Goal: Task Accomplishment & Management: Use online tool/utility

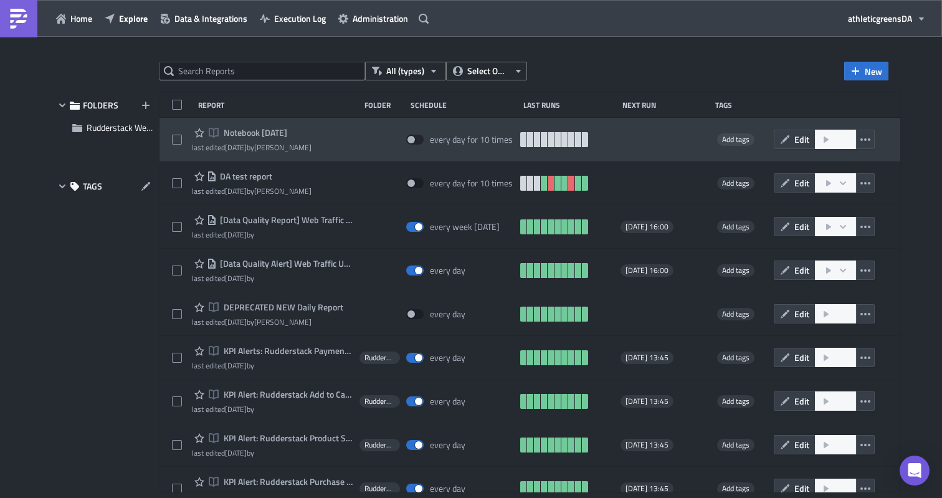
click at [249, 130] on span "Notebook [DATE]" at bounding box center [254, 132] width 67 height 11
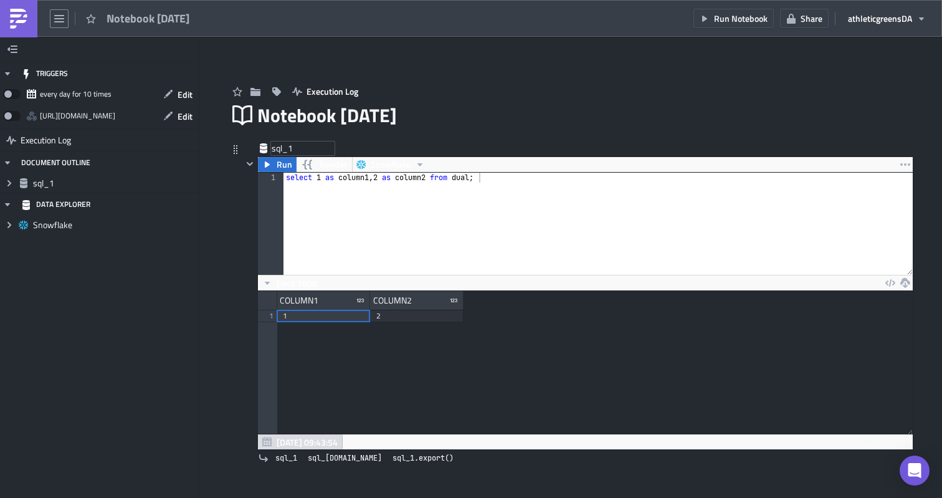
scroll to position [143, 654]
click at [266, 150] on icon at bounding box center [264, 148] width 10 height 10
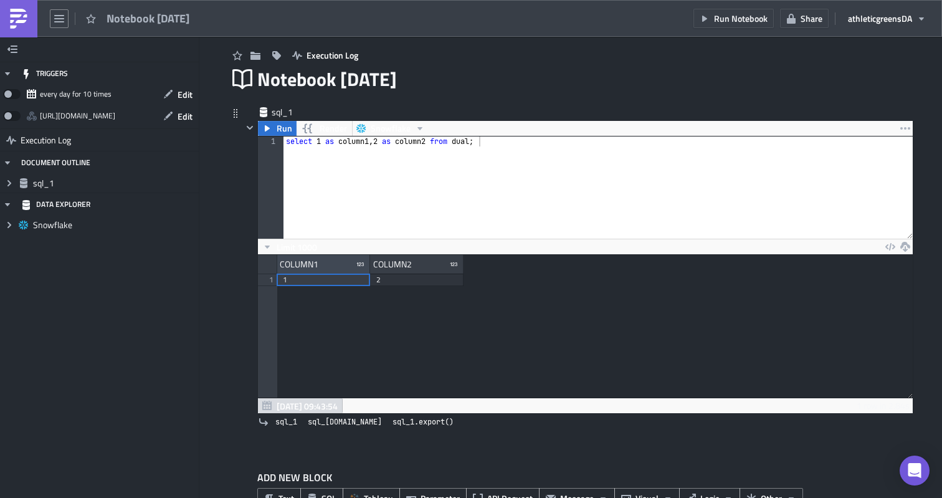
scroll to position [74, 0]
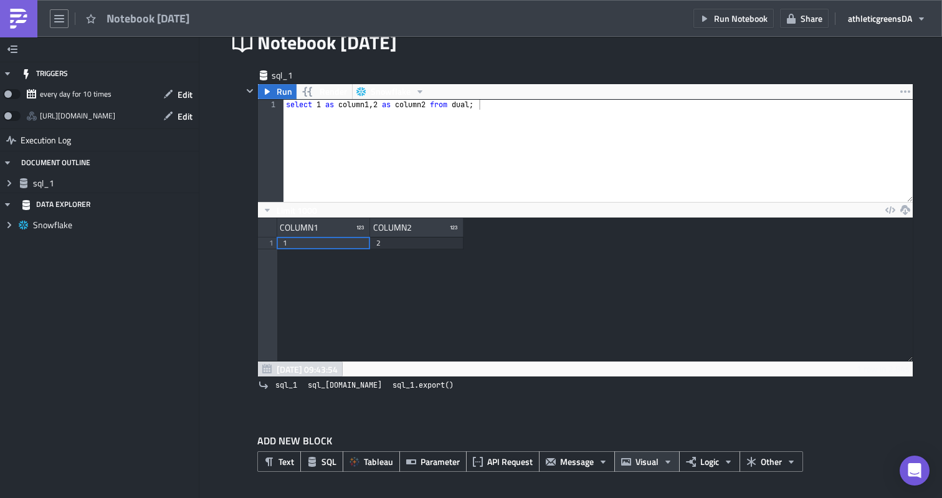
click at [664, 465] on icon "button" at bounding box center [668, 462] width 10 height 10
click at [708, 459] on span "Logic" at bounding box center [709, 461] width 19 height 13
click at [769, 463] on span "Other" at bounding box center [771, 461] width 21 height 13
click at [495, 462] on span "API Request" at bounding box center [509, 461] width 45 height 13
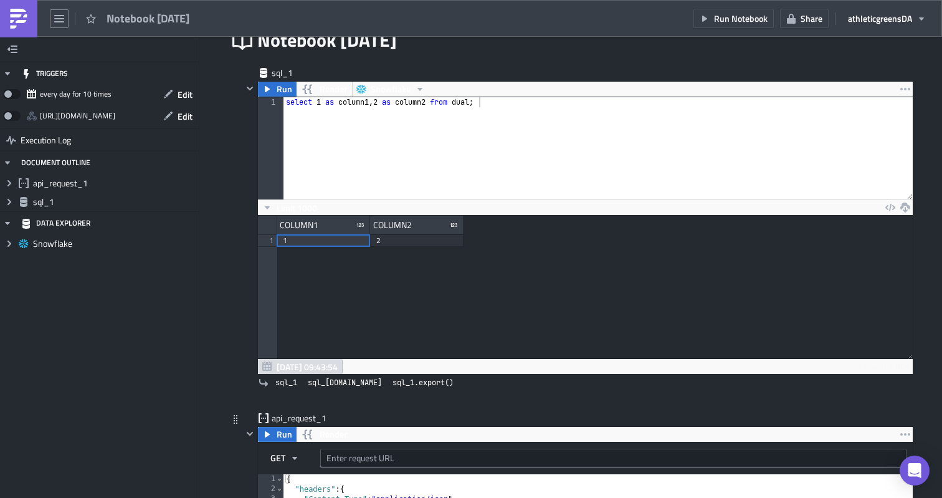
scroll to position [0, 0]
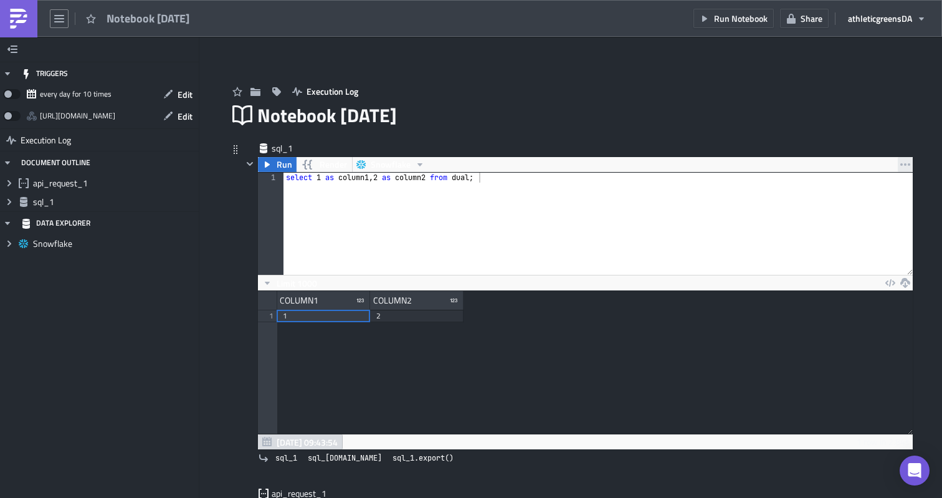
click at [910, 165] on button "button" at bounding box center [905, 164] width 15 height 15
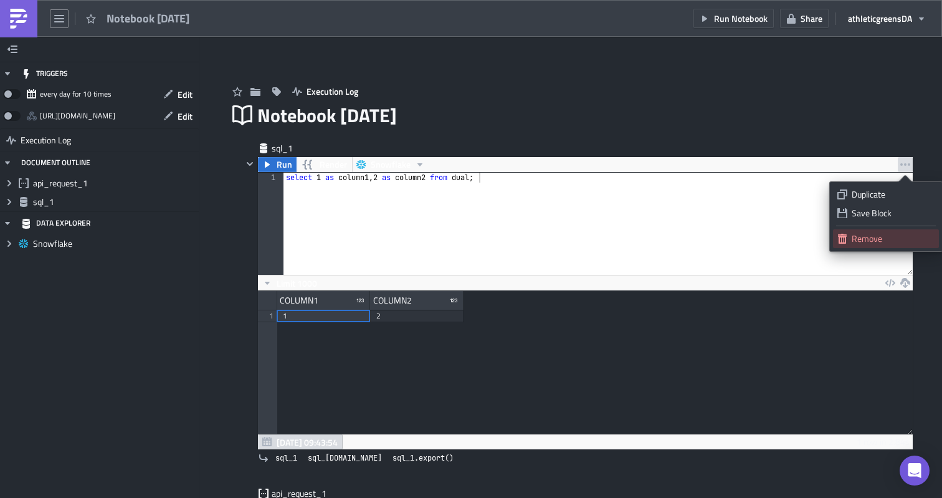
click at [866, 235] on div "Remove" at bounding box center [893, 238] width 83 height 12
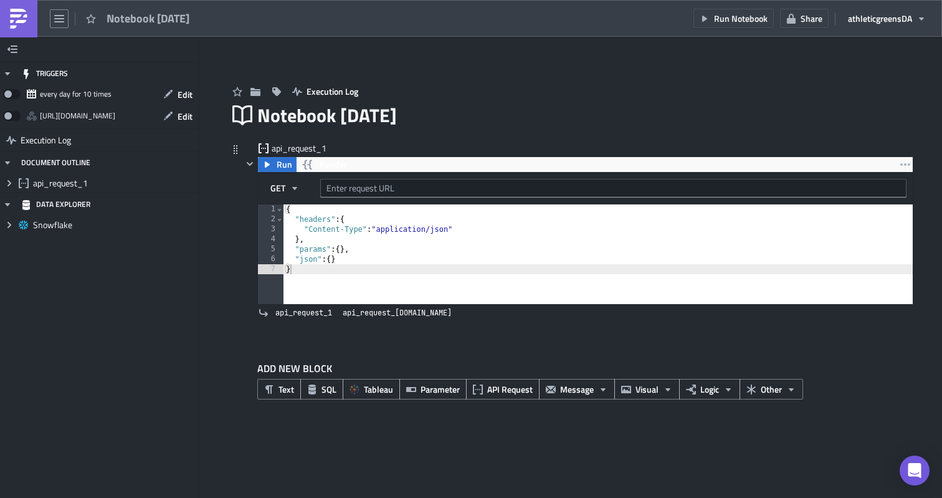
type textarea "}"
click at [338, 280] on div "{ "headers" : { "Content-Type" : "application/json" } , "params" : { } , "json"…" at bounding box center [597, 264] width 629 height 120
click at [248, 160] on icon "button" at bounding box center [250, 164] width 10 height 10
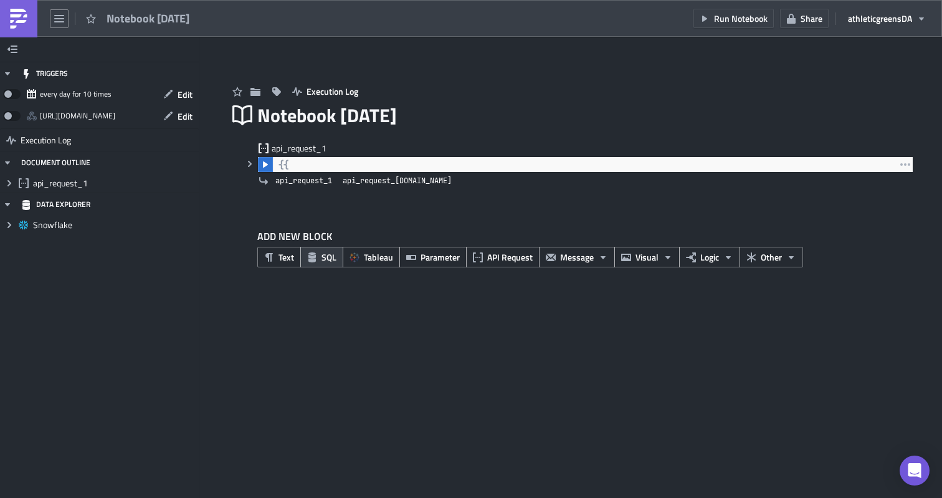
click at [316, 255] on icon "button" at bounding box center [312, 257] width 10 height 10
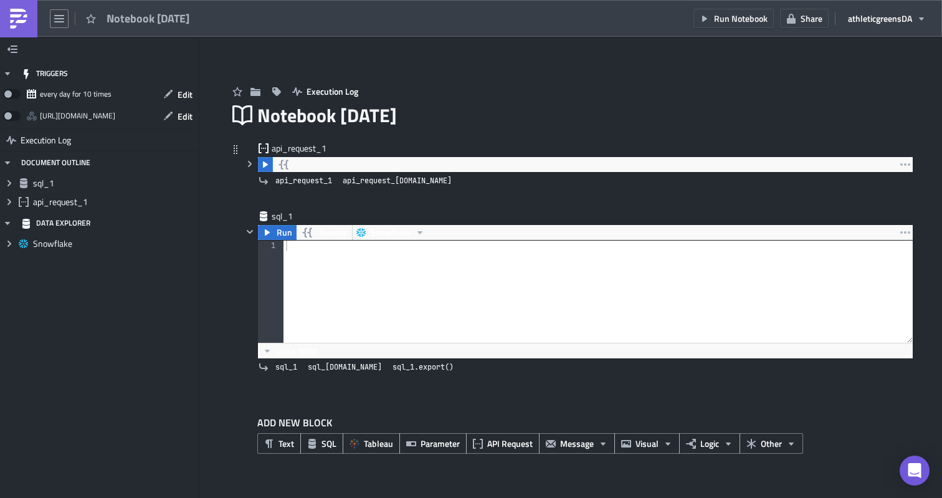
click at [235, 146] on icon at bounding box center [236, 149] width 4 height 9
click at [264, 149] on icon at bounding box center [264, 148] width 10 height 10
click at [285, 149] on div "api_request_1" at bounding box center [303, 148] width 62 height 12
click at [906, 166] on icon "button" at bounding box center [905, 164] width 10 height 10
click at [861, 220] on div "Remove" at bounding box center [893, 220] width 83 height 12
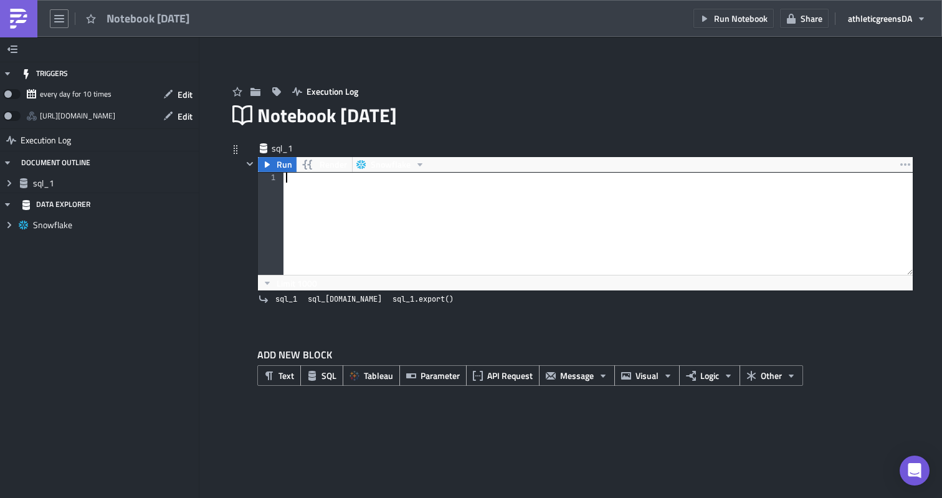
click at [471, 199] on div at bounding box center [598, 234] width 630 height 122
paste textarea "and system_Region = 'EU';"
type textarea "and system_Region = 'EU';"
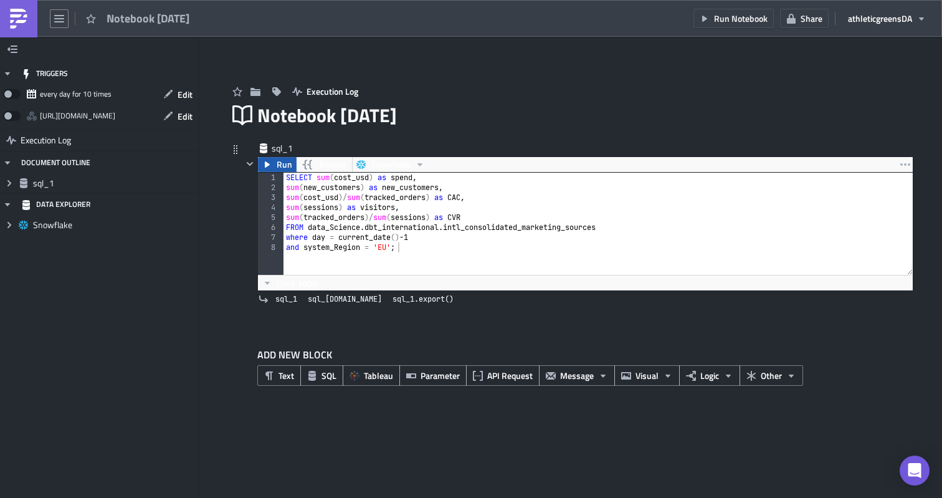
click at [286, 163] on span "Run" at bounding box center [285, 164] width 16 height 15
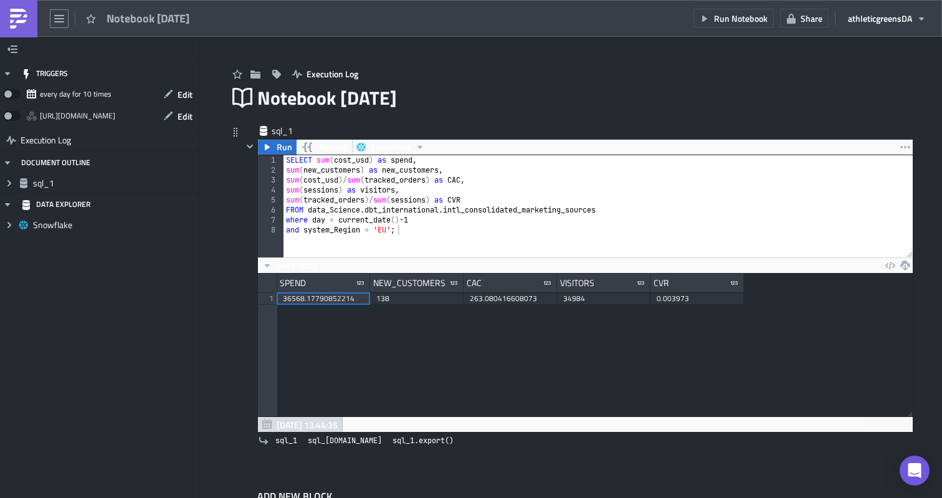
scroll to position [74, 0]
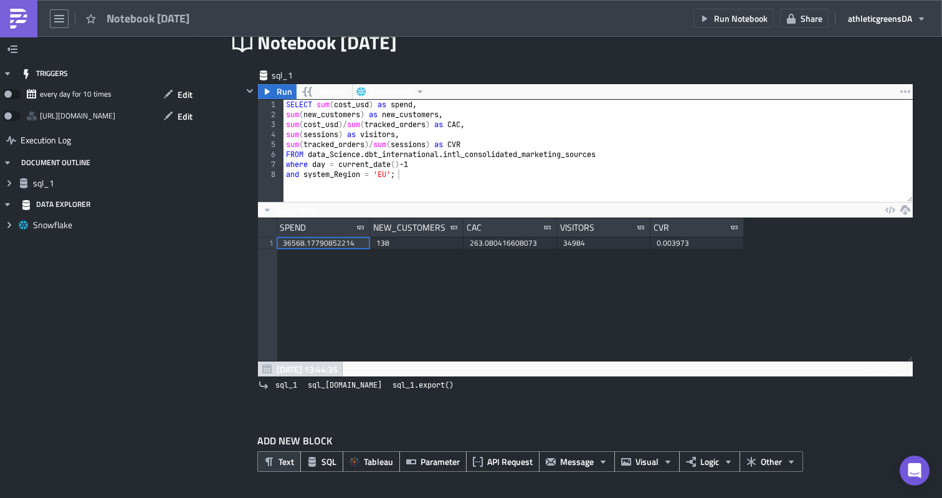
click at [282, 460] on span "Text" at bounding box center [286, 461] width 16 height 13
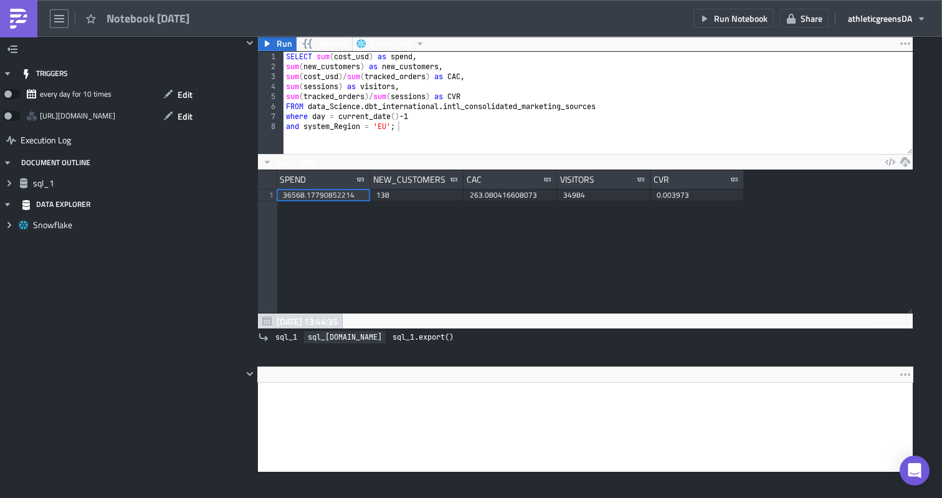
scroll to position [153, 0]
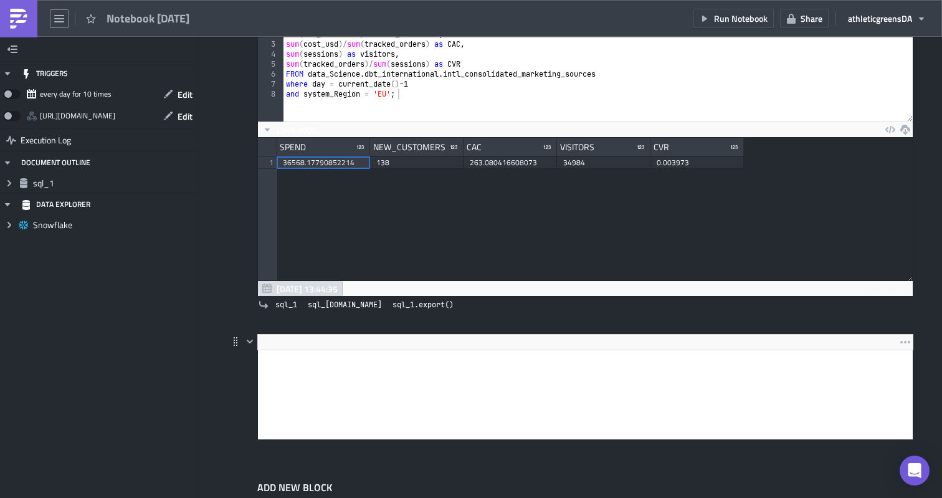
click at [345, 350] on html at bounding box center [585, 360] width 655 height 20
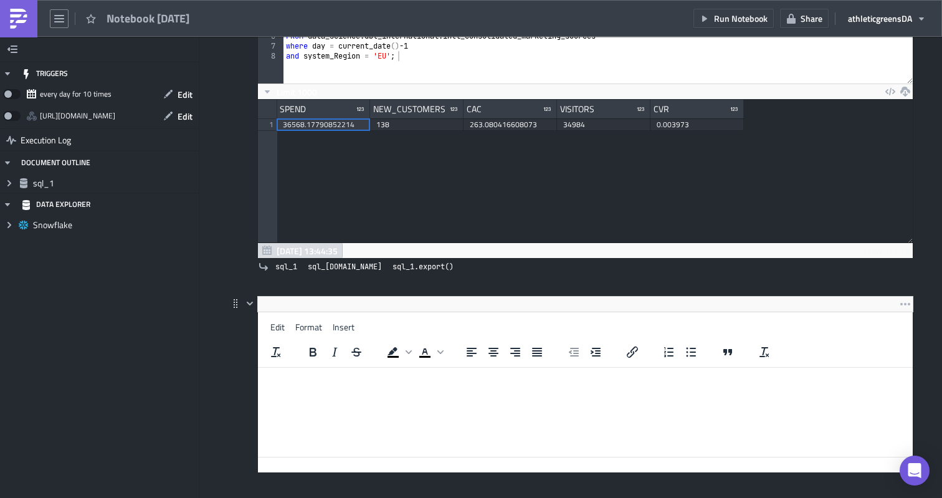
scroll to position [193, 0]
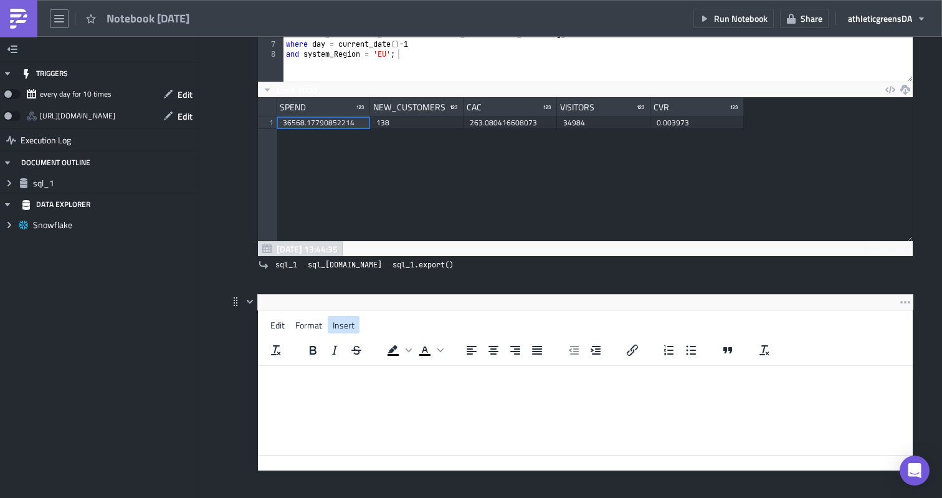
click at [342, 328] on span "Insert" at bounding box center [344, 324] width 22 height 13
click at [300, 386] on html at bounding box center [585, 376] width 655 height 20
click at [322, 265] on span "sql_1.data" at bounding box center [345, 265] width 74 height 12
click at [318, 366] on html at bounding box center [585, 376] width 655 height 20
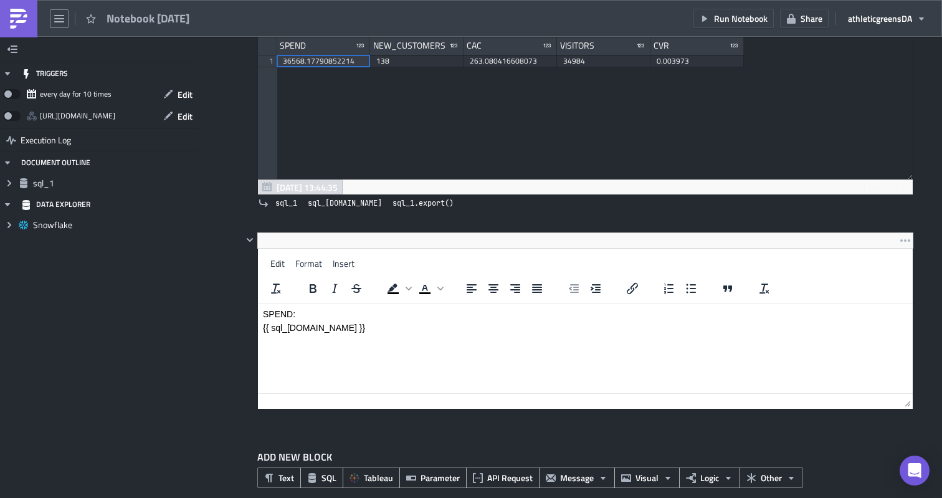
scroll to position [201, 0]
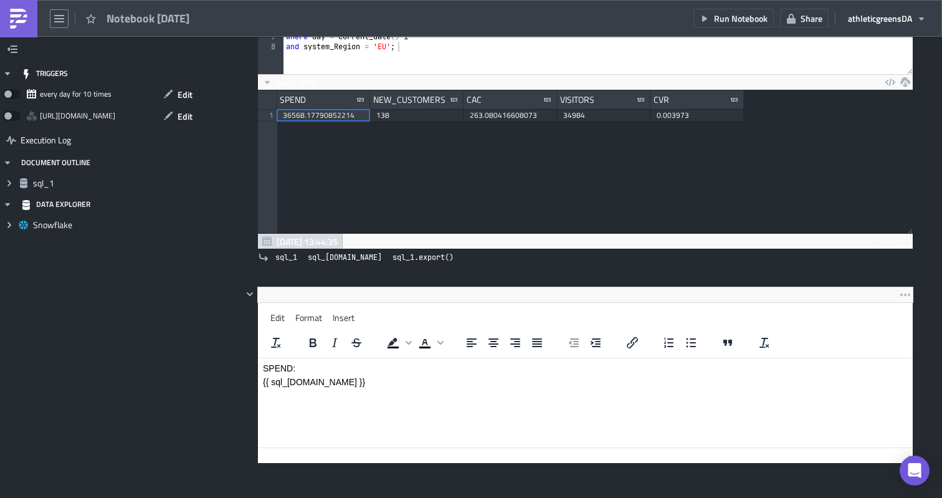
click at [222, 334] on div "Execution Log Notebook 2025-08-21 sql_1 Run Render Snowflake and system_Region …" at bounding box center [571, 213] width 710 height 714
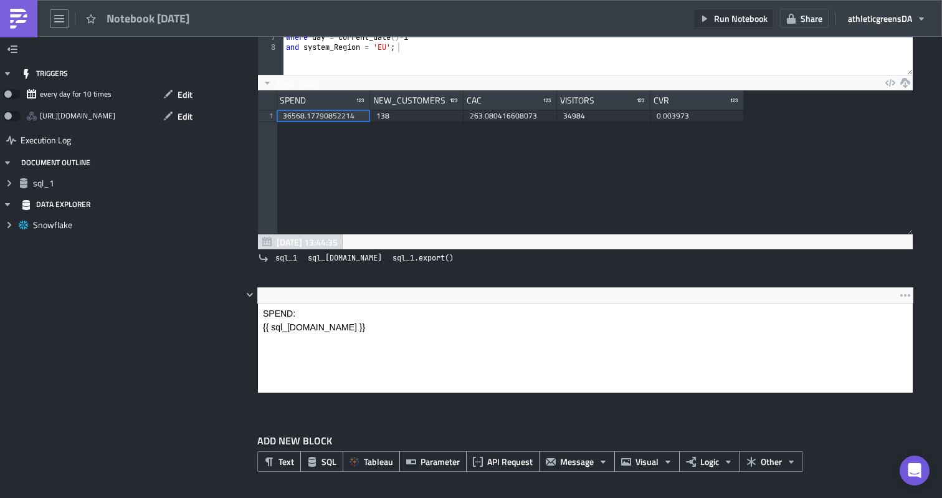
click at [714, 18] on button "Run Notebook" at bounding box center [733, 18] width 80 height 19
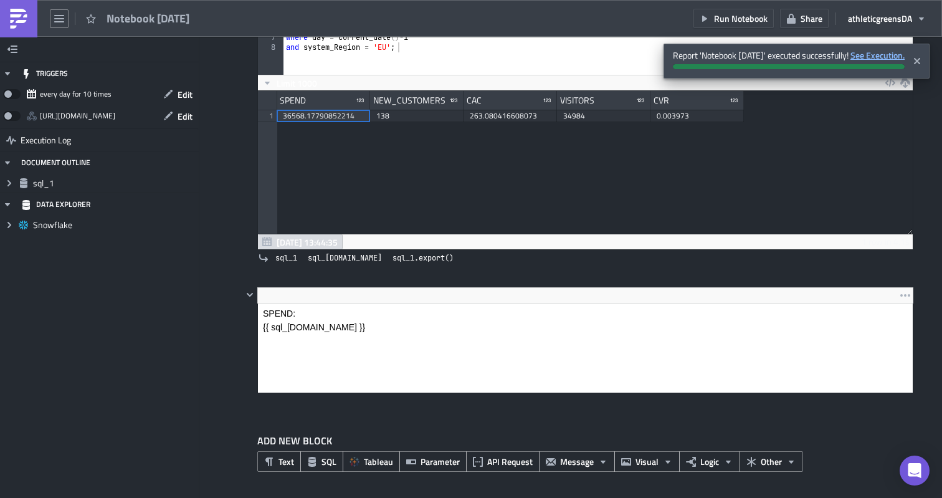
click at [871, 52] on strong "See Execution." at bounding box center [877, 55] width 54 height 13
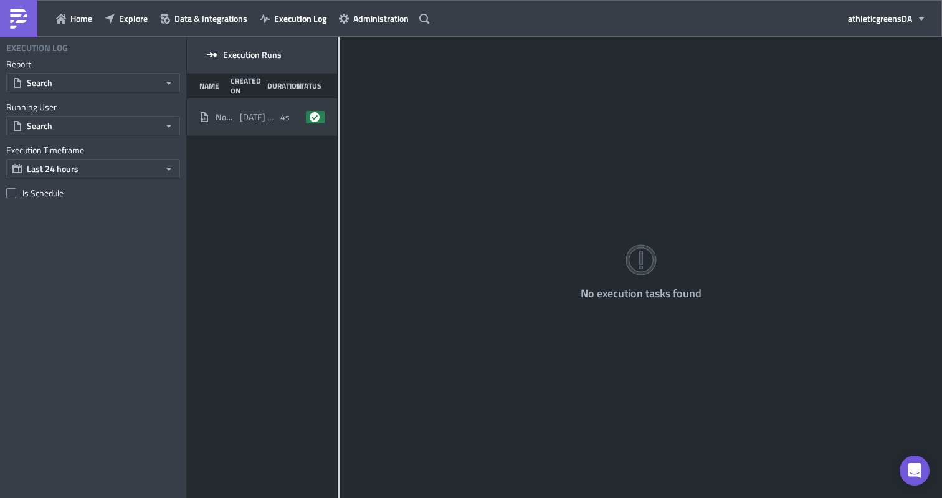
click at [272, 117] on span "[DATE] 13:45" at bounding box center [257, 117] width 34 height 11
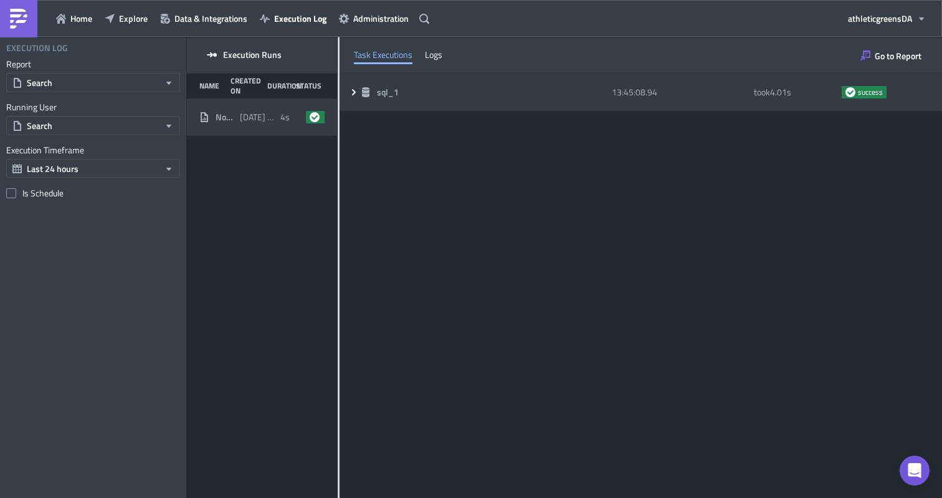
click at [353, 90] on icon at bounding box center [354, 91] width 4 height 6
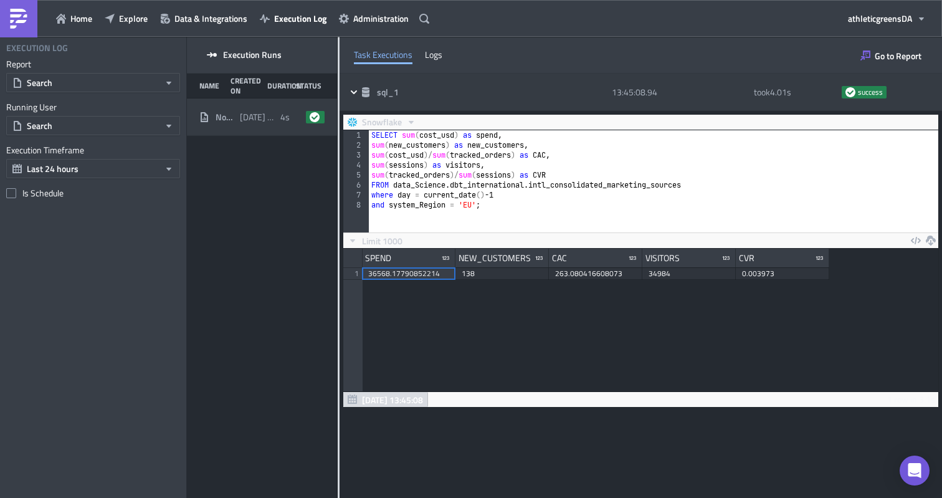
scroll to position [143, 594]
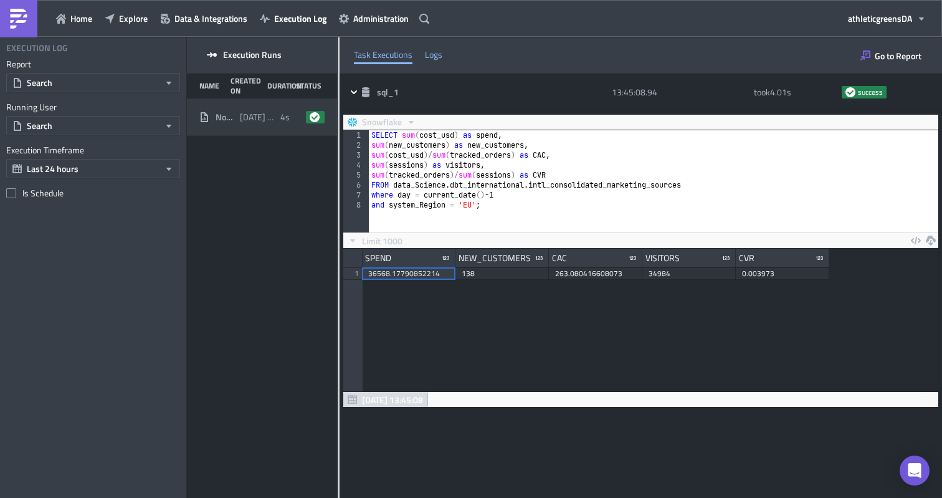
click at [432, 51] on div "Logs" at bounding box center [433, 54] width 17 height 19
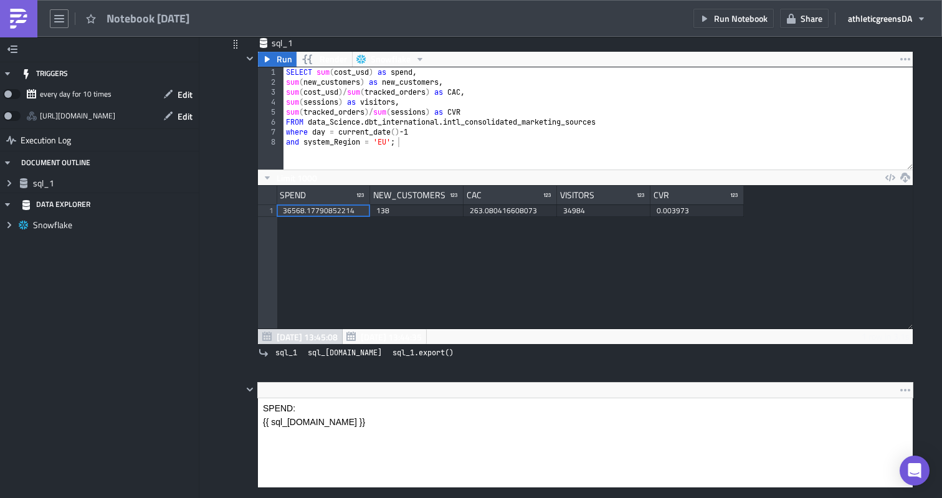
scroll to position [154, 0]
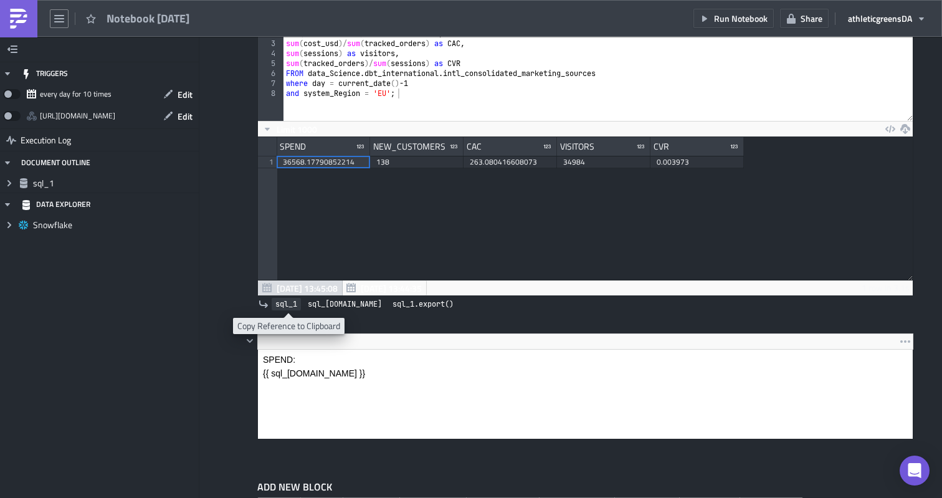
click at [288, 309] on span "sql_1" at bounding box center [286, 304] width 22 height 12
click at [351, 285] on icon "button" at bounding box center [350, 287] width 9 height 9
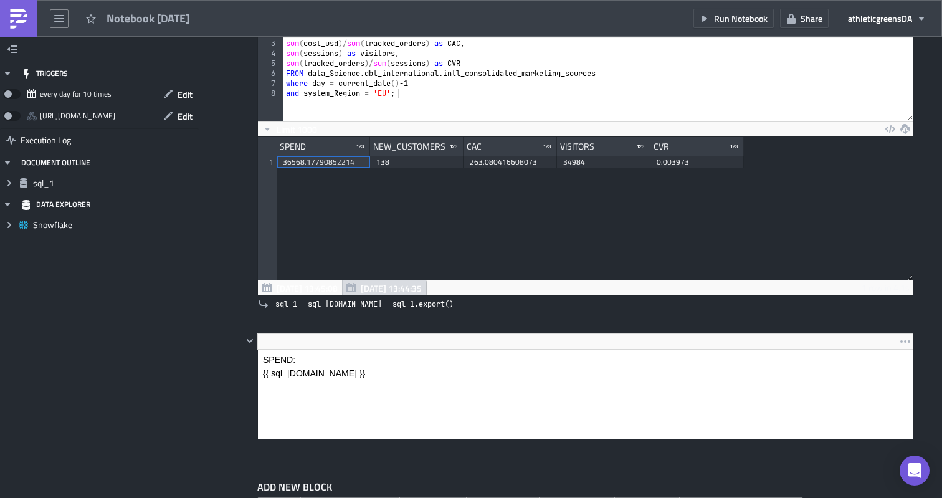
scroll to position [143, 654]
click at [313, 297] on span "sql_1.data" at bounding box center [346, 303] width 85 height 13
click at [316, 291] on span "[DATE] 13:45:08" at bounding box center [307, 288] width 61 height 13
click at [323, 349] on html "SPEND: {{ sql_1.data }}" at bounding box center [585, 372] width 655 height 47
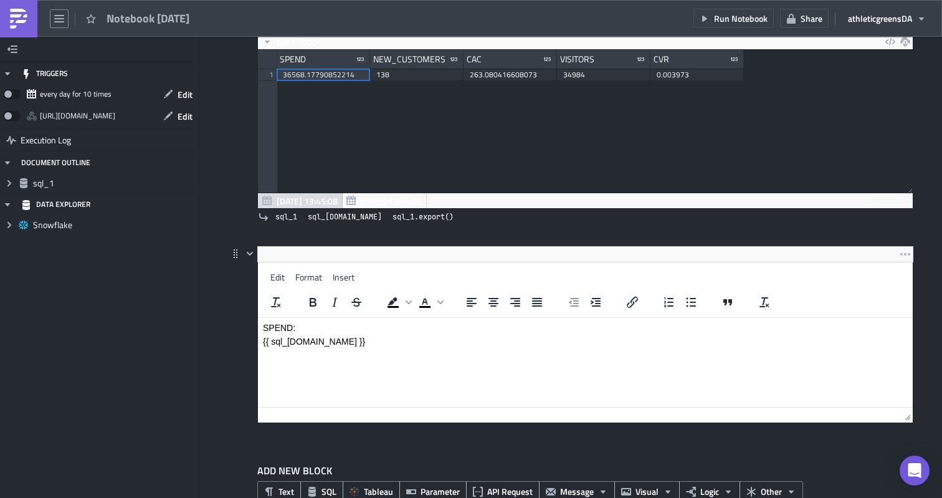
click at [328, 356] on p "Rich Text Area. Press ALT-0 for help." at bounding box center [585, 355] width 645 height 10
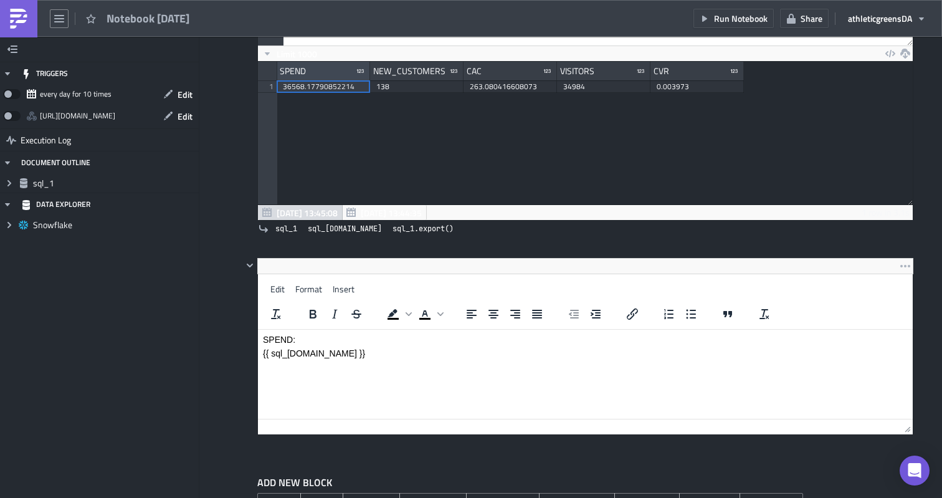
scroll to position [201, 0]
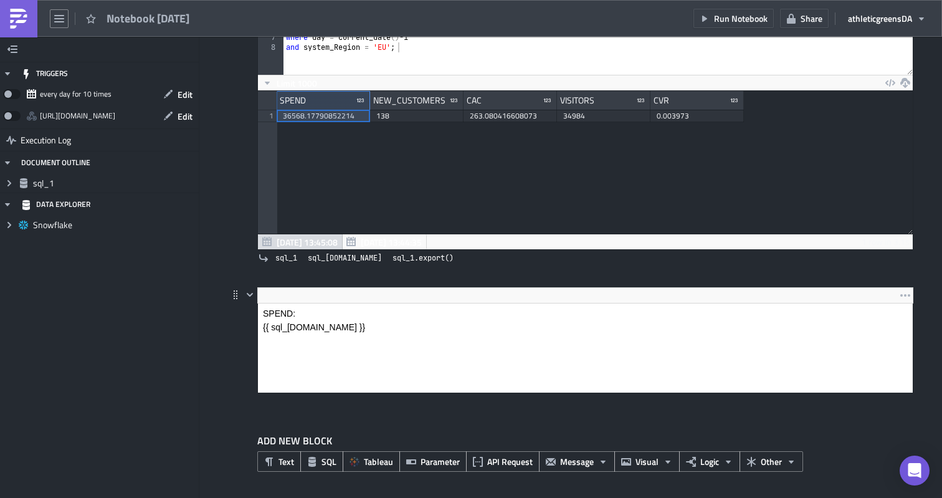
drag, startPoint x: 328, startPoint y: 74, endPoint x: 349, endPoint y: 298, distance: 225.3
click at [349, 298] on div "sql_1 Run Render Snowflake 1 2 3 4 5 6 7 8 SELECT sum ( cost_usd ) as spend , s…" at bounding box center [570, 178] width 685 height 472
click at [324, 303] on html "SPEND: {{ sql_1.data }}" at bounding box center [585, 326] width 655 height 47
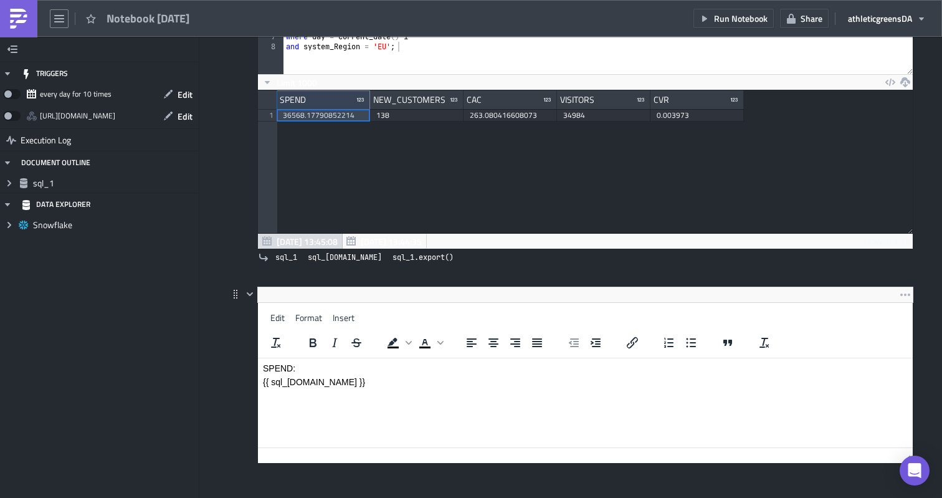
click at [311, 386] on p "{{ sql_1.data }}" at bounding box center [585, 382] width 645 height 10
click at [6, 183] on icon "Expand group" at bounding box center [9, 183] width 10 height 10
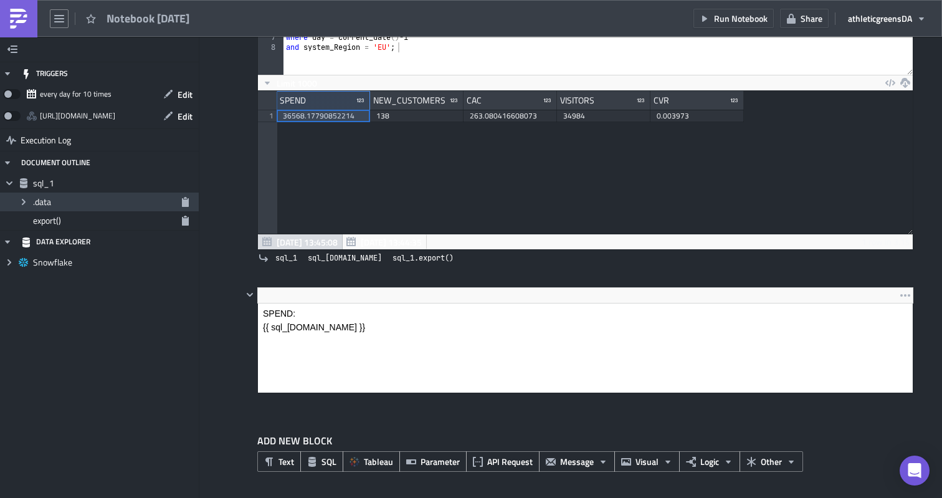
click at [26, 201] on icon "Expand group" at bounding box center [24, 202] width 10 height 10
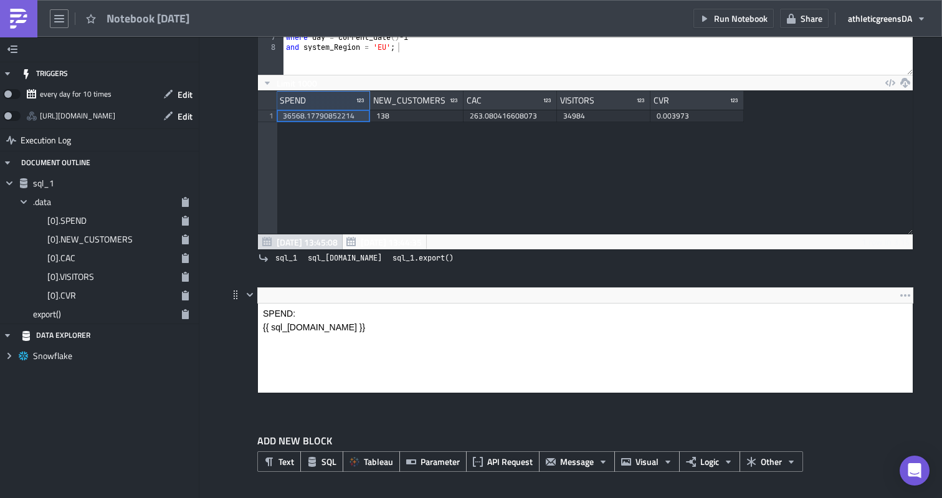
drag, startPoint x: 341, startPoint y: 520, endPoint x: 292, endPoint y: 323, distance: 202.3
click at [183, 224] on icon "button" at bounding box center [185, 221] width 7 height 10
click at [295, 303] on html "SPEND: {{ sql_1.data }}" at bounding box center [585, 326] width 655 height 47
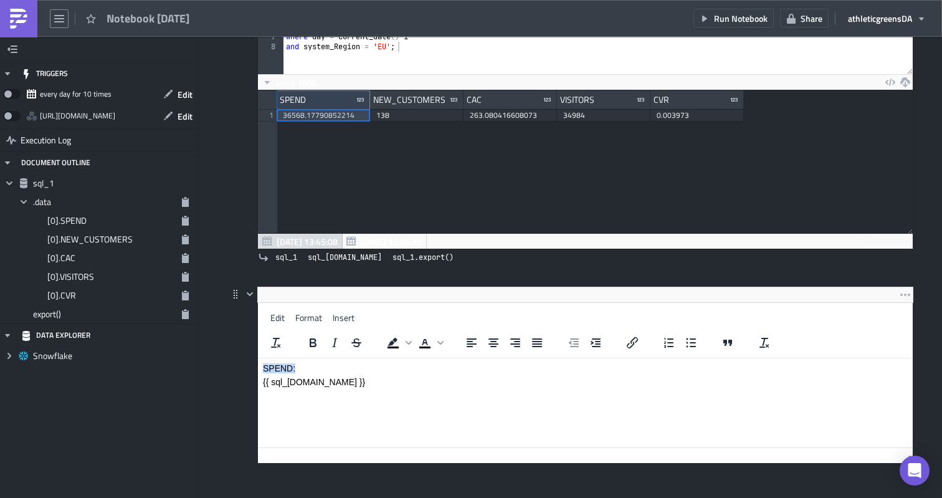
click at [302, 364] on p "SPEND:" at bounding box center [585, 368] width 645 height 10
drag, startPoint x: 324, startPoint y: 382, endPoint x: 255, endPoint y: 382, distance: 69.1
click at [258, 382] on html "SPEND:{{ sql_1.data[0].SPEND }} {{ sql_1.data }}" at bounding box center [585, 381] width 655 height 47
click at [270, 368] on p "SPEND:{{ sql_1.data[0].SPEND }}" at bounding box center [585, 368] width 645 height 10
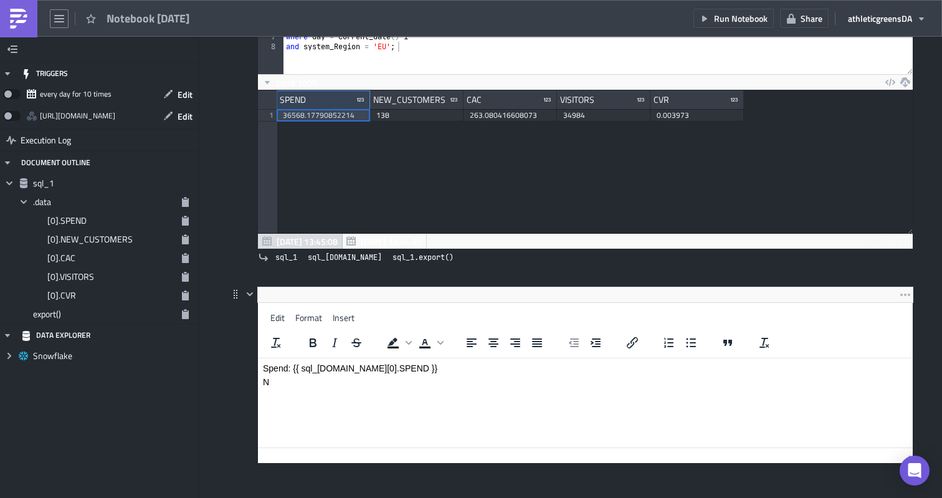
click at [275, 379] on p "N" at bounding box center [585, 382] width 645 height 10
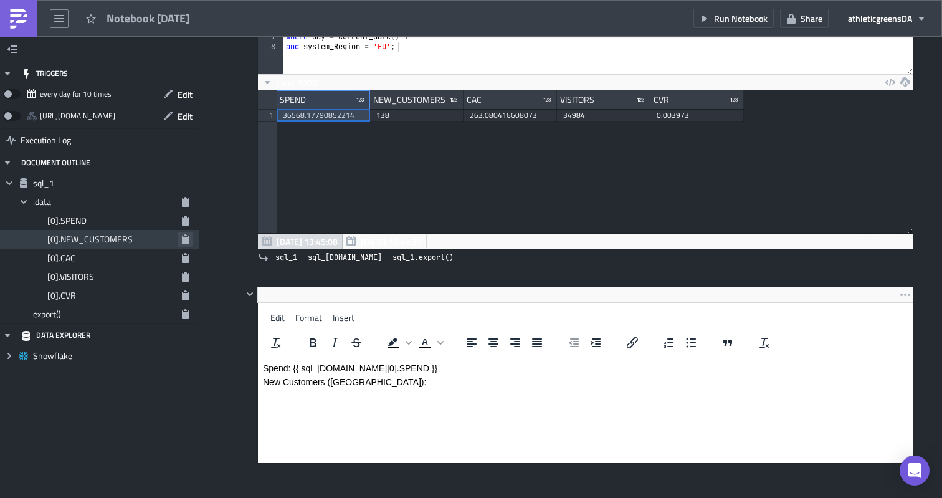
click at [190, 240] on button "button" at bounding box center [185, 239] width 15 height 15
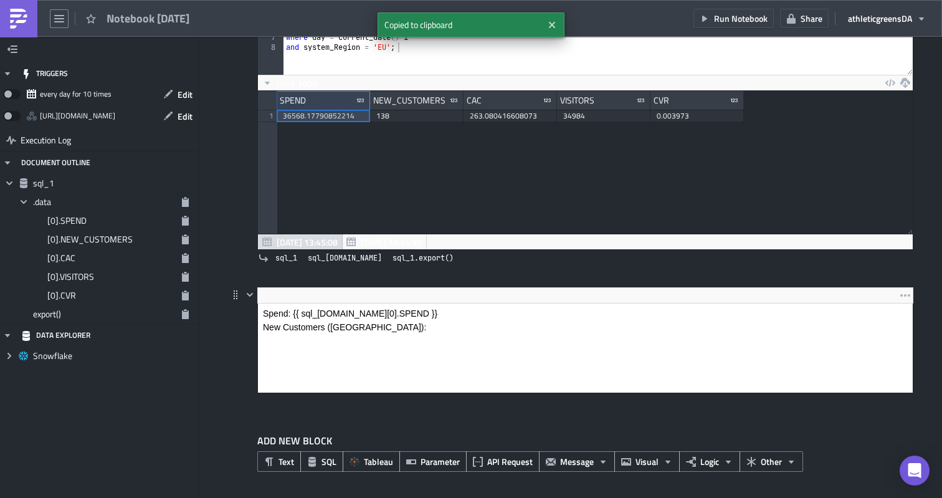
click at [372, 303] on html "Spend: {{ sql_1.data[0].SPEND }} New Customers (NC):" at bounding box center [585, 326] width 655 height 47
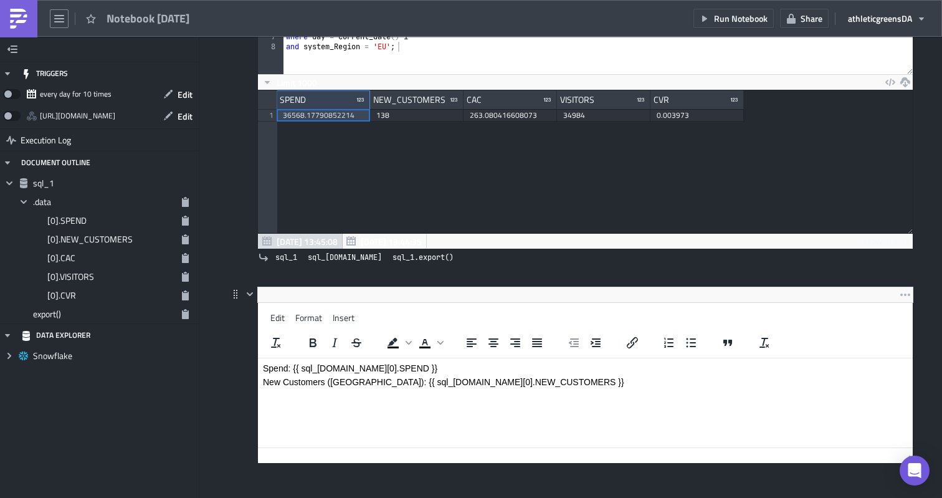
click at [310, 404] on html "Spend: {{ sql_1.data[0].SPEND }} New Customers (NC): {{ sql_1.data[0].NEW_CUSTO…" at bounding box center [585, 381] width 655 height 47
click at [184, 262] on icon "button" at bounding box center [185, 258] width 7 height 10
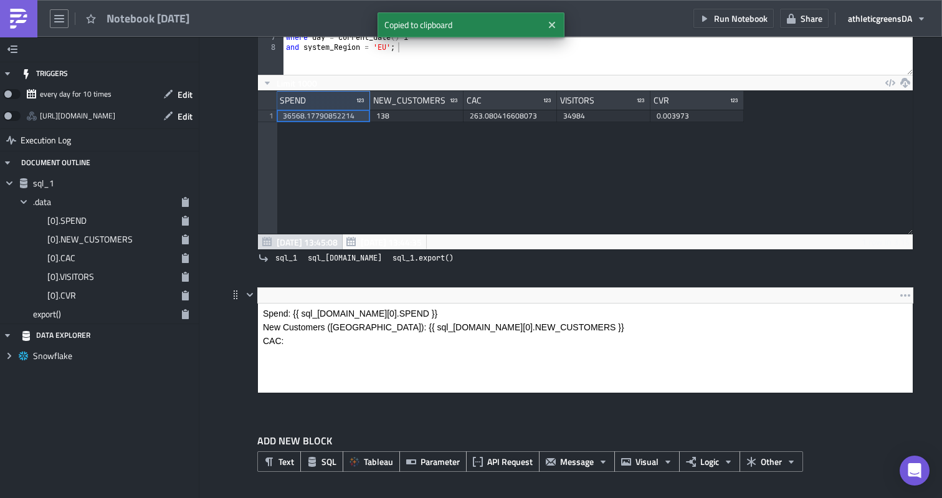
click at [324, 303] on html "Spend: {{ sql_1.data[0].SPEND }} New Customers (NC): {{ sql_1.data[0].NEW_CUSTO…" at bounding box center [585, 326] width 655 height 47
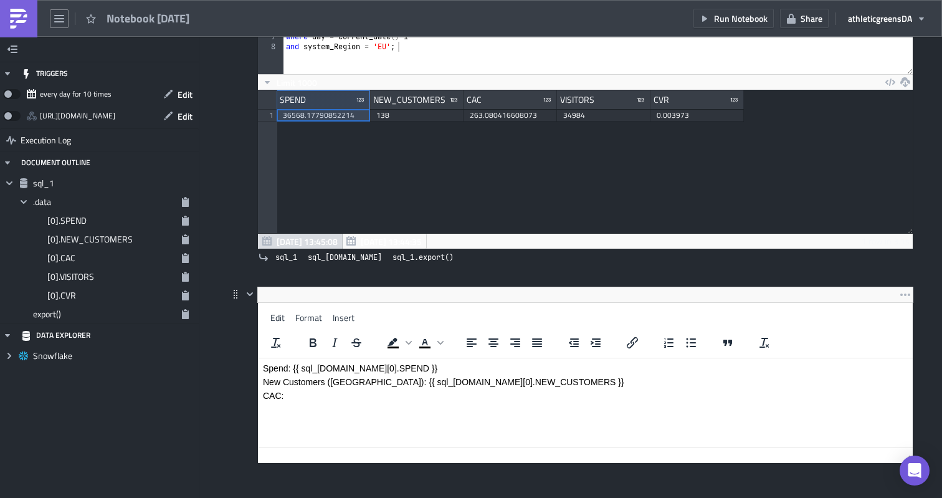
click at [318, 394] on p "CAC:" at bounding box center [585, 396] width 645 height 10
click at [186, 277] on icon "button" at bounding box center [185, 277] width 7 height 10
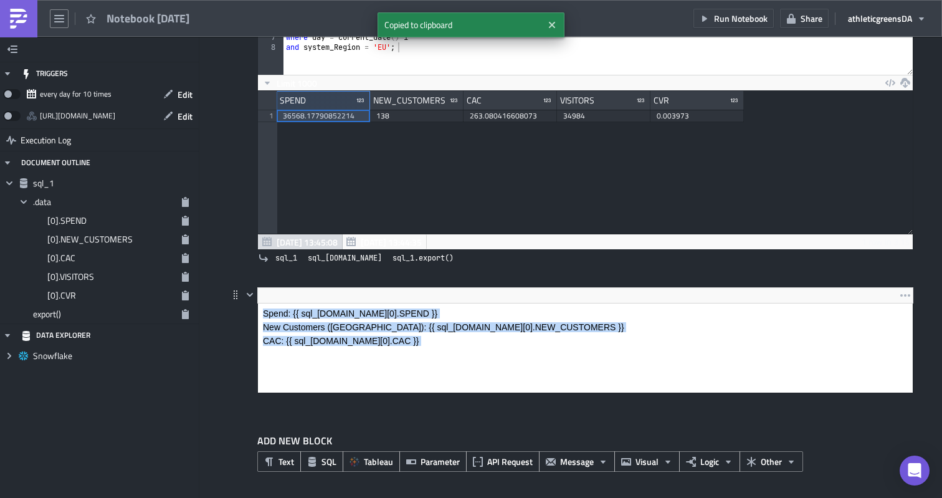
drag, startPoint x: 298, startPoint y: 353, endPoint x: 298, endPoint y: 297, distance: 55.4
click at [298, 303] on html "Spend: {{ sql_1.data[0].SPEND }} New Customers (NC): {{ sql_1.data[0].NEW_CUSTO…" at bounding box center [585, 333] width 655 height 61
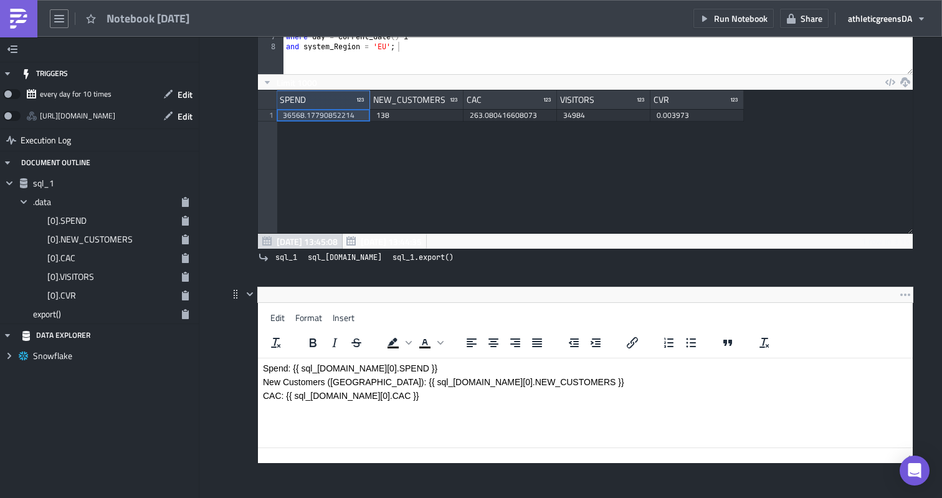
click at [382, 419] on html "Spend: {{ sql_1.data[0].SPEND }} New Customers (NC): {{ sql_1.data[0].NEW_CUSTO…" at bounding box center [585, 388] width 655 height 61
click at [311, 420] on p "Rich Text Area. Press ALT-0 for help." at bounding box center [585, 423] width 645 height 10
click at [309, 429] on html "Spend: {{ sql_1.data[0].SPEND }} New Customers (NC): {{ sql_1.data[0].NEW_CUSTO…" at bounding box center [585, 395] width 655 height 75
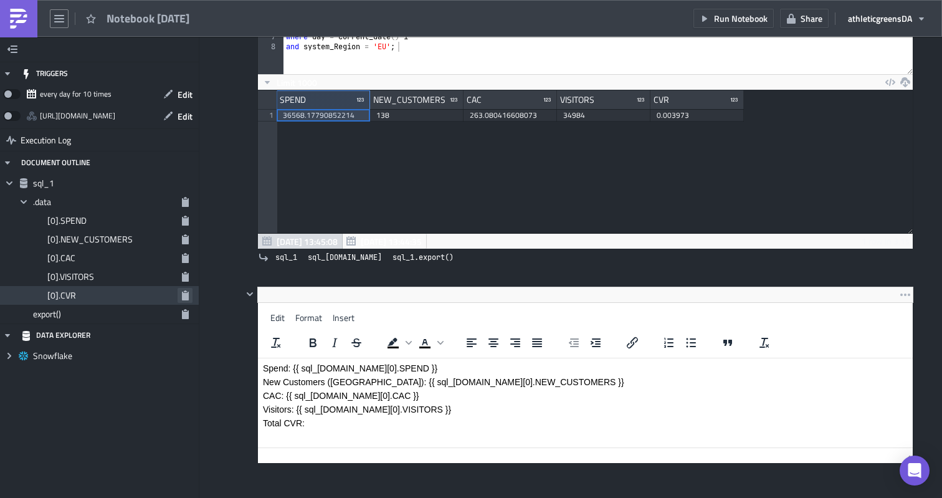
click at [189, 294] on button "button" at bounding box center [185, 295] width 15 height 15
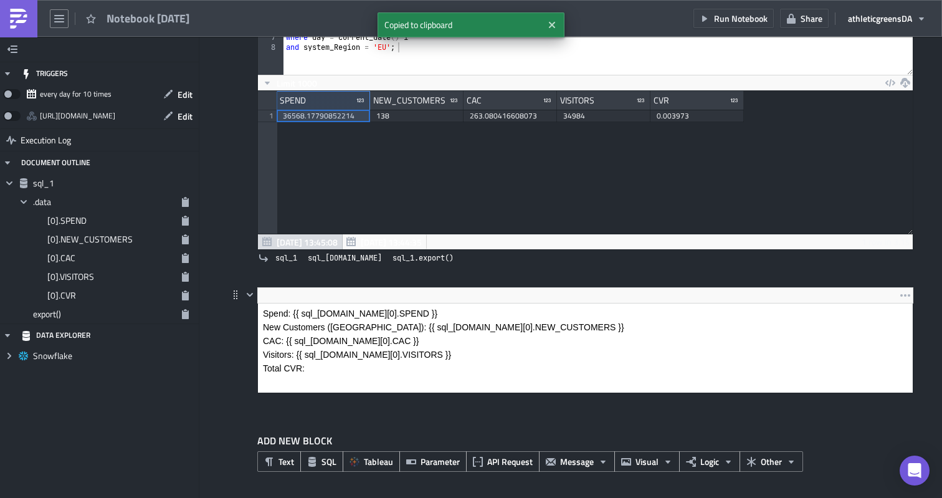
click at [351, 313] on body "Spend: {{ sql_1.data[0].SPEND }} New Customers (NC): {{ sql_1.data[0].NEW_CUSTO…" at bounding box center [585, 340] width 645 height 65
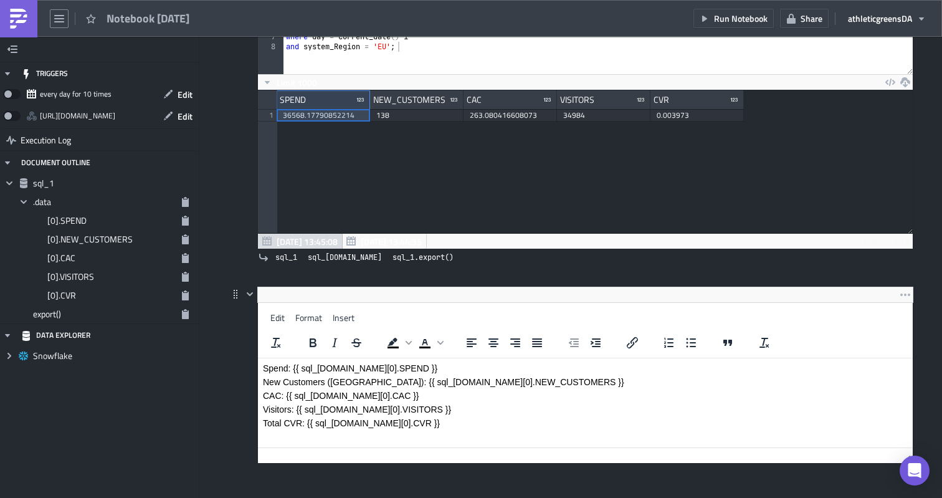
scroll to position [272, 0]
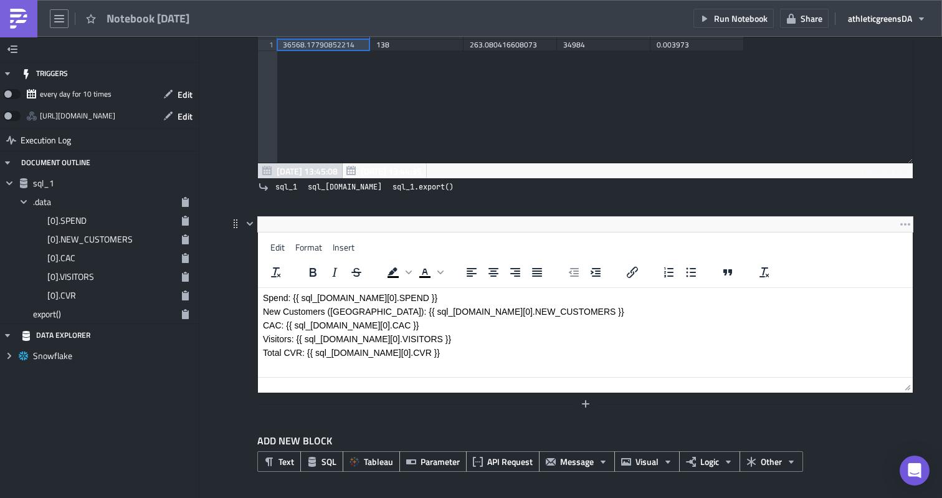
click at [369, 404] on div at bounding box center [577, 403] width 671 height 15
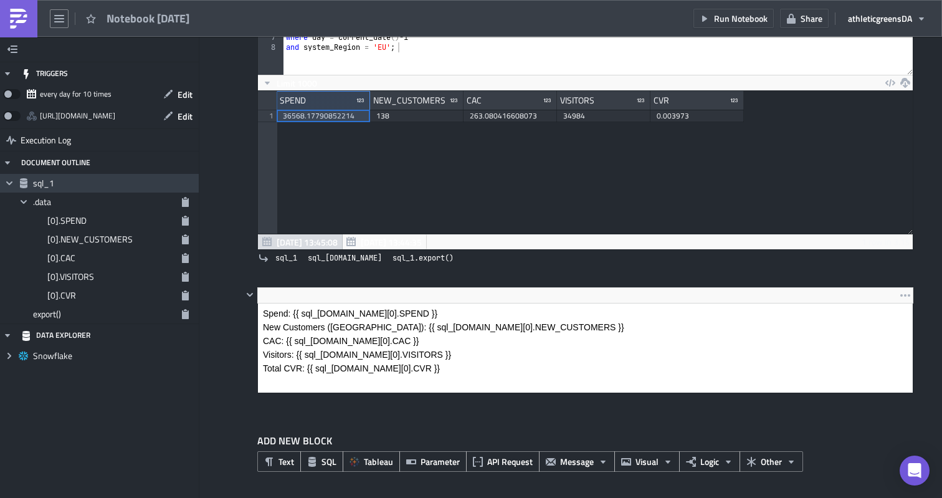
click at [11, 183] on icon at bounding box center [9, 183] width 6 height 4
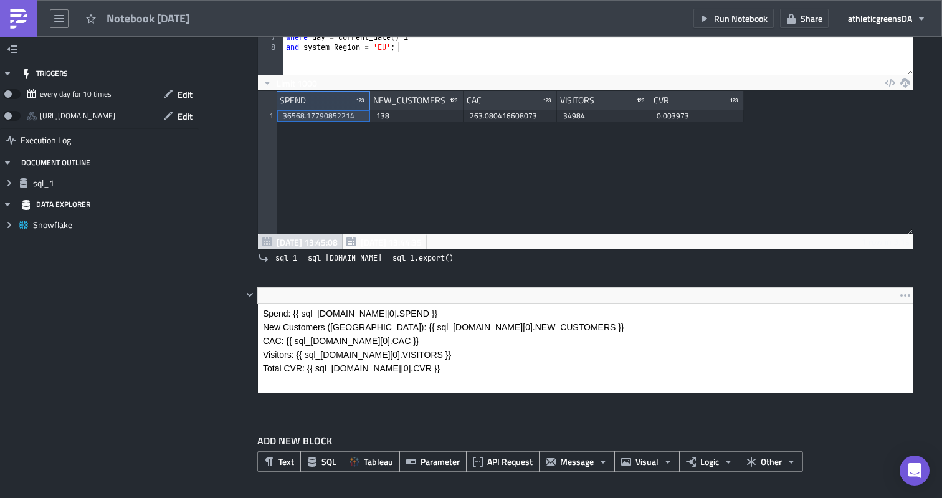
click at [115, 116] on div "[URL][DOMAIN_NAME]" at bounding box center [77, 116] width 75 height 19
click at [171, 116] on icon "button" at bounding box center [168, 116] width 10 height 10
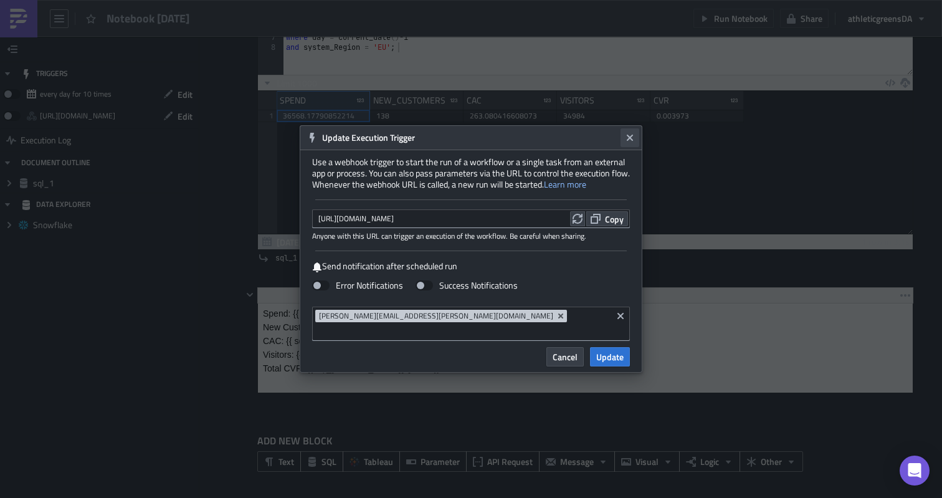
click at [630, 143] on icon "Close" at bounding box center [630, 138] width 10 height 10
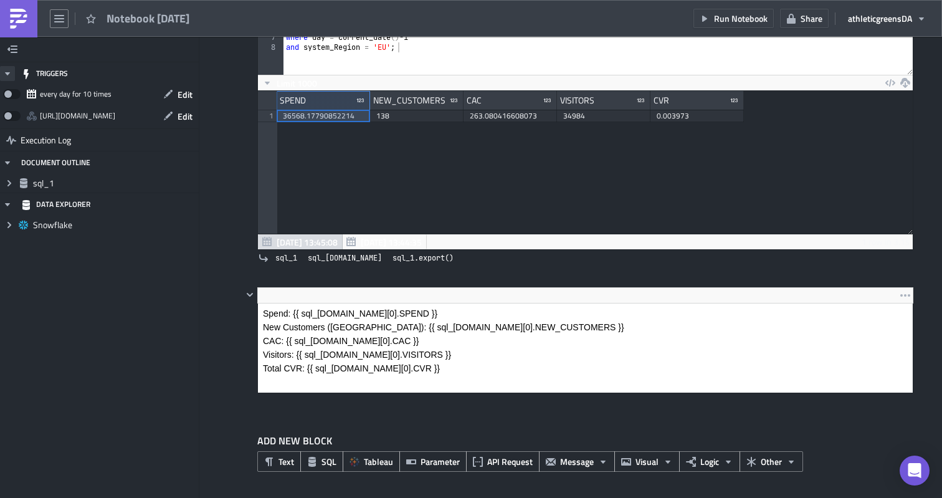
click at [6, 70] on icon "button" at bounding box center [7, 74] width 10 height 10
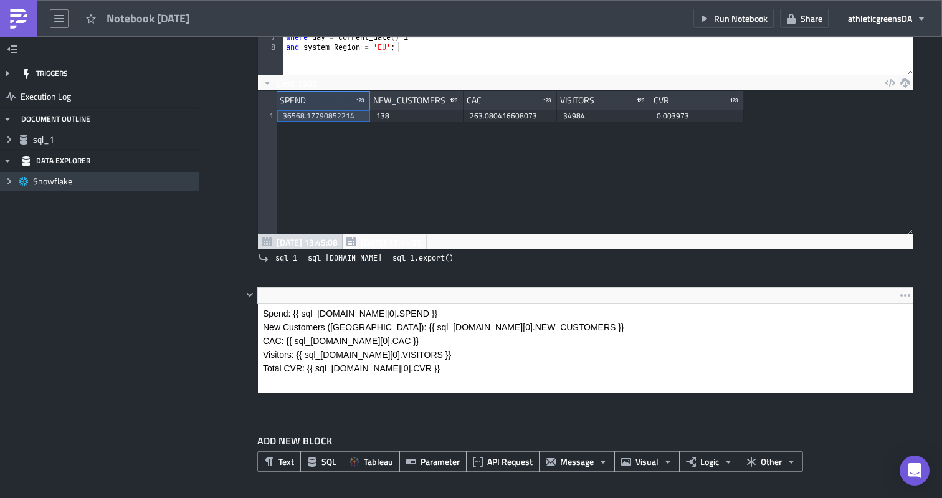
click at [7, 178] on icon "Expand group" at bounding box center [9, 181] width 10 height 10
click at [7, 182] on icon "Collapse group" at bounding box center [9, 181] width 10 height 10
click at [755, 21] on span "Run Notebook" at bounding box center [741, 18] width 54 height 13
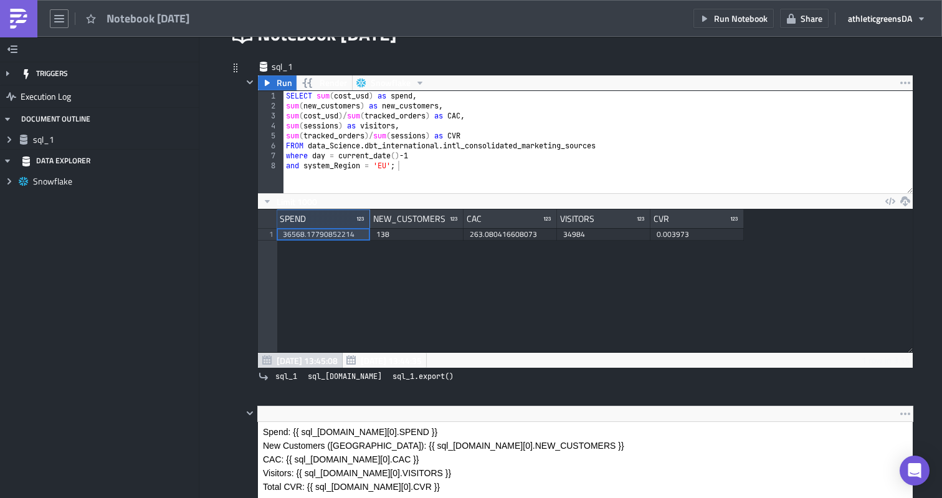
scroll to position [0, 0]
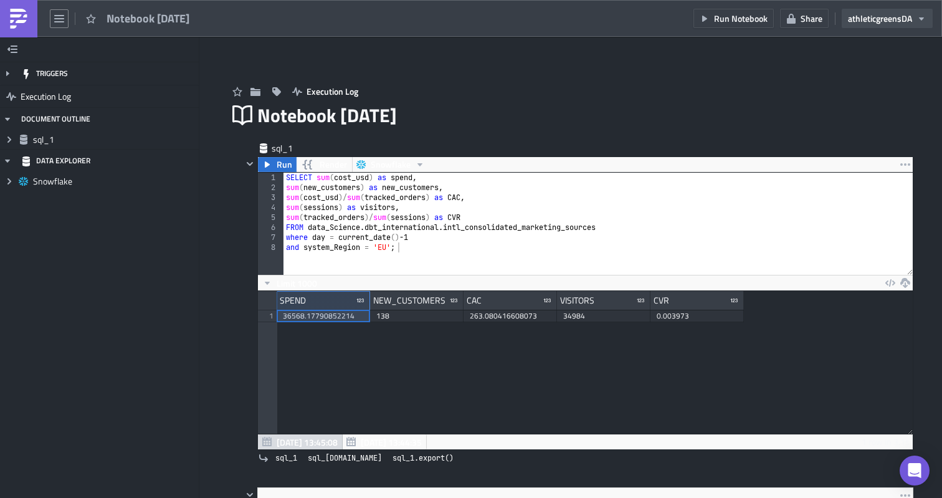
click at [883, 17] on span "athleticgreens DA" at bounding box center [880, 18] width 64 height 13
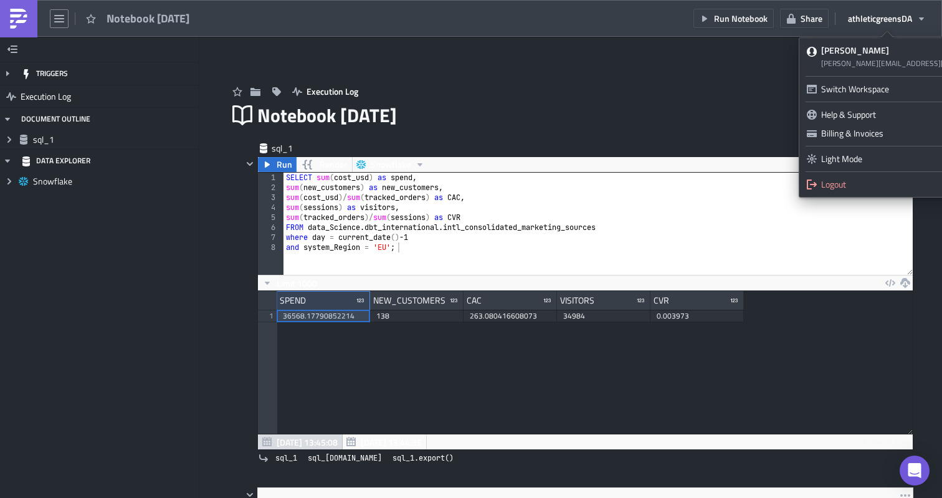
click at [660, 78] on div "Execution Log" at bounding box center [570, 79] width 685 height 44
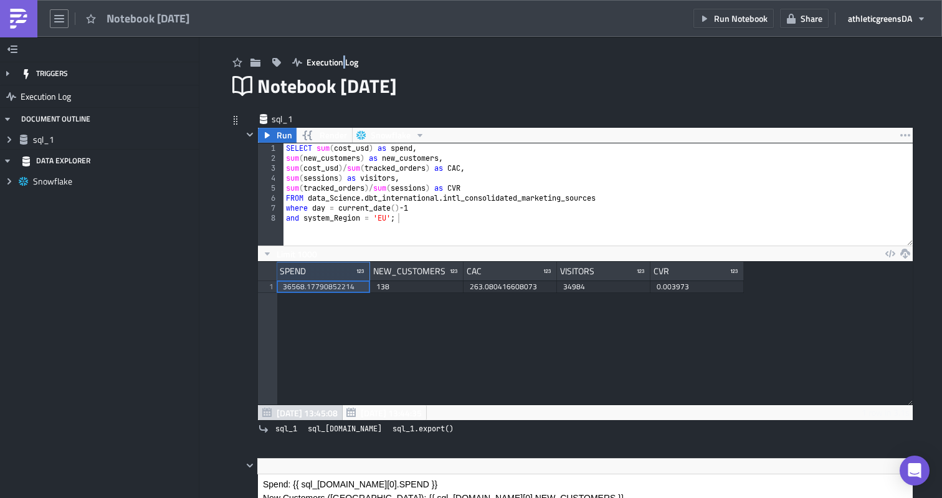
scroll to position [30, 0]
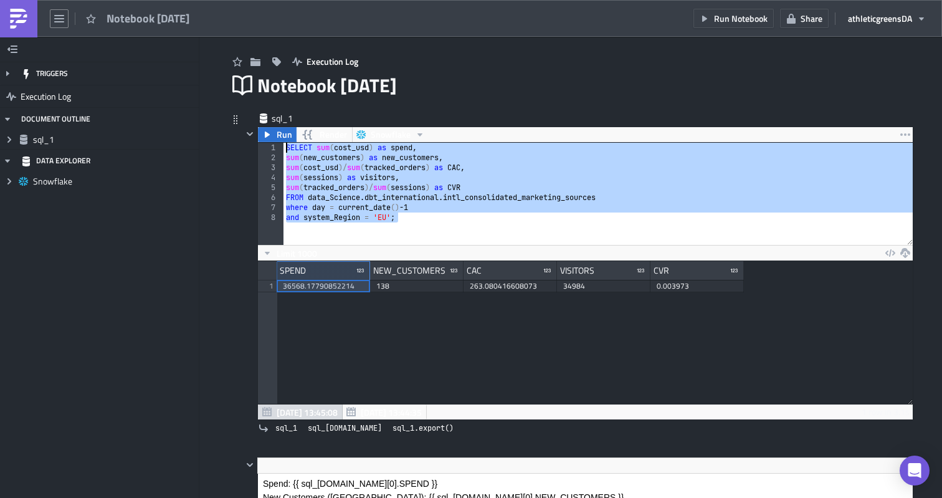
drag, startPoint x: 422, startPoint y: 216, endPoint x: 282, endPoint y: 148, distance: 155.7
click at [282, 148] on div "and system_Region = 'EU'; 1 2 3 4 5 6 7 8 SELECT sum ( cost_usd ) as spend , su…" at bounding box center [585, 194] width 655 height 102
click at [409, 199] on div "SELECT sum ( cost_usd ) as spend , sum ( new_customers ) as new_customers , sum…" at bounding box center [597, 204] width 629 height 122
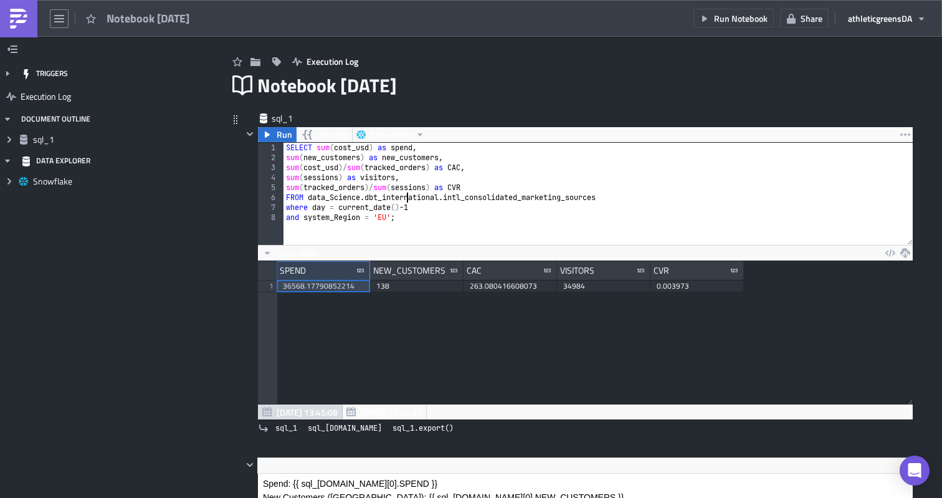
type textarea "where day = current_date()-1 and system_Region = 'EU';"
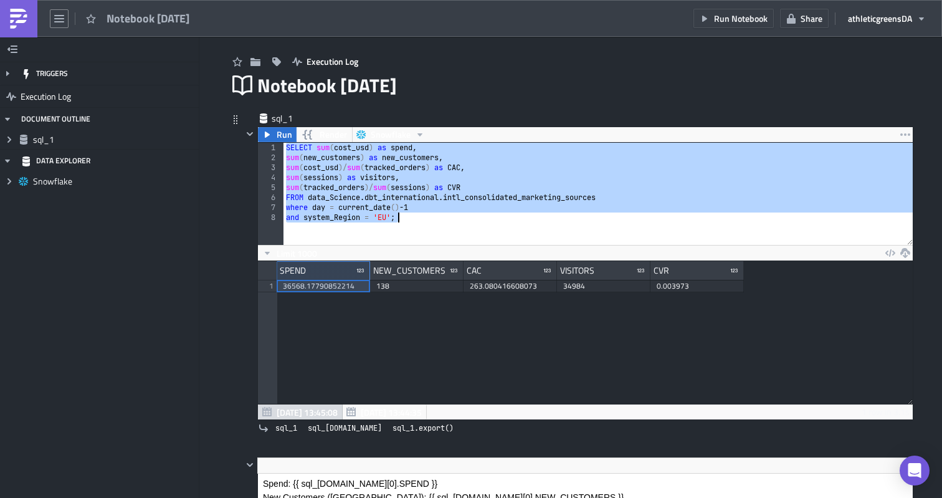
paste textarea
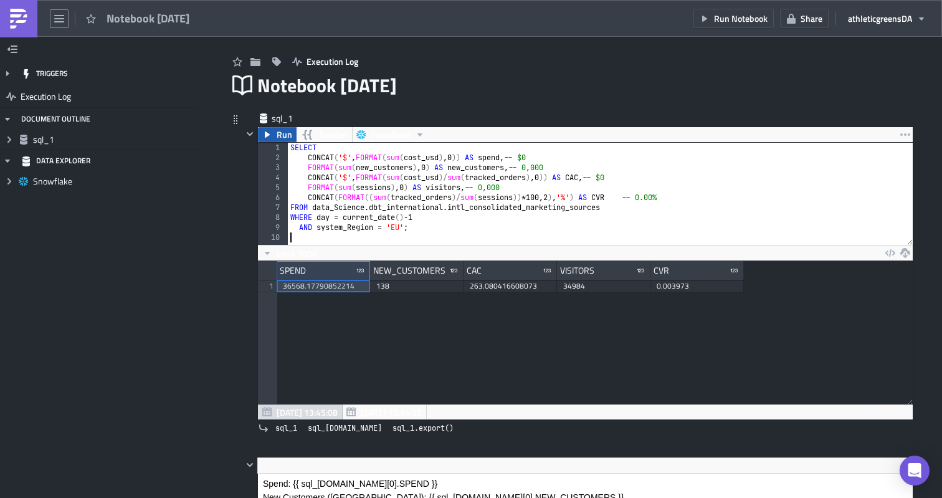
click at [273, 133] on button "Run" at bounding box center [277, 134] width 39 height 15
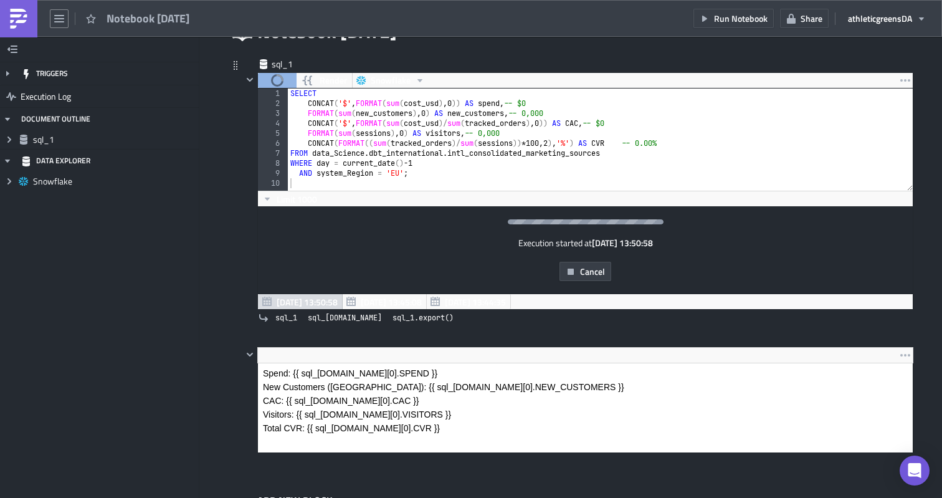
scroll to position [89, 0]
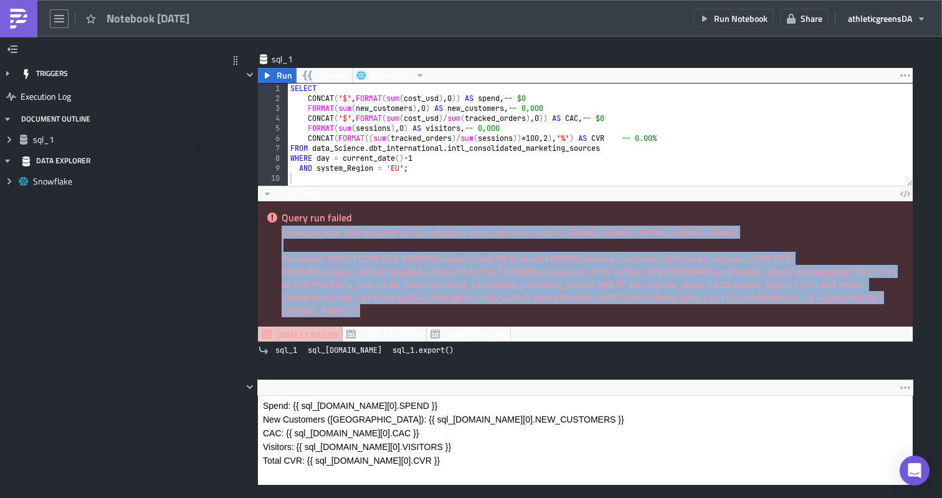
drag, startPoint x: 453, startPoint y: 314, endPoint x: 275, endPoint y: 235, distance: 194.9
click at [275, 235] on div "Query run failed snowflake error: 002140 (42601): SQL compilation error: Unknow…" at bounding box center [585, 264] width 655 height 125
copy div "snowflake error: 002140 (42601): SQL compilation error: Unknown functions FORMA…"
click at [401, 171] on div "SELECT CONCAT ( '$' , FORMAT ( sum ( cost_usd ) , 0 )) AS spend , -- $0 FORMAT …" at bounding box center [600, 144] width 625 height 122
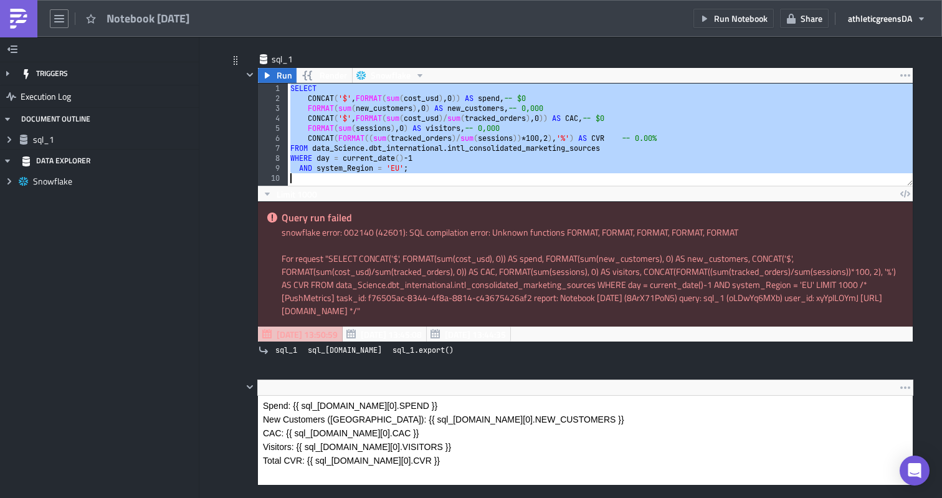
paste textarea "region = 'EU';"
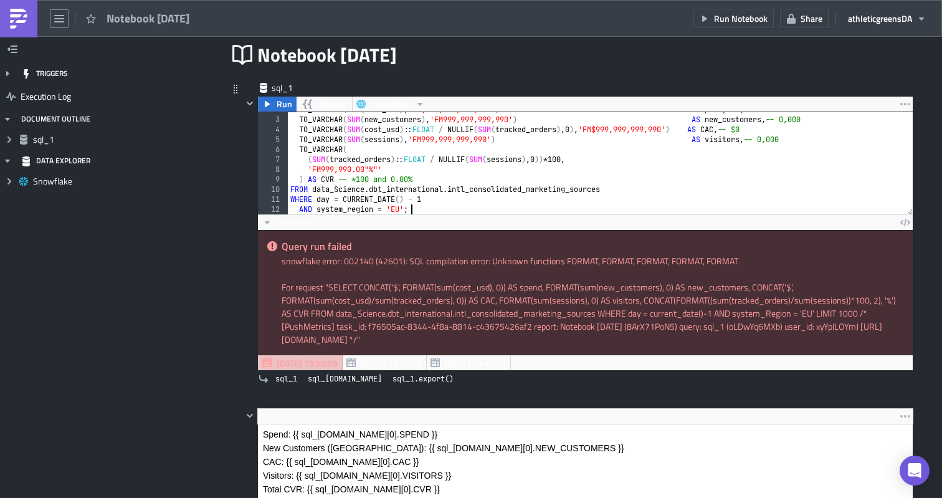
scroll to position [2, 0]
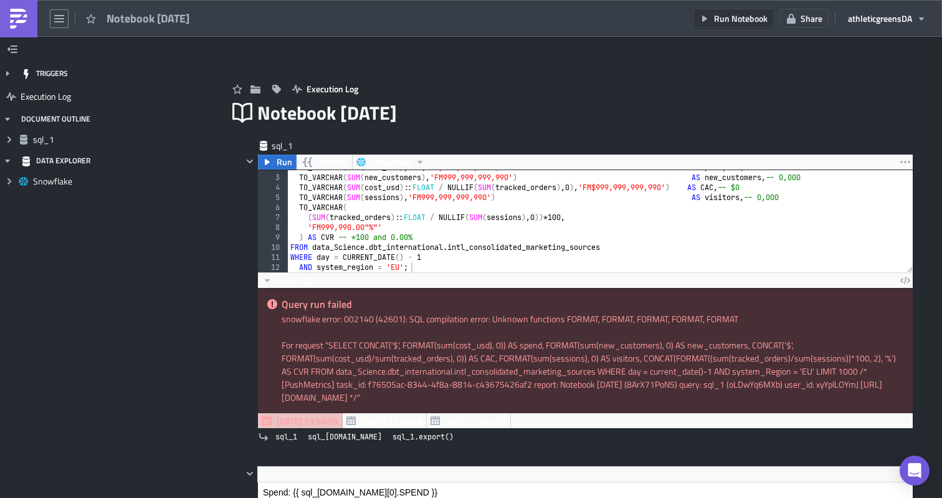
click at [729, 26] on button "Run Notebook" at bounding box center [733, 18] width 80 height 19
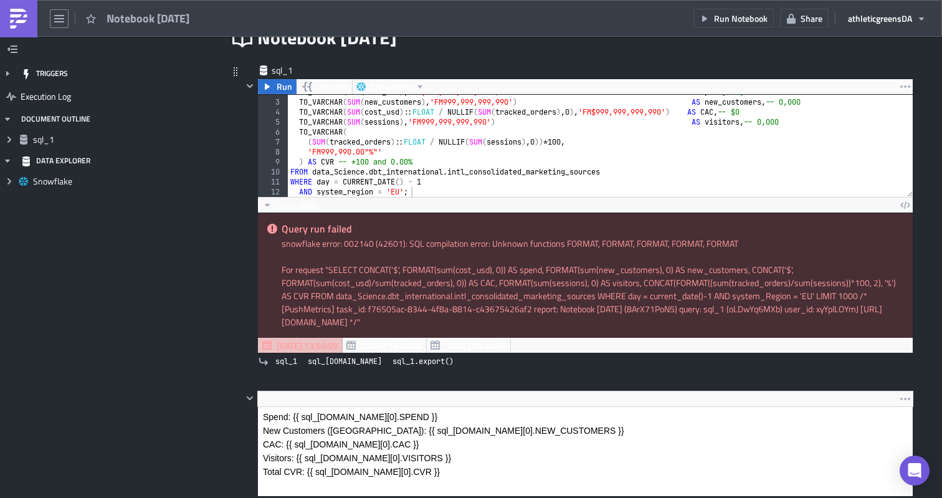
scroll to position [182, 0]
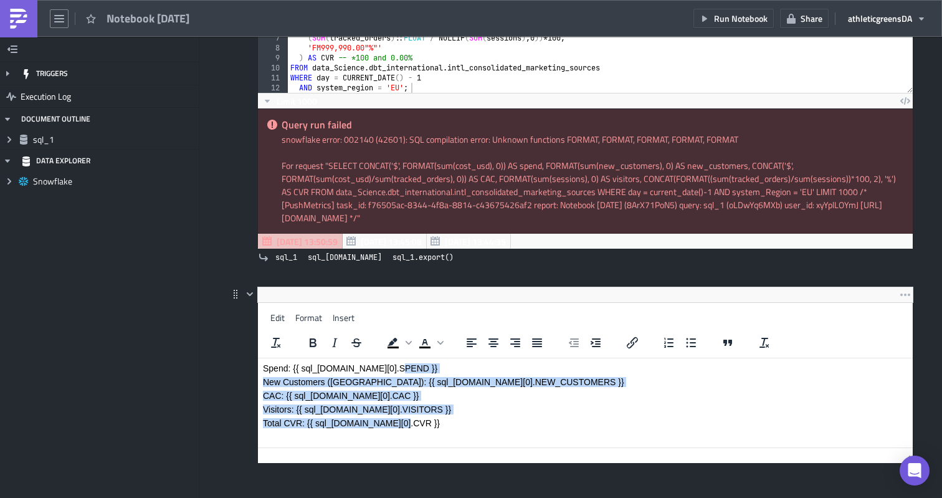
click at [402, 364] on body "Spend: {{ sql_1.data[0].SPEND }} New Customers (NC): {{ sql_1.data[0].NEW_CUSTO…" at bounding box center [585, 395] width 645 height 65
click at [451, 374] on body "Spend: {{ sql_1.data[0].SPEND }} New Customers (NC): {{ sql_1.data[0].NEW_CUSTO…" at bounding box center [585, 395] width 645 height 65
drag, startPoint x: 417, startPoint y: 424, endPoint x: 258, endPoint y: 368, distance: 169.2
click at [258, 368] on html "Spend: {{ sql_1.data[0].SPEND }} New Customers (NC): {{ sql_1.data[0].NEW_CUSTO…" at bounding box center [585, 395] width 655 height 75
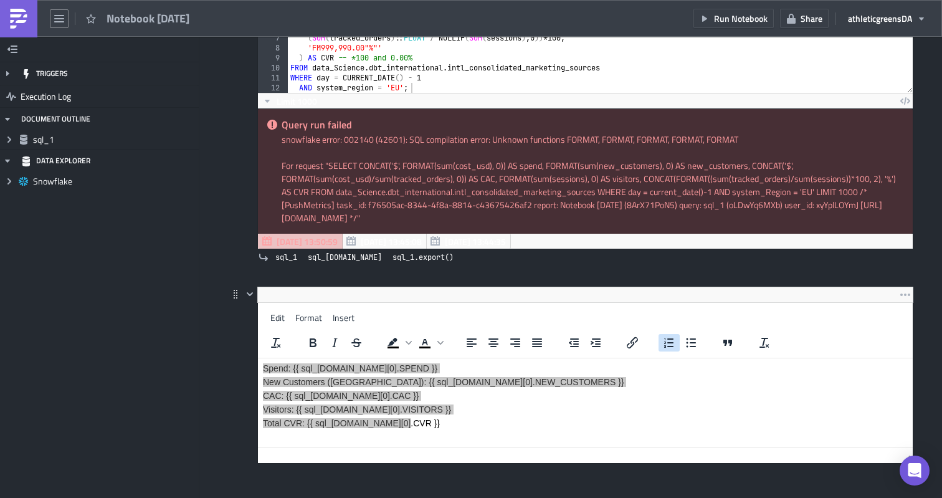
click at [668, 341] on icon "Numbered list" at bounding box center [669, 342] width 15 height 15
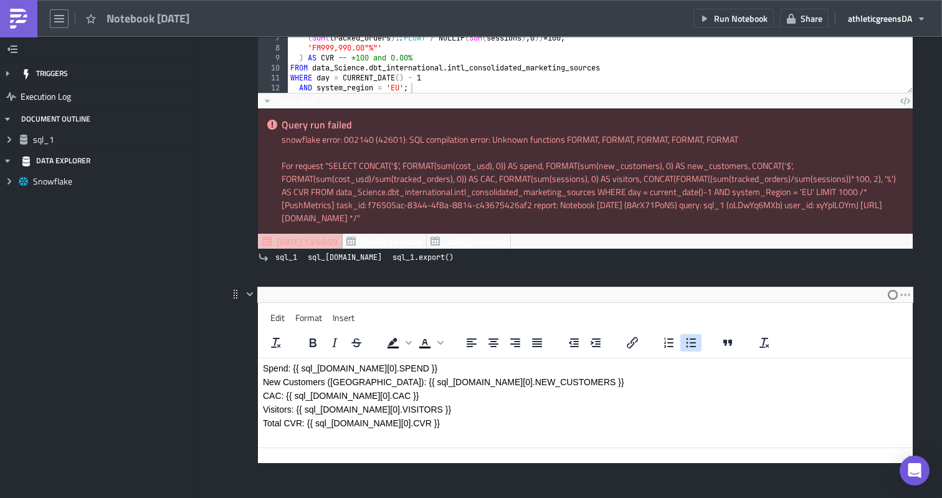
click at [699, 341] on button "Bullet list" at bounding box center [690, 342] width 21 height 17
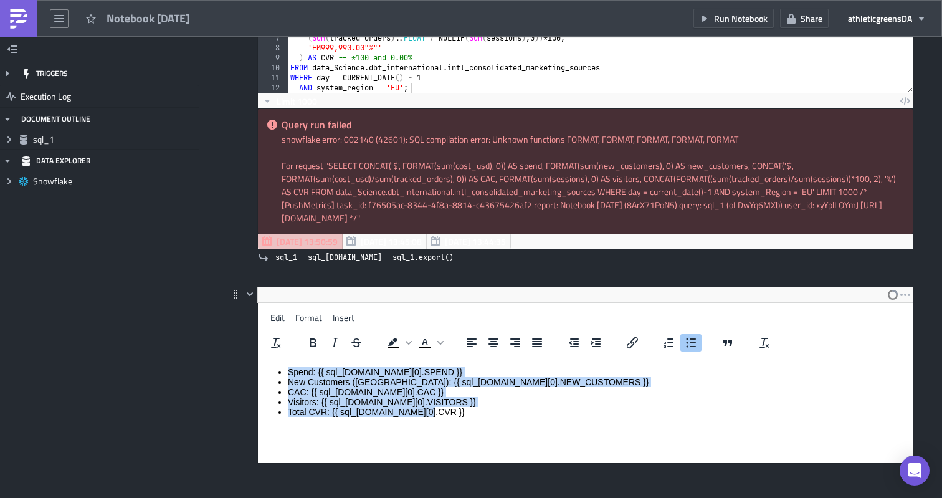
click at [313, 371] on li "Spend: {{ sql_1.data[0].SPEND }}" at bounding box center [598, 372] width 620 height 10
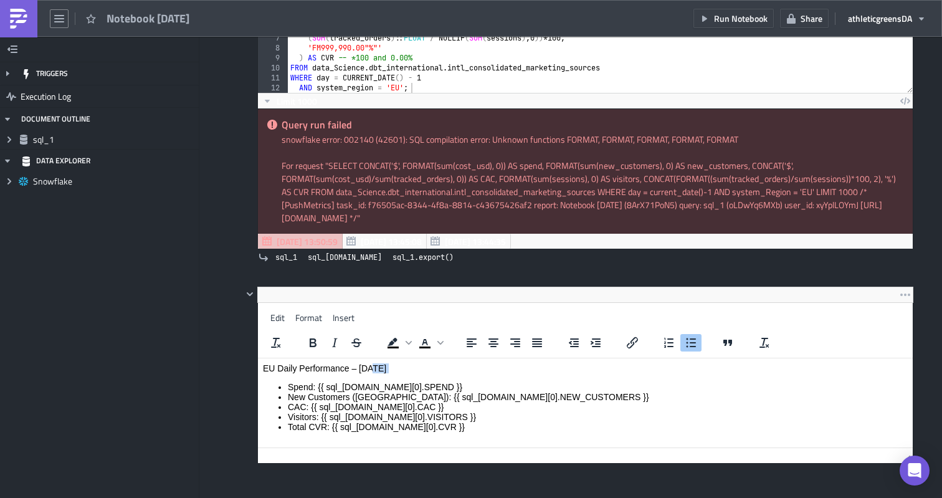
drag, startPoint x: 414, startPoint y: 374, endPoint x: 371, endPoint y: 371, distance: 42.4
click at [371, 371] on body "EU Daily Performance – 15/06/2025 Spend: {{ sql_1.data[0].SPEND }} New Customer…" at bounding box center [585, 397] width 645 height 69
click at [361, 368] on p "EU Daily Performance – 15/06/2025" at bounding box center [585, 368] width 645 height 10
drag, startPoint x: 413, startPoint y: 368, endPoint x: 360, endPoint y: 367, distance: 53.0
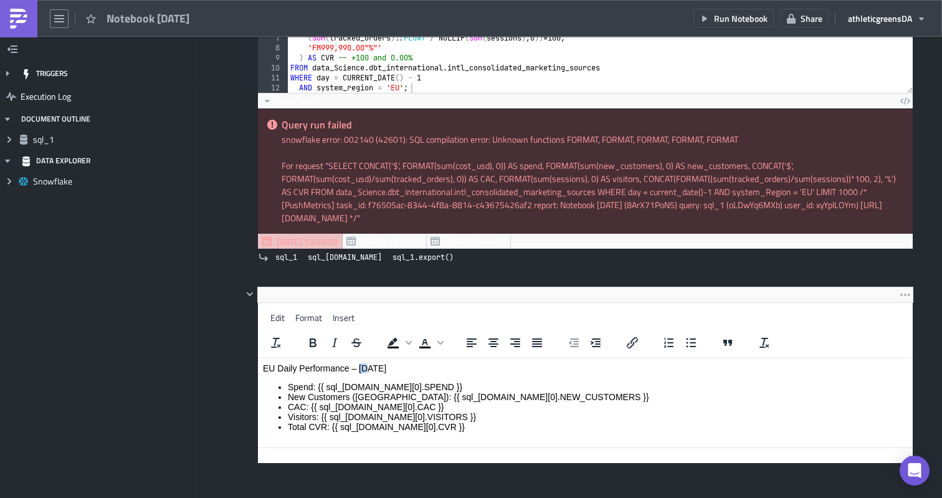
click at [360, 367] on p "EU Daily Performance – 15/06/2025" at bounding box center [585, 368] width 645 height 10
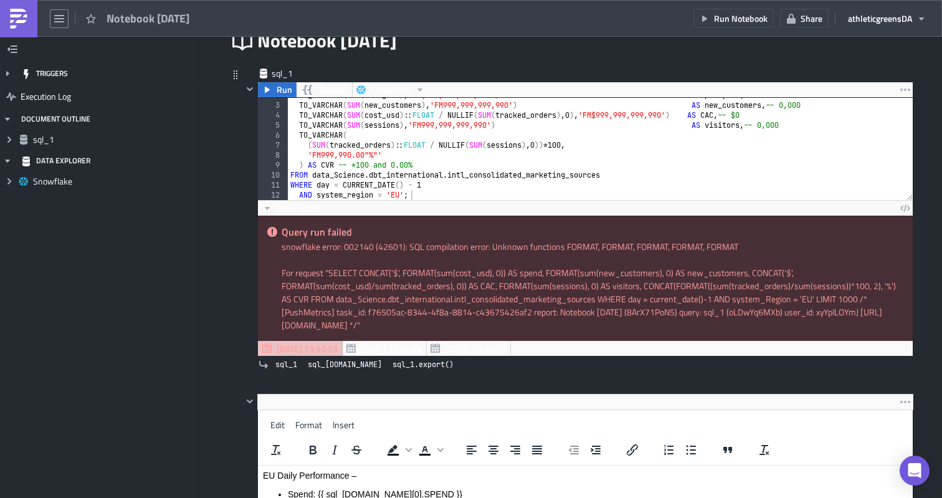
scroll to position [0, 0]
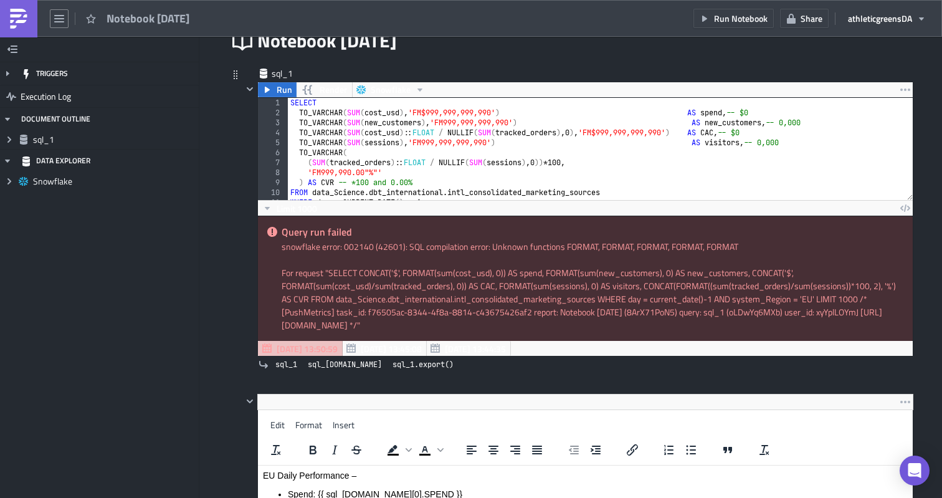
type textarea "SELECT"
click at [339, 104] on div "SELECT TO_VARCHAR ( SUM ( cost_usd ) , 'FM$999,999,999,990' ) AS spend , -- $0 …" at bounding box center [600, 159] width 625 height 122
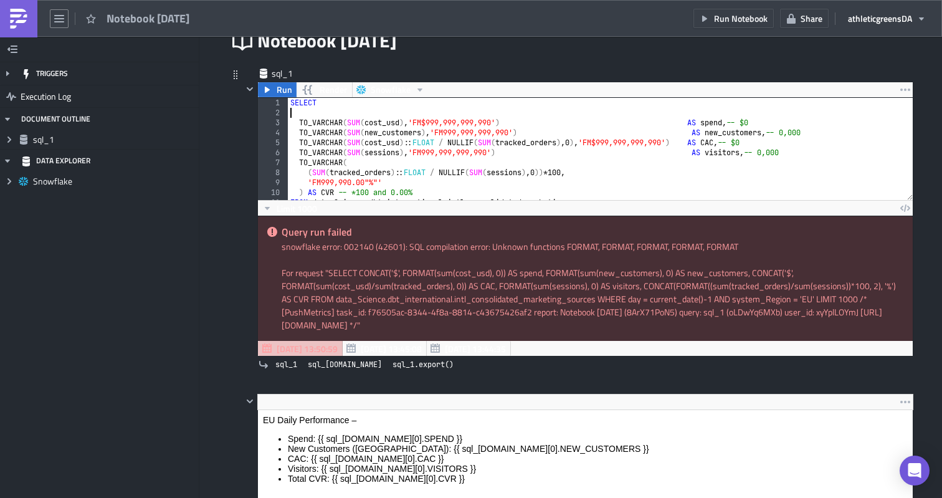
paste textarea "INITCAP(TO_VARCHAR(date_day, 'DD MON YYYY'))"
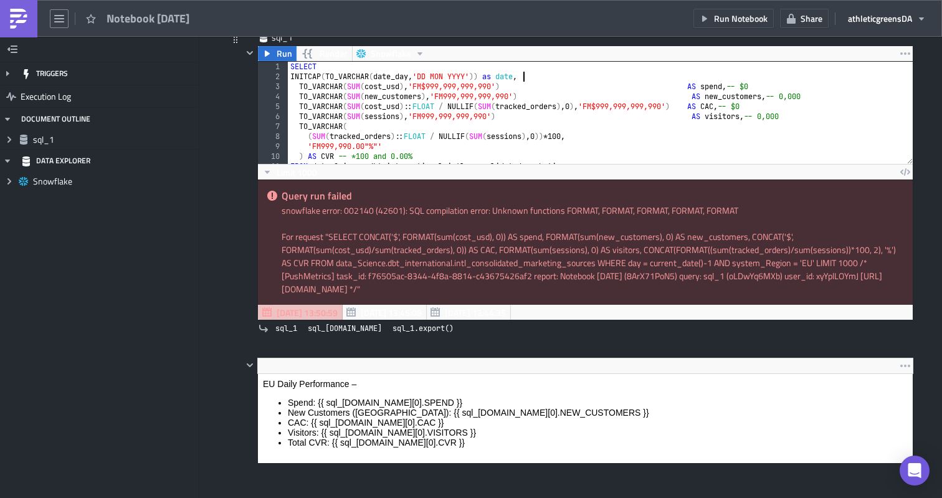
scroll to position [126, 0]
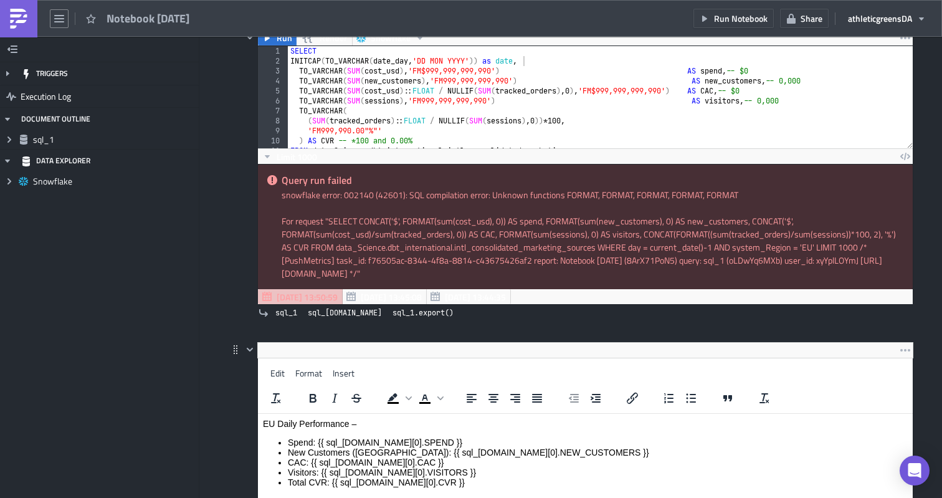
click at [366, 414] on html "EU Daily Performance – Spend: {{ sql_1.data[0].SPEND }} New Customers (NC): {{ …" at bounding box center [585, 455] width 655 height 82
click at [375, 419] on p "EU Daily Performance –" at bounding box center [585, 424] width 645 height 10
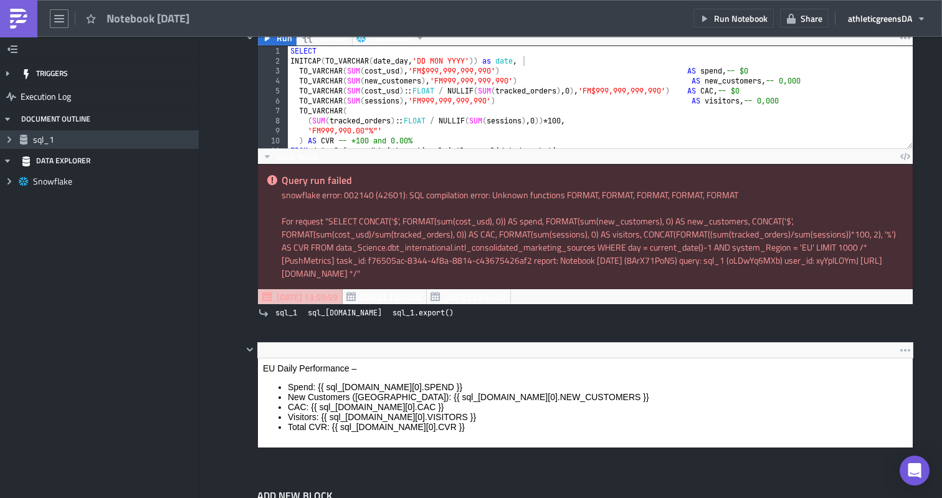
click at [9, 141] on icon at bounding box center [9, 139] width 4 height 6
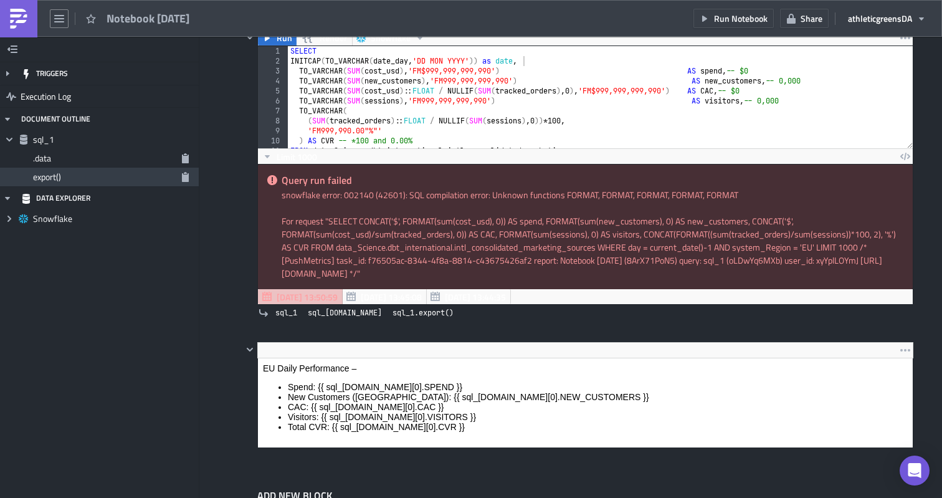
click at [36, 175] on span "export()" at bounding box center [103, 176] width 141 height 11
click at [90, 176] on span "export()" at bounding box center [103, 176] width 141 height 11
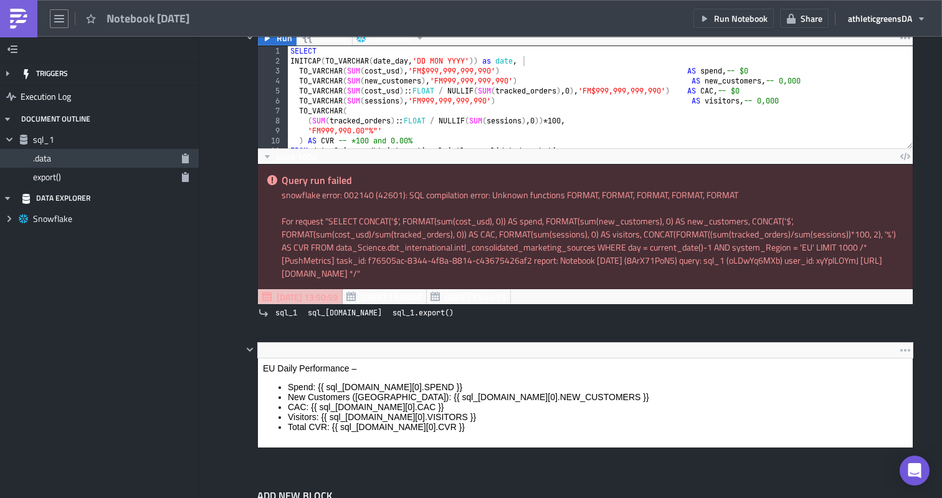
click at [76, 163] on span ".data" at bounding box center [103, 158] width 141 height 11
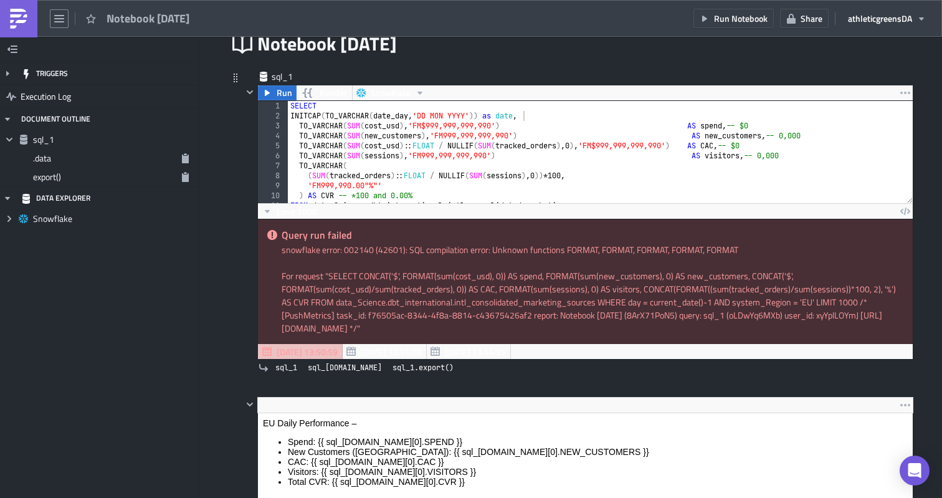
scroll to position [27, 0]
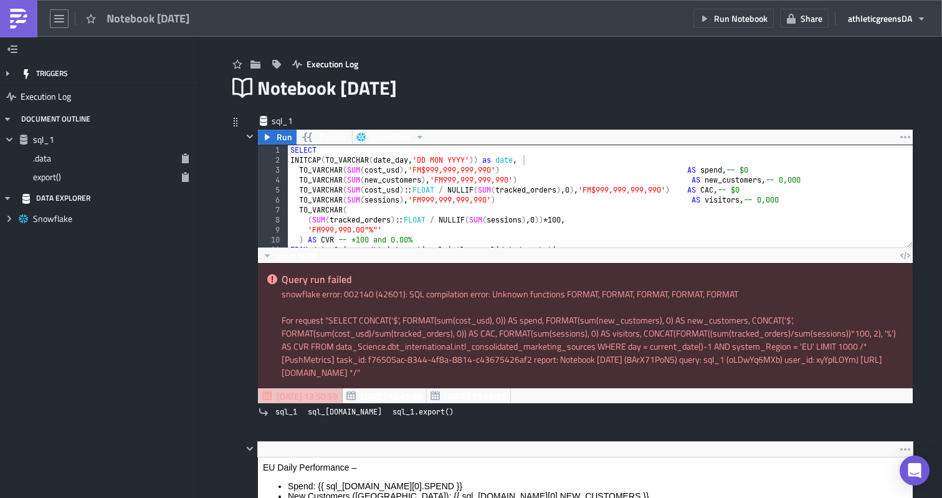
click at [416, 198] on div "SELECT INITCAP ( TO_VARCHAR ( date_day , 'DD MON YYYY' )) as date , TO_VARCHAR …" at bounding box center [600, 206] width 625 height 122
click at [287, 140] on span "Run" at bounding box center [285, 137] width 16 height 15
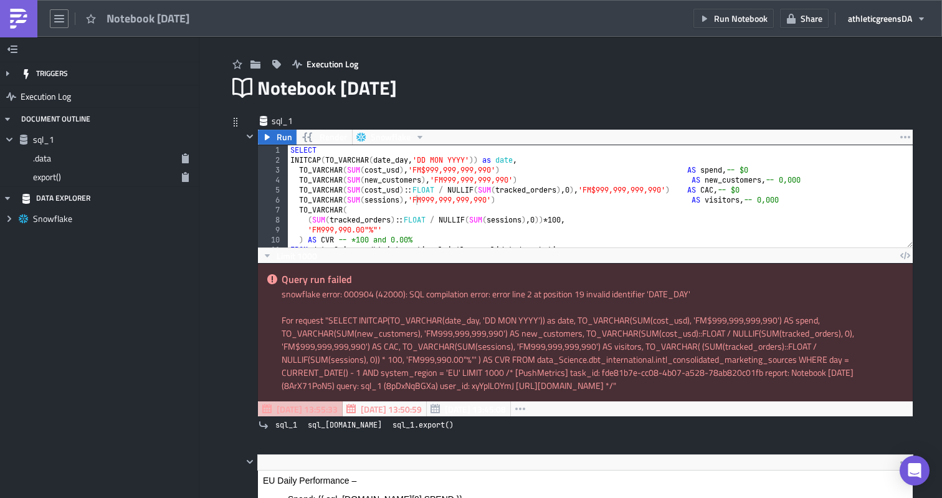
click at [399, 163] on div "SELECT INITCAP ( TO_VARCHAR ( date_day , 'DD MON YYYY' )) as date , TO_VARCHAR …" at bounding box center [600, 206] width 625 height 122
click at [290, 136] on span "Run" at bounding box center [285, 137] width 16 height 15
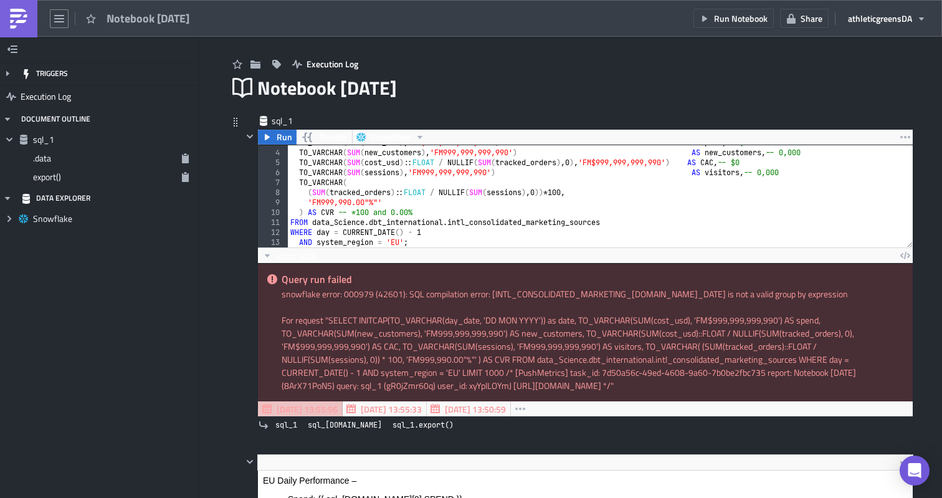
scroll to position [29, 0]
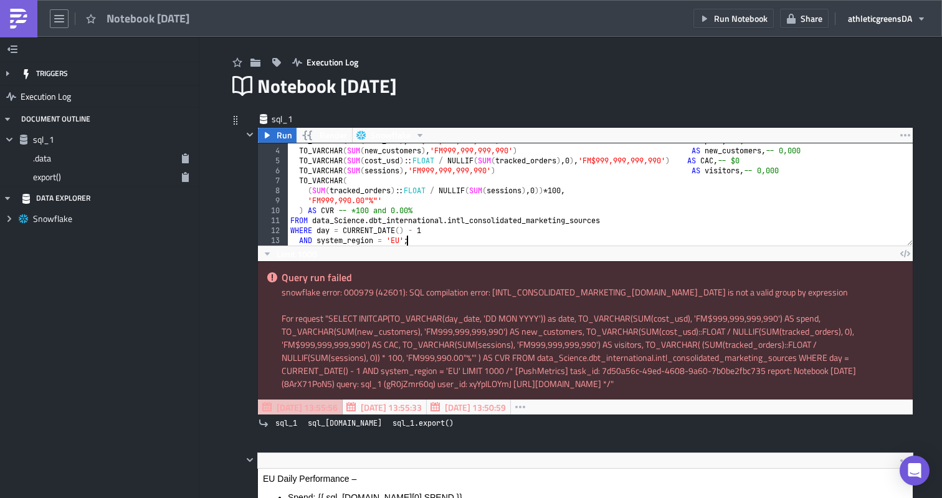
click at [407, 242] on div "TO_VARCHAR ( SUM ( cost_usd ) , 'FM$999,999,999,990' ) AS spend , -- $0 TO_VARC…" at bounding box center [600, 197] width 625 height 122
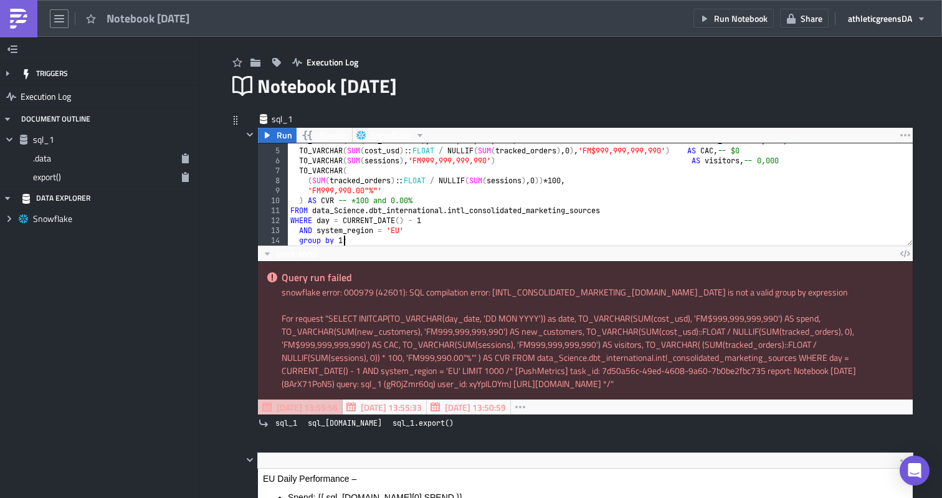
scroll to position [0, 4]
type textarea "group by 1;"
click at [288, 133] on span "Run" at bounding box center [285, 135] width 16 height 15
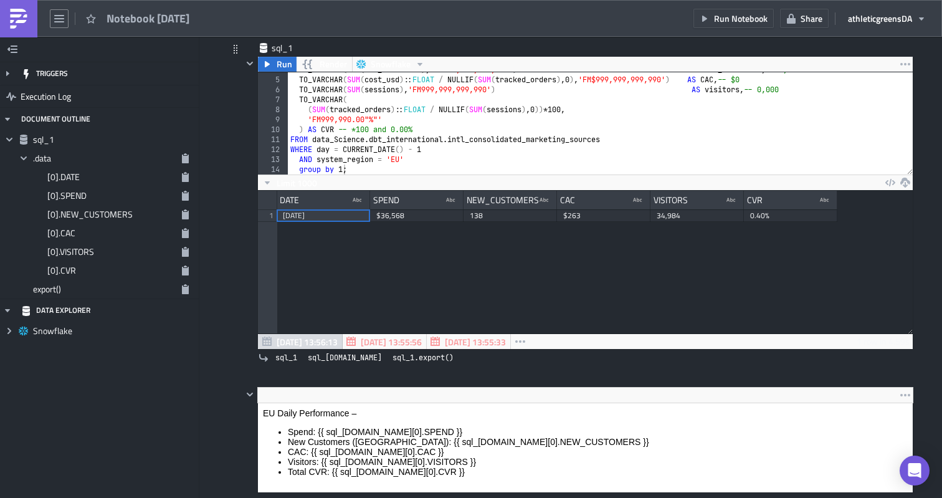
scroll to position [171, 0]
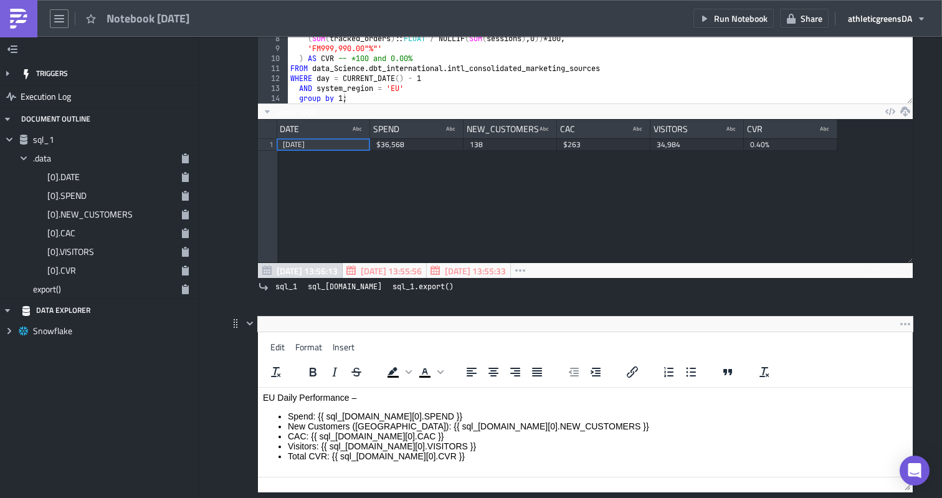
click at [387, 387] on html "EU Daily Performance – Spend: {{ sql_1.data[0].SPEND }} New Customers (NC): {{ …" at bounding box center [585, 428] width 655 height 82
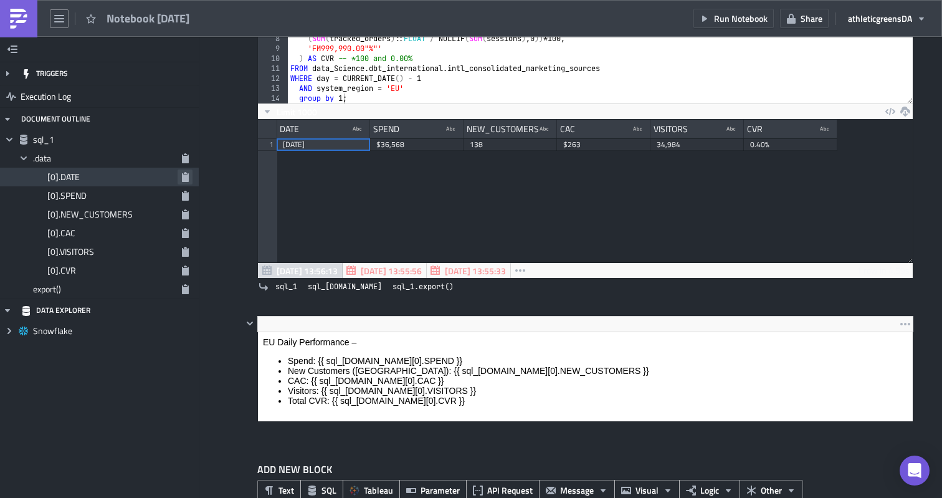
click at [185, 177] on icon "button" at bounding box center [185, 177] width 7 height 10
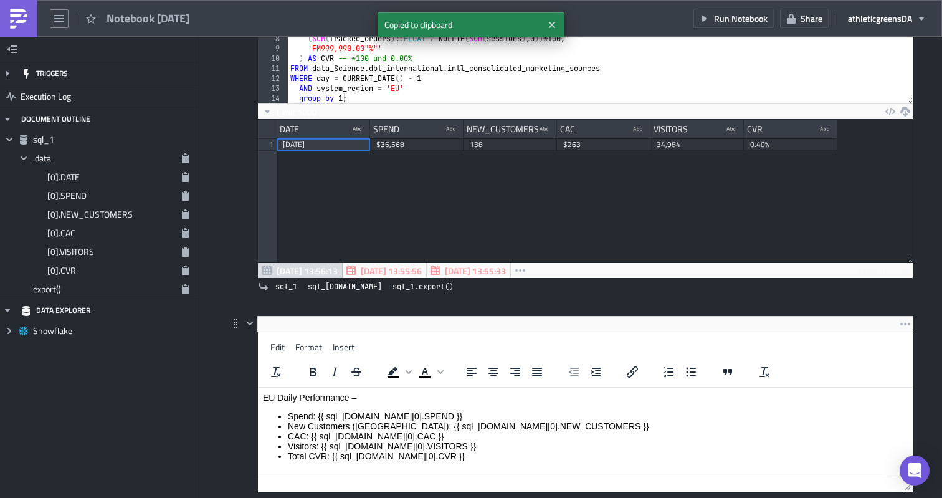
drag, startPoint x: 384, startPoint y: 395, endPoint x: 384, endPoint y: 340, distance: 54.8
click at [384, 387] on html "EU Daily Performance – Spend: {{ sql_1.data[0].SPEND }} New Customers (NC): {{ …" at bounding box center [585, 428] width 655 height 82
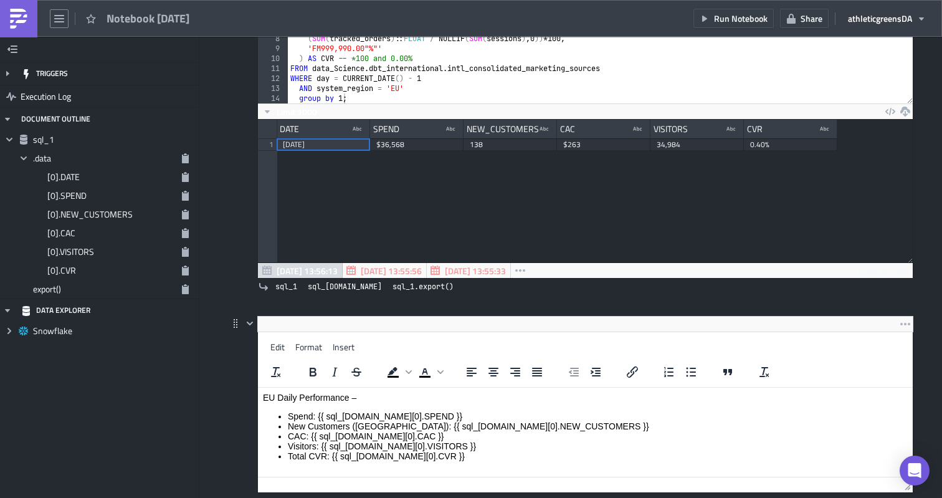
click at [371, 394] on p "EU Daily Performance –" at bounding box center [585, 397] width 645 height 10
drag, startPoint x: 465, startPoint y: 392, endPoint x: 242, endPoint y: 386, distance: 223.1
click at [258, 387] on html "EU Daily Performance – {{ sql_1.data[0].DATE }} Spend: {{ sql_1.data[0].SPEND }…" at bounding box center [585, 428] width 655 height 82
click at [478, 403] on body "EU Daily Performance – {{ sql_1.data[0].DATE }} Spend: {{ sql_1.data[0].SPEND }…" at bounding box center [585, 426] width 645 height 69
click at [488, 402] on p "EU Daily Performance – {{ sql_1.data[0].DATE }}" at bounding box center [585, 397] width 645 height 10
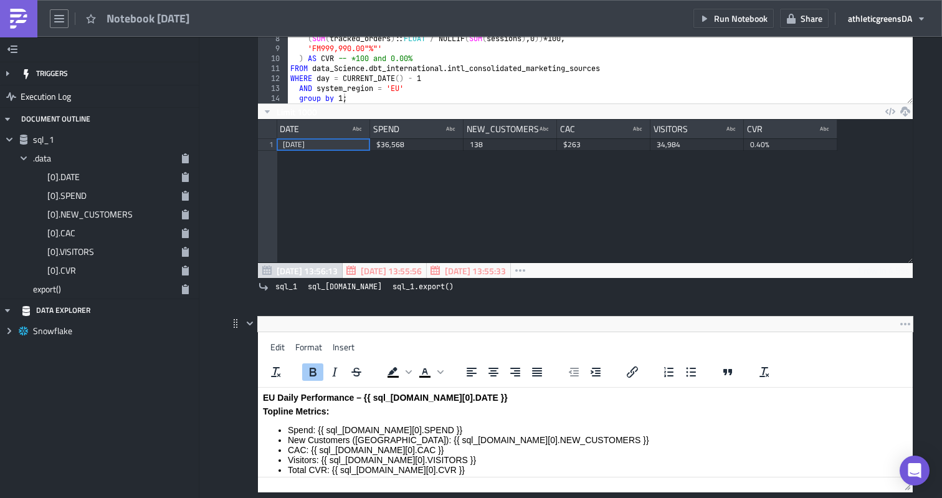
click at [308, 430] on li "Spend: {{ sql_1.data[0].SPEND }}" at bounding box center [598, 430] width 620 height 10
click at [306, 442] on li "New Customers (NC): {{ sql_1.data[0].NEW_CUSTOMERS }}" at bounding box center [598, 440] width 620 height 10
drag, startPoint x: 351, startPoint y: 441, endPoint x: 318, endPoint y: 440, distance: 33.0
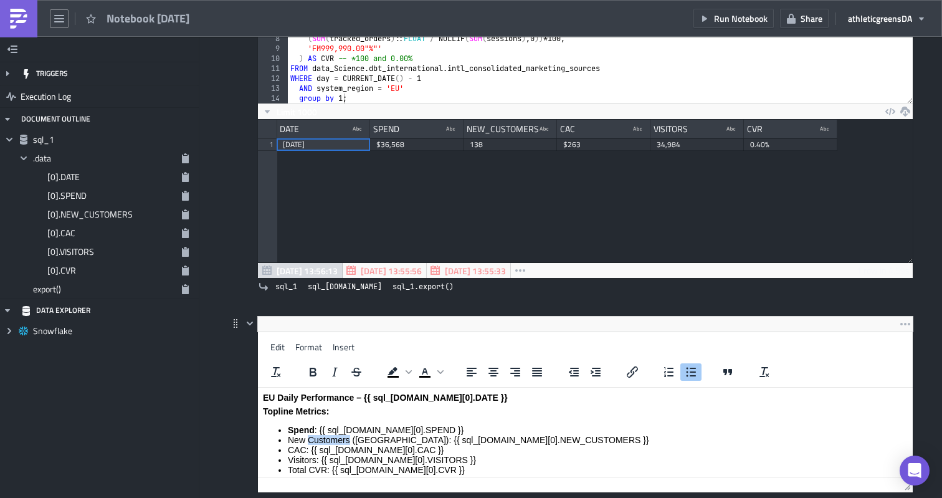
click at [310, 439] on li "New Customers (NC): {{ sql_1.data[0].NEW_CUSTOMERS }}" at bounding box center [598, 440] width 620 height 10
drag, startPoint x: 372, startPoint y: 440, endPoint x: 361, endPoint y: 440, distance: 11.2
click at [356, 440] on li "New Customers (NC): {{ sql_1.data[0].NEW_CUSTOMERS }}" at bounding box center [598, 440] width 620 height 10
click at [373, 442] on li "New Customers (NC): {{ sql_1.data[0].NEW_CUSTOMERS }}" at bounding box center [598, 440] width 620 height 10
drag, startPoint x: 371, startPoint y: 441, endPoint x: 288, endPoint y: 438, distance: 82.3
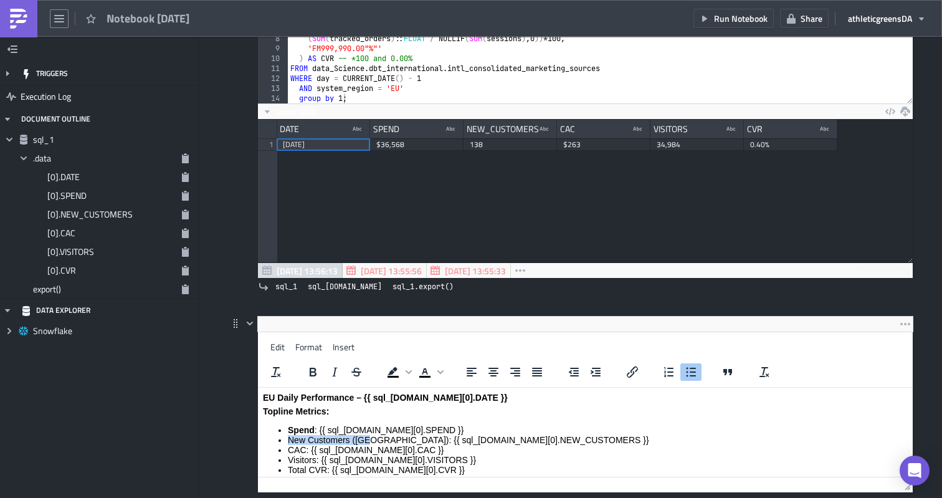
click at [288, 438] on li "New Customers (NC): {{ sql_1.data[0].NEW_CUSTOMERS }}" at bounding box center [598, 440] width 620 height 10
drag, startPoint x: 304, startPoint y: 449, endPoint x: 289, endPoint y: 449, distance: 15.0
click at [289, 449] on li "CAC: {{ sql_1.data[0].CAC }}" at bounding box center [598, 450] width 620 height 10
click at [308, 460] on li "Visitors: {{ sql_1.data[0].VISITORS }}" at bounding box center [598, 460] width 620 height 10
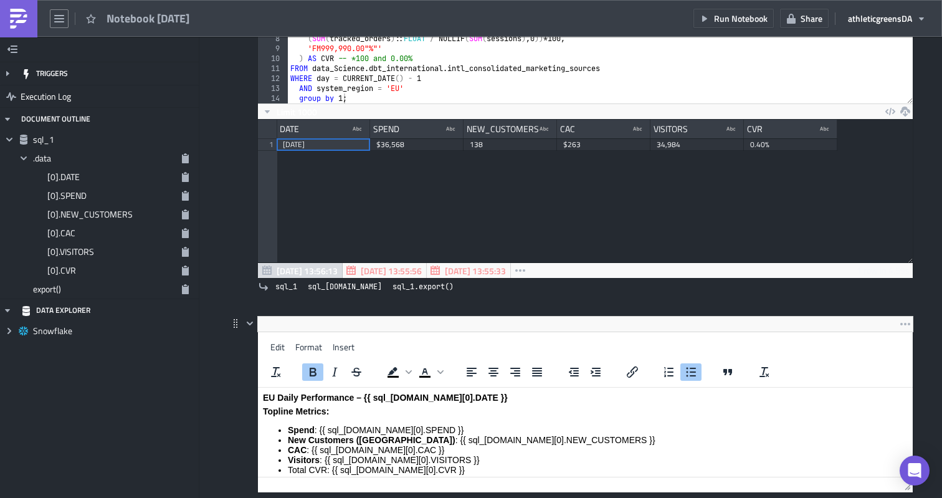
click at [308, 466] on li "Total CVR: {{ sql_1.data[0].CVR }}" at bounding box center [598, 470] width 620 height 10
drag, startPoint x: 327, startPoint y: 469, endPoint x: 290, endPoint y: 468, distance: 37.4
click at [290, 468] on li "Total CVR: {{ sql_1.data[0].CVR }}" at bounding box center [598, 470] width 620 height 10
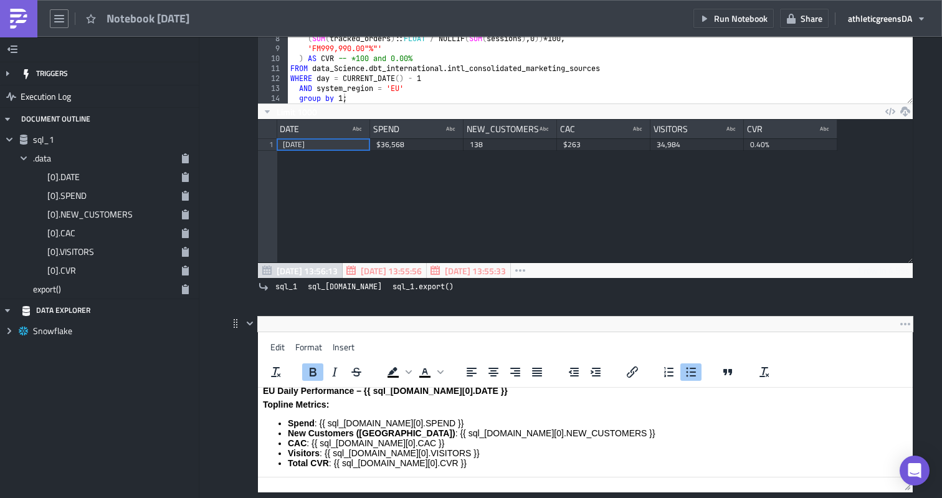
click at [403, 408] on p "Topline Metrics:" at bounding box center [585, 404] width 645 height 10
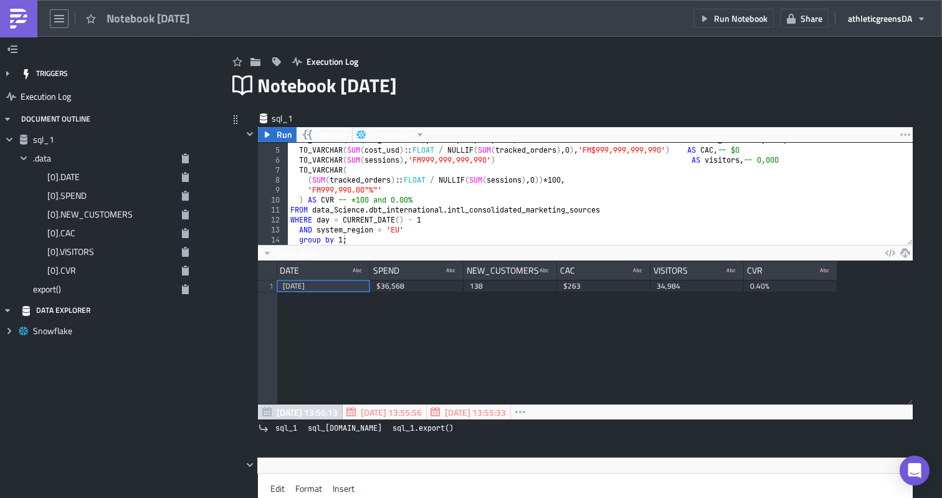
scroll to position [0, 0]
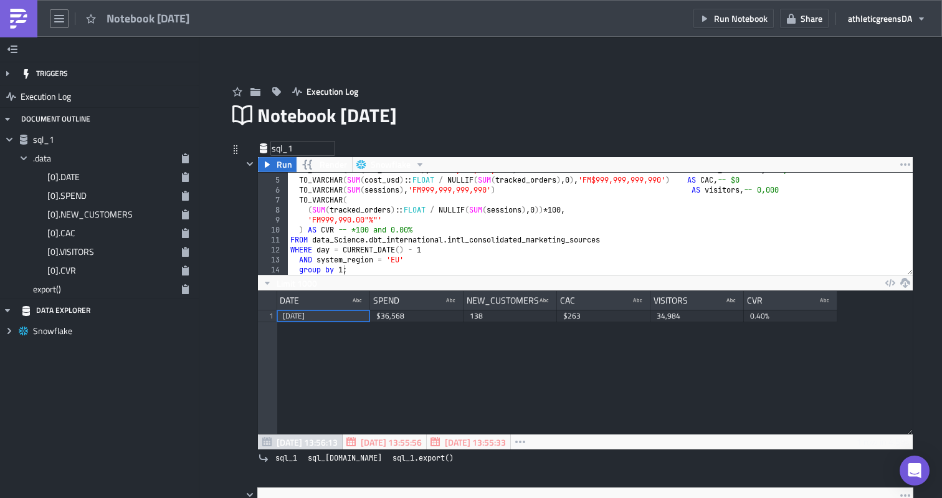
click at [281, 149] on div "sql_1" at bounding box center [303, 148] width 62 height 12
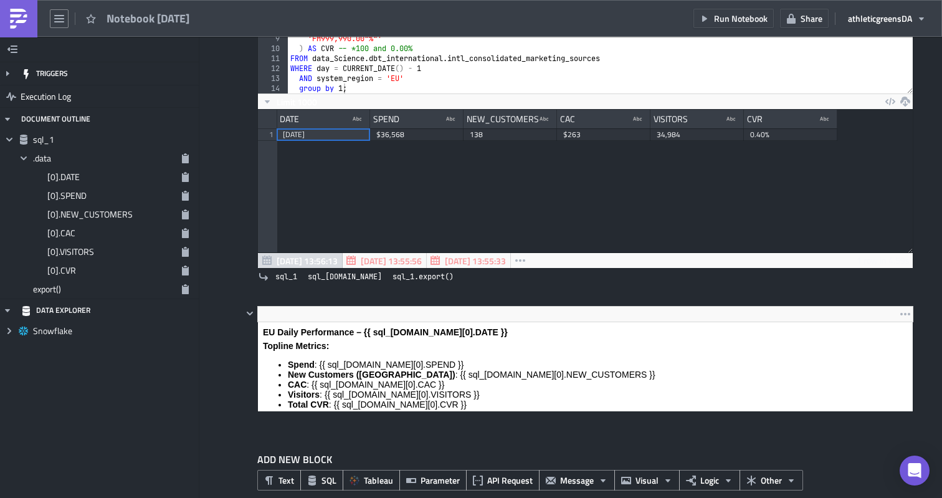
scroll to position [201, 0]
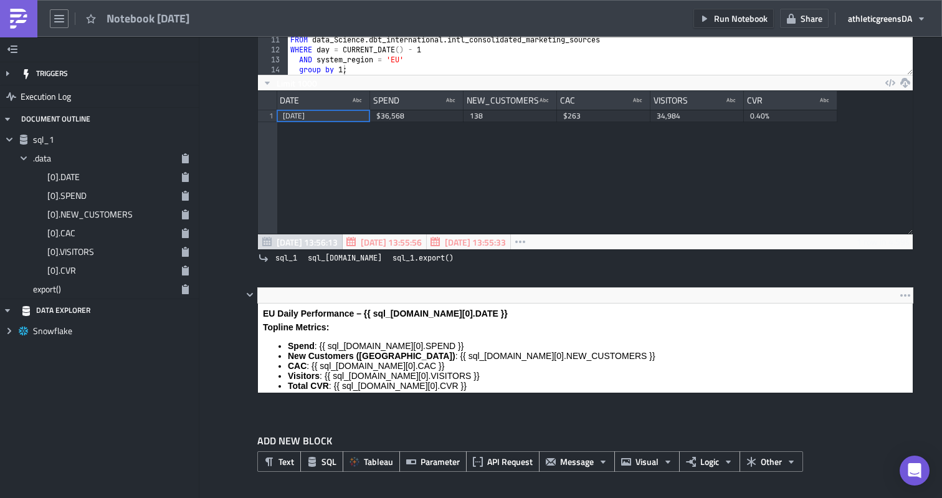
click at [748, 20] on span "Run Notebook" at bounding box center [741, 18] width 54 height 13
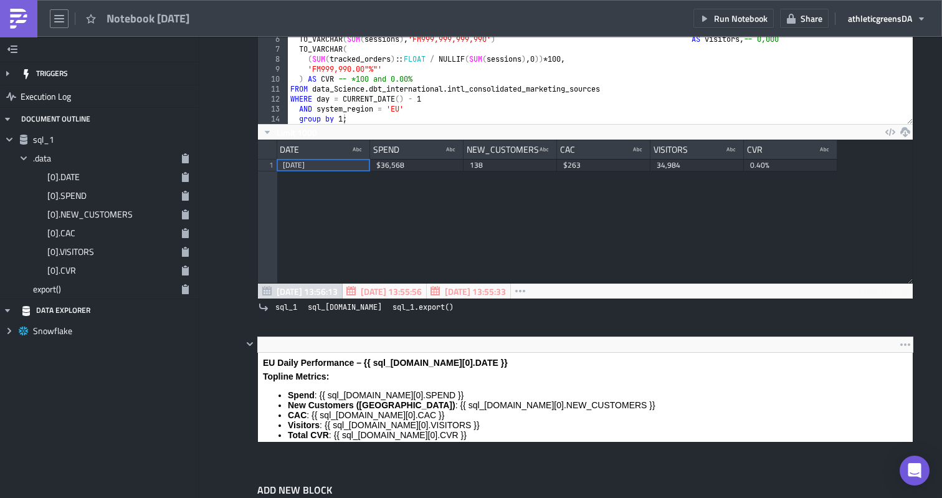
scroll to position [0, 0]
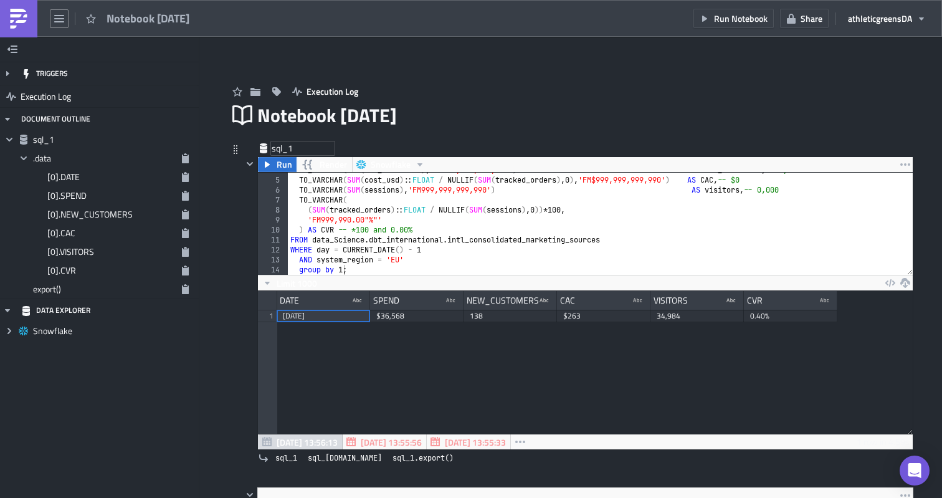
click at [292, 144] on div "sql_1" at bounding box center [303, 148] width 62 height 12
click at [292, 144] on input "sql_1" at bounding box center [303, 148] width 62 height 12
type input "topline_metrics"
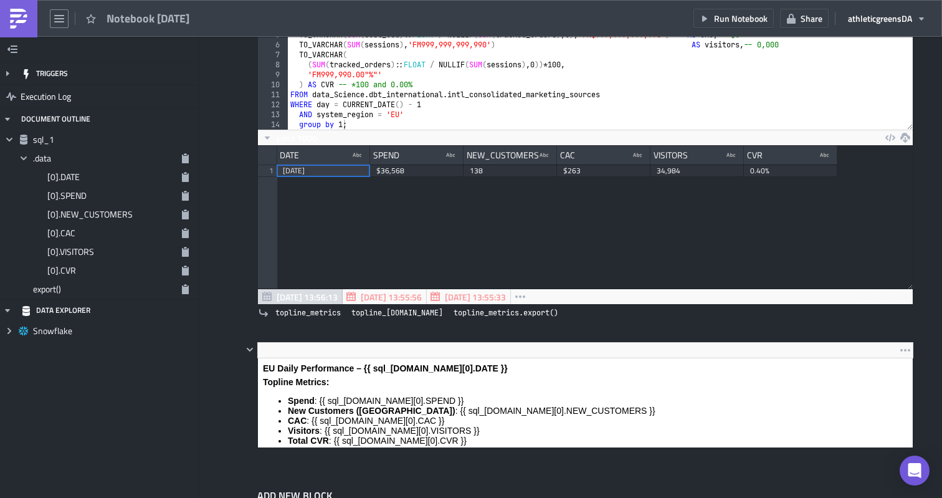
scroll to position [148, 0]
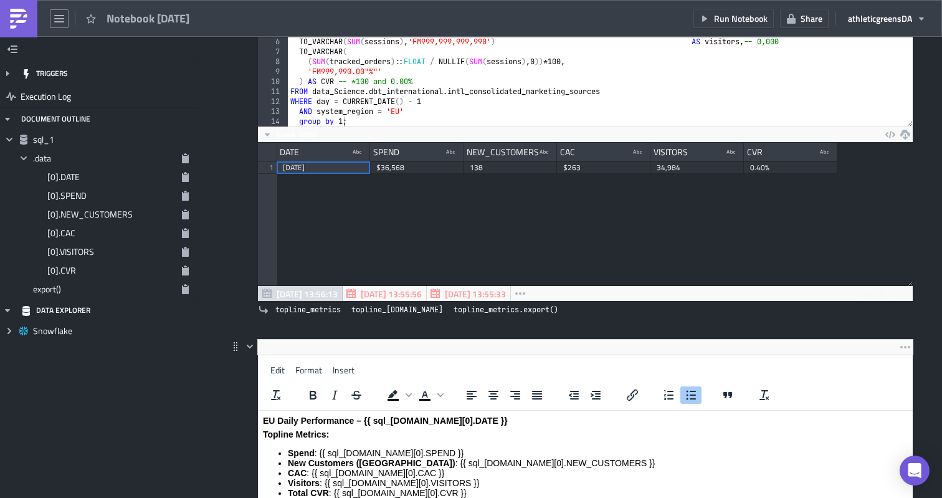
click at [344, 411] on html "EU Daily Performance – {{ sql_1.data[0].DATE }} Topline Metrics: Spend : {{ sql…" at bounding box center [585, 459] width 655 height 96
click at [344, 399] on button "Italic" at bounding box center [334, 394] width 21 height 17
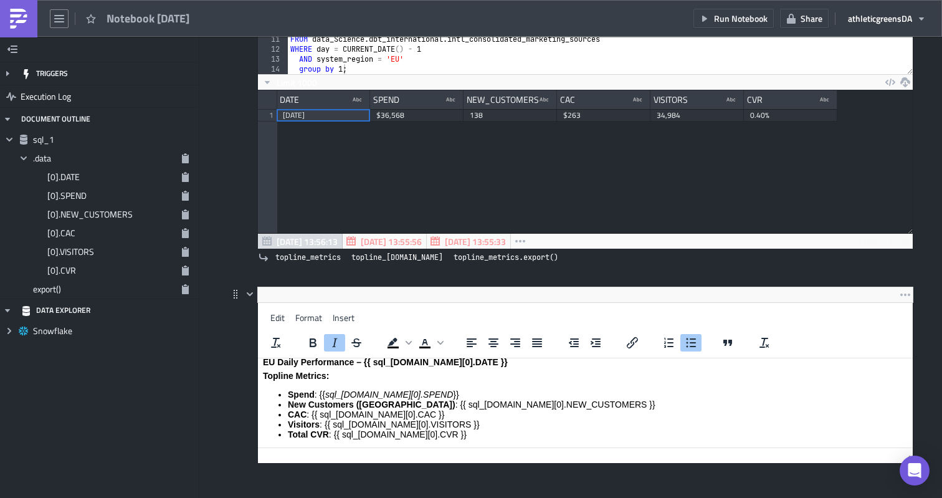
scroll to position [0, 0]
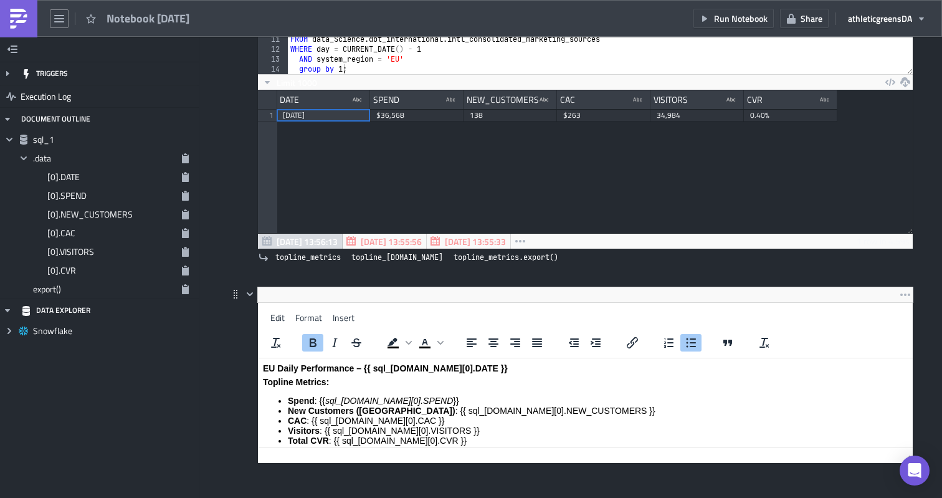
click at [391, 391] on body "EU Daily Performance – {{ sql_1.data[0].DATE }} Topline Metrics: Spend : {{ sql…" at bounding box center [585, 404] width 645 height 82
drag, startPoint x: 347, startPoint y: 399, endPoint x: 328, endPoint y: 400, distance: 18.7
click at [328, 400] on li "Spend : {{ sql_1.data[0].SPEND }}" at bounding box center [598, 401] width 620 height 10
click at [399, 412] on li "New Customers (NC) : {{ sql_1.data[0].NEW_CUSTOMERS }}" at bounding box center [598, 411] width 620 height 10
click at [386, 370] on strong "EU Daily Performance – {{ sql_1.data[0].DATE }}" at bounding box center [385, 368] width 245 height 10
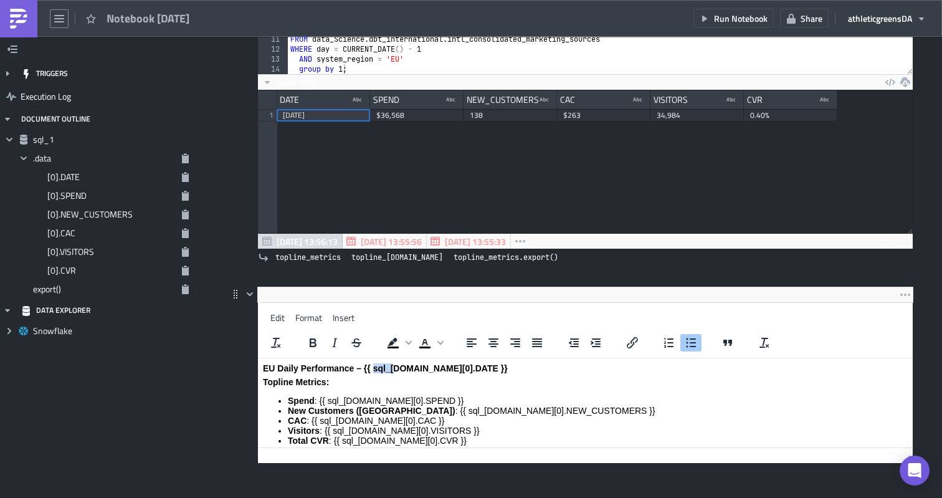
click at [386, 370] on strong "EU Daily Performance – {{ sql_1.data[0].DATE }}" at bounding box center [385, 368] width 245 height 10
click at [405, 367] on strong "EU Daily Performance – {{ topline_[DOMAIN_NAME][0].DATE }}" at bounding box center [393, 368] width 260 height 10
copy strong "topline_metrics"
click at [344, 402] on li "Spend : {{ sql_1.data[0].SPEND }}" at bounding box center [598, 401] width 620 height 10
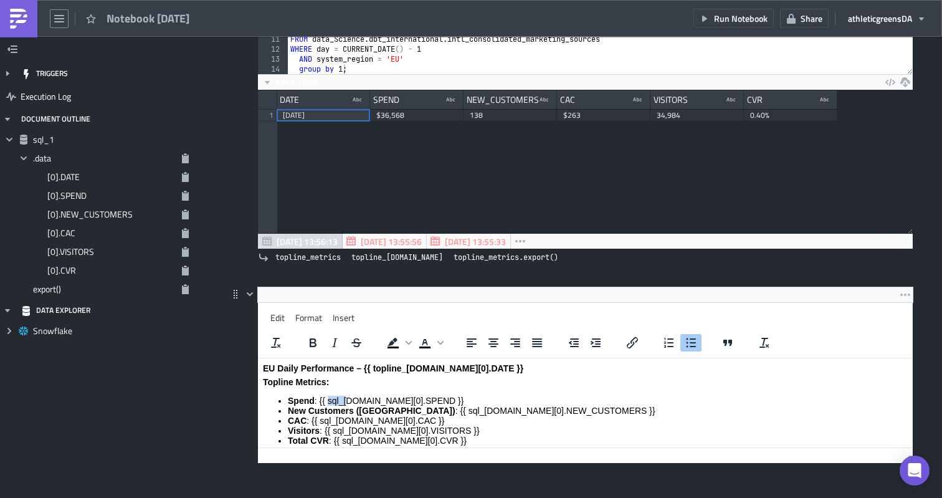
click at [344, 402] on li "Spend : {{ sql_1.data[0].SPEND }}" at bounding box center [598, 401] width 620 height 10
click at [398, 409] on li "New Customers (NC) : {{ sql_1.data[0].NEW_CUSTOMERS }}" at bounding box center [598, 411] width 620 height 10
click at [336, 421] on li "CAC : {{ sql_1.data[0].CAC }}" at bounding box center [598, 421] width 620 height 10
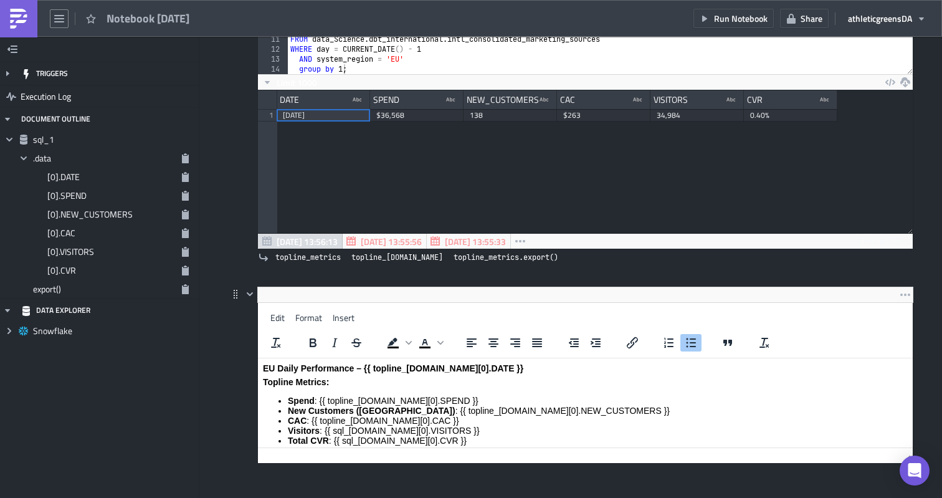
click at [343, 430] on li "Visitors : {{ sql_1.data[0].VISITORS }}" at bounding box center [598, 430] width 620 height 10
click at [349, 439] on li "Total CVR : {{ sql_1.data[0].CVR }}" at bounding box center [598, 440] width 620 height 10
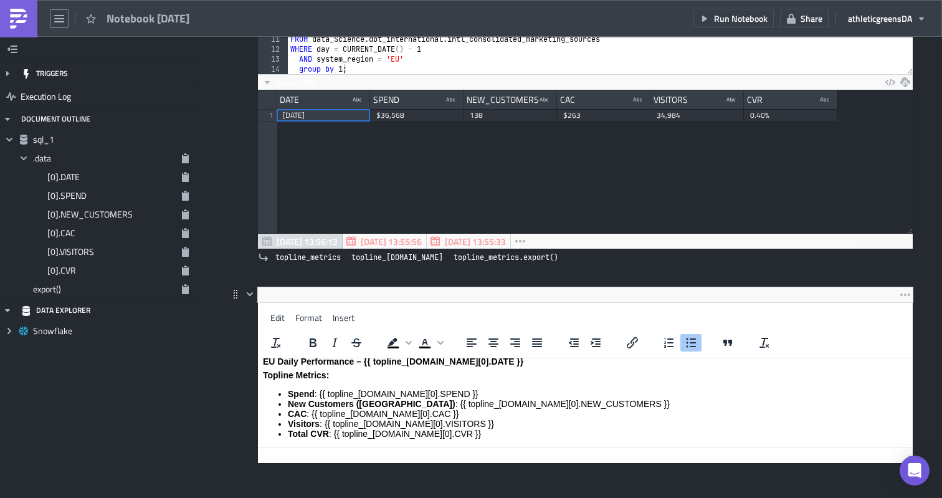
click at [501, 434] on li "Total CVR : {{ topline_metrics.data[0].CVR }}" at bounding box center [598, 434] width 620 height 10
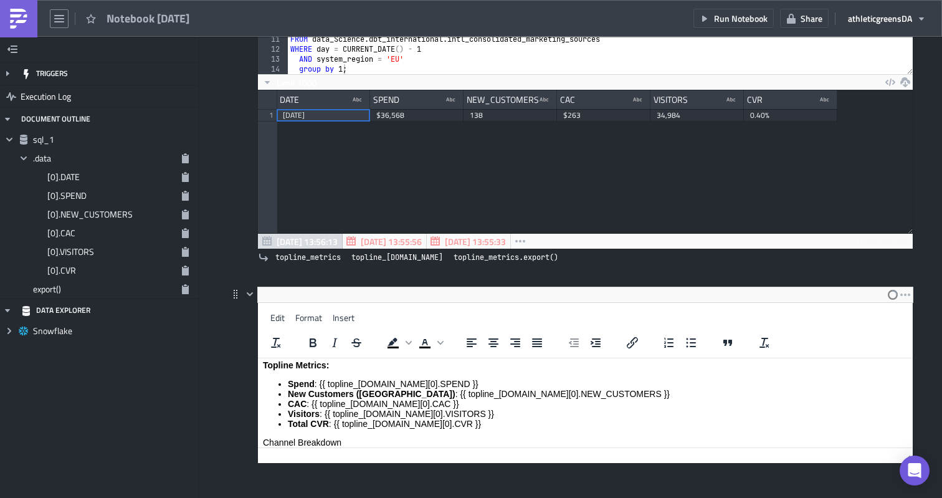
scroll to position [22, 0]
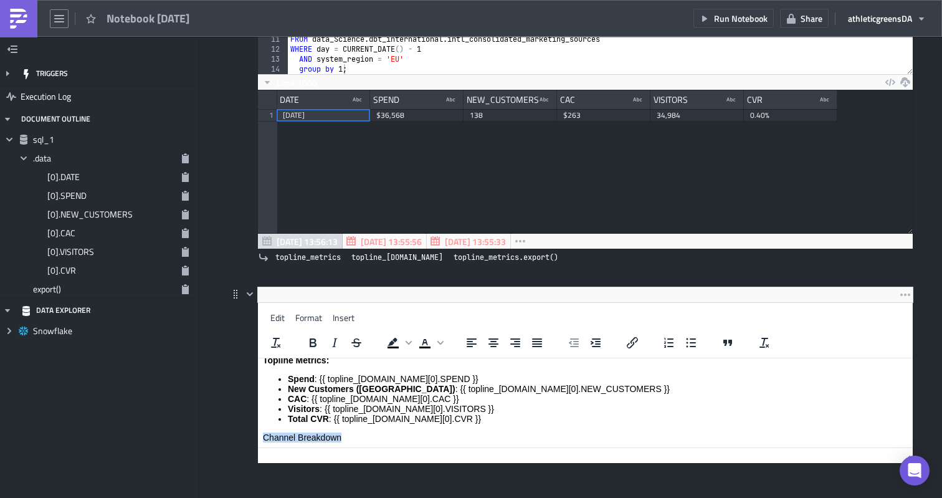
drag, startPoint x: 343, startPoint y: 442, endPoint x: 263, endPoint y: 436, distance: 80.0
click at [263, 436] on p "Channel Breakdown" at bounding box center [585, 437] width 645 height 10
click at [360, 438] on p "Channel Breakdown" at bounding box center [585, 437] width 645 height 10
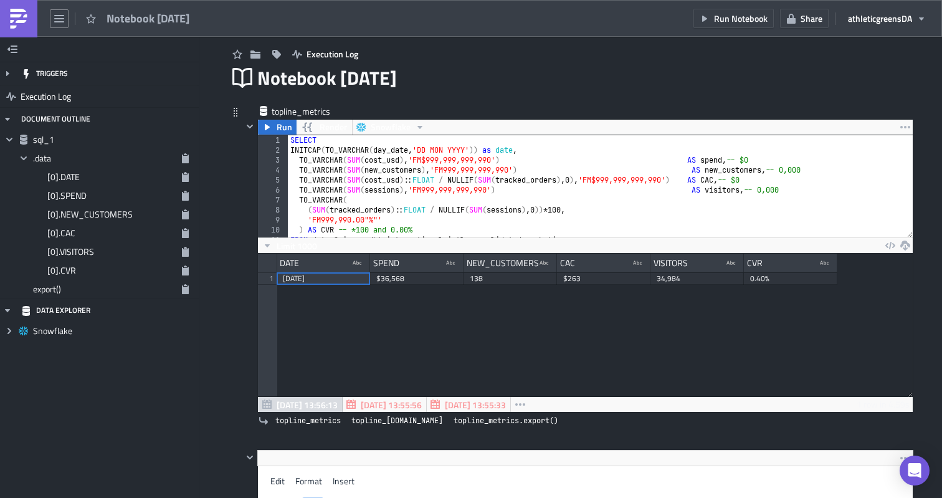
scroll to position [24, 0]
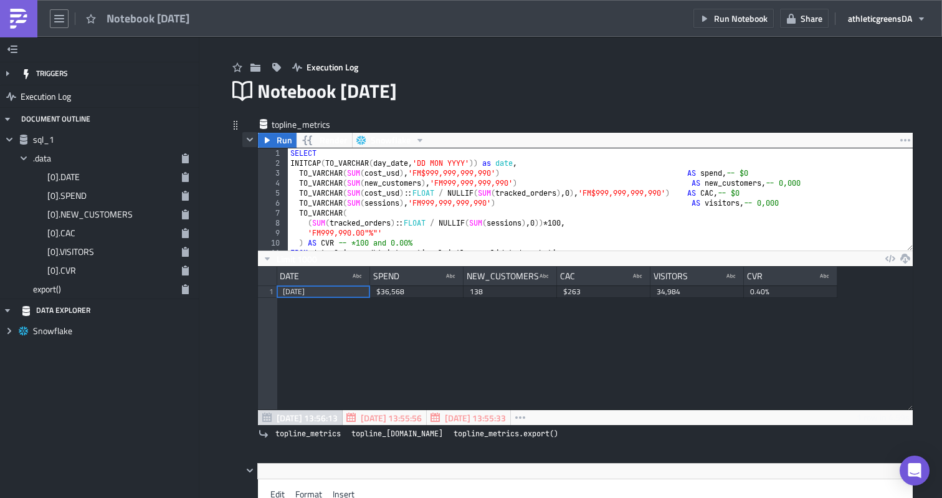
click at [253, 141] on icon "button" at bounding box center [250, 140] width 10 height 10
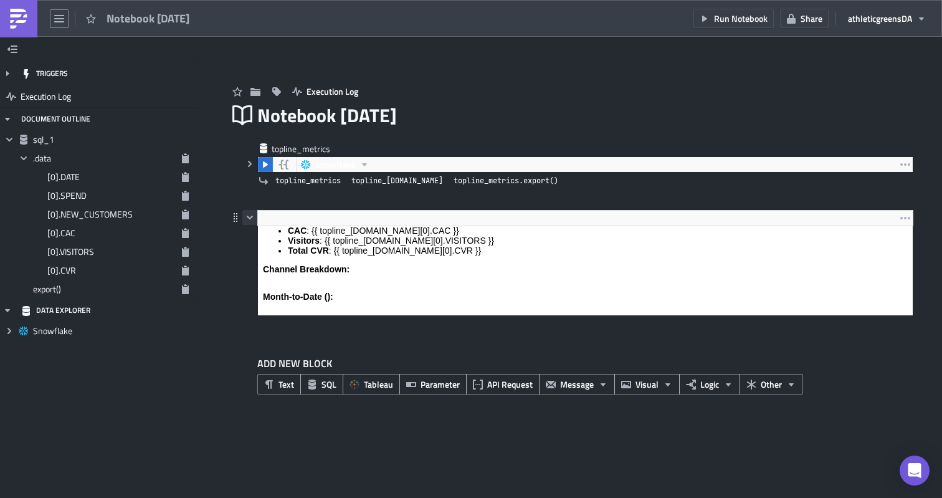
click at [249, 215] on icon "button" at bounding box center [250, 217] width 10 height 10
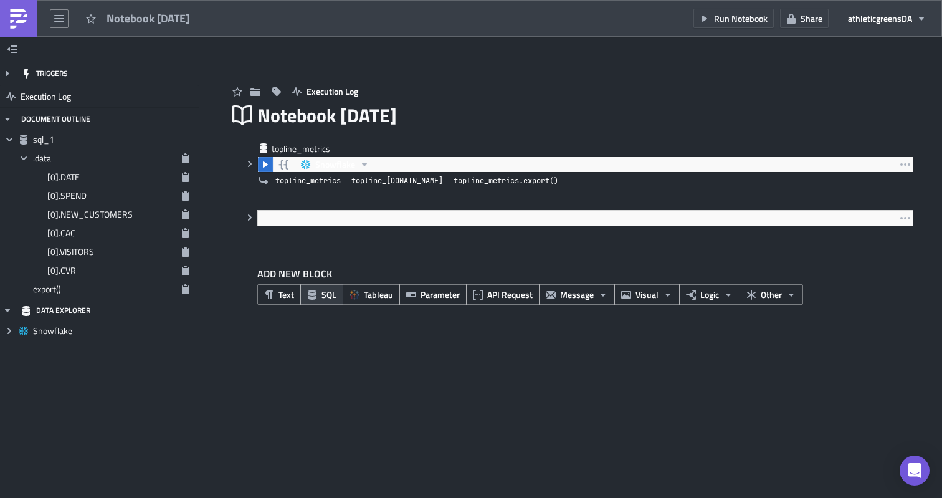
click at [333, 298] on span "SQL" at bounding box center [328, 294] width 15 height 13
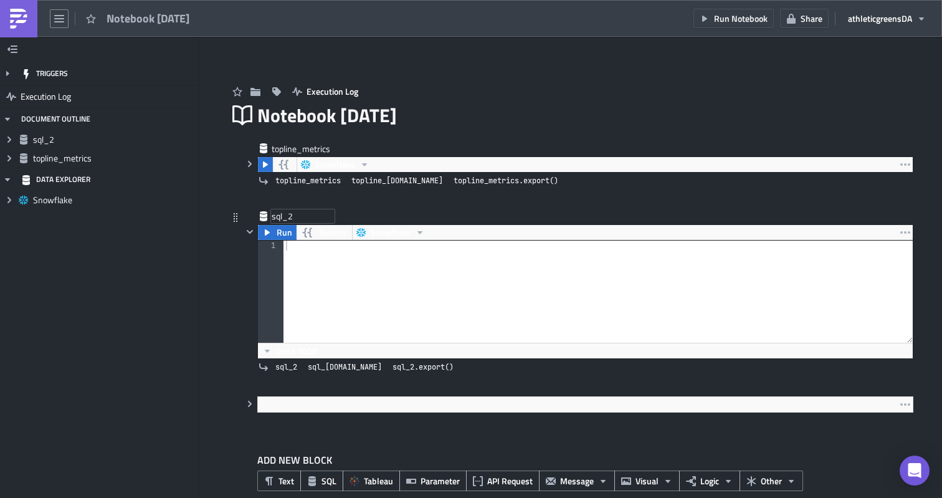
click at [283, 221] on div "sql_2" at bounding box center [303, 216] width 62 height 12
click at [283, 221] on input "sql_2" at bounding box center [303, 216] width 62 height 12
type input "f"
type input "m"
type input "mtd"
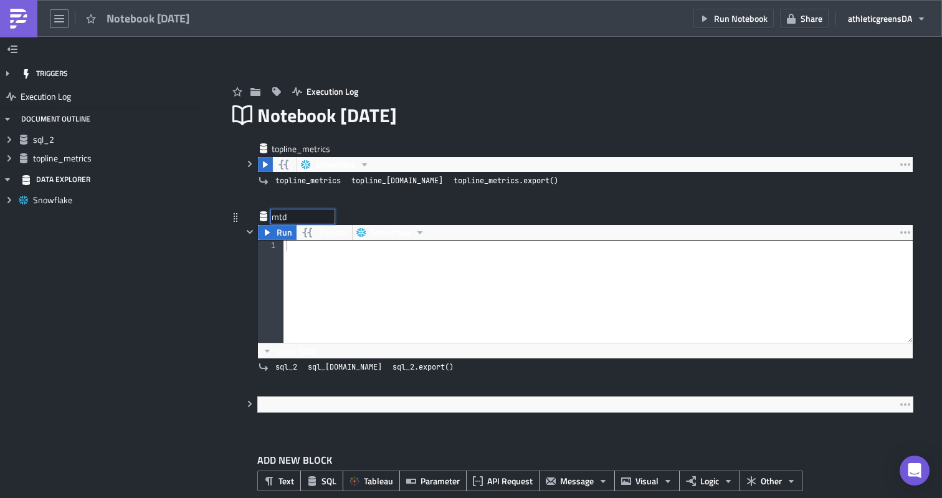
click at [310, 273] on div at bounding box center [597, 301] width 629 height 122
paste textarea "from total;"
type textarea "from total;"
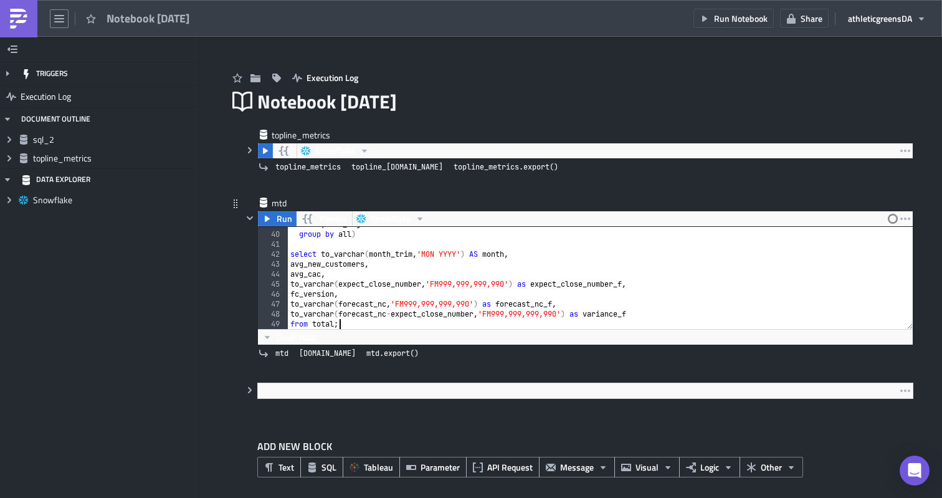
scroll to position [17, 0]
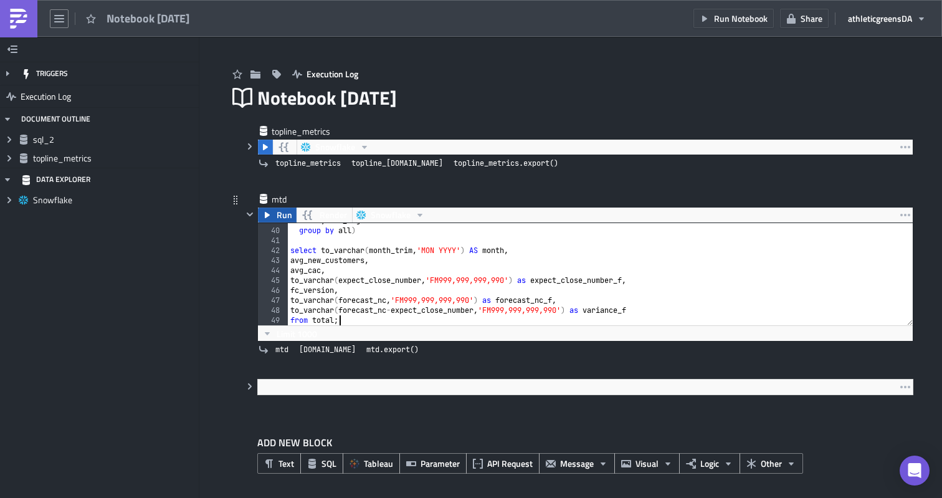
click at [278, 217] on span "Run" at bounding box center [285, 214] width 16 height 15
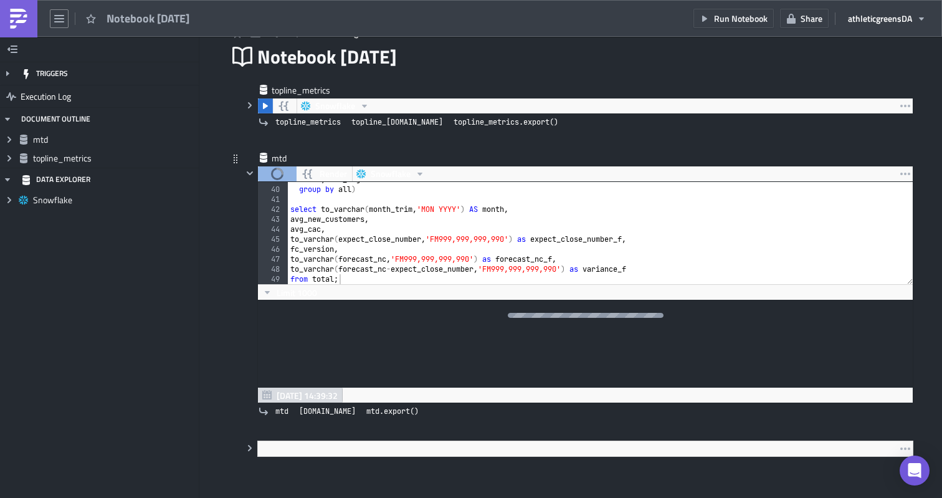
scroll to position [74, 0]
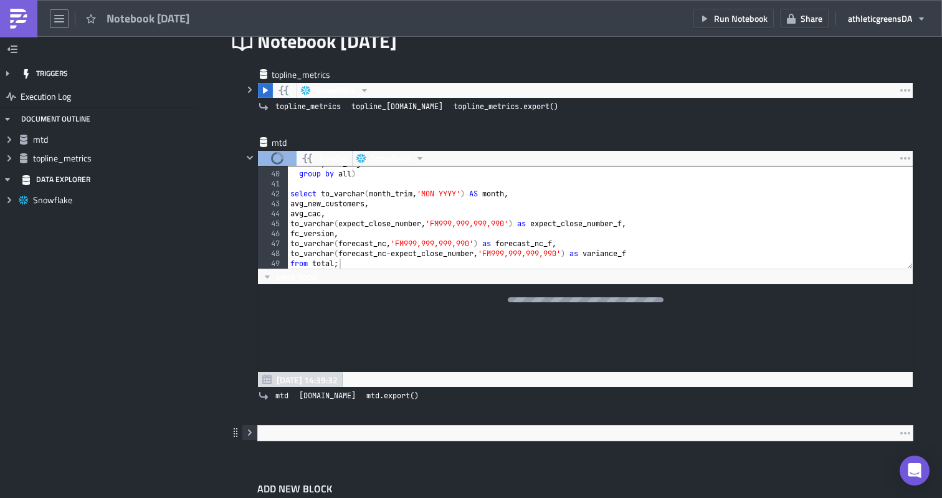
click at [252, 432] on icon "button" at bounding box center [250, 432] width 10 height 10
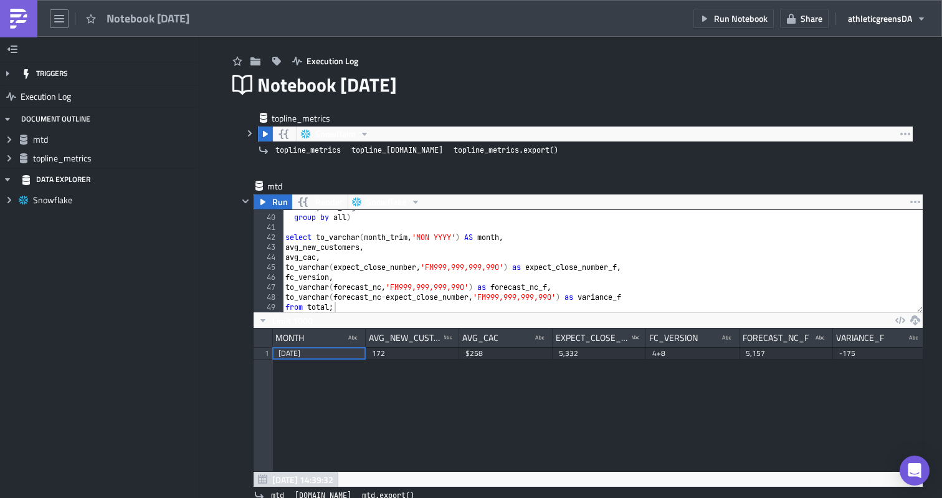
scroll to position [0, 0]
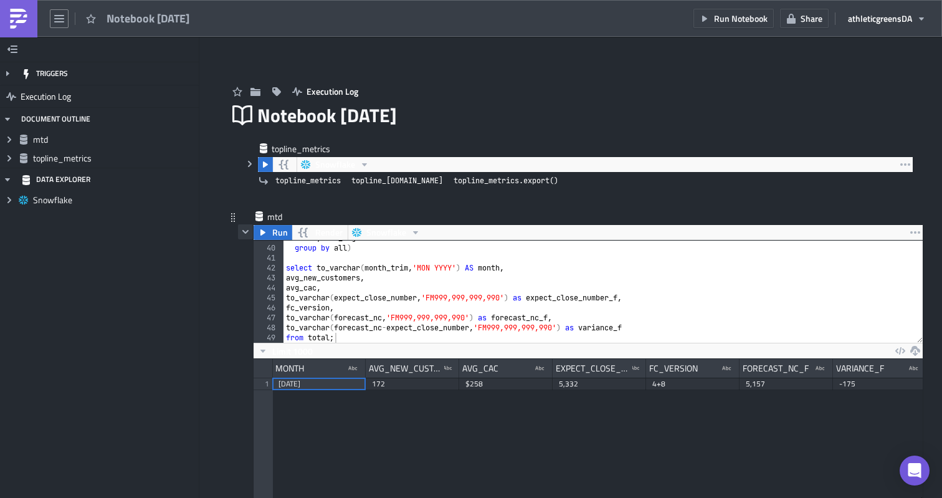
click at [246, 233] on icon "button" at bounding box center [245, 232] width 10 height 10
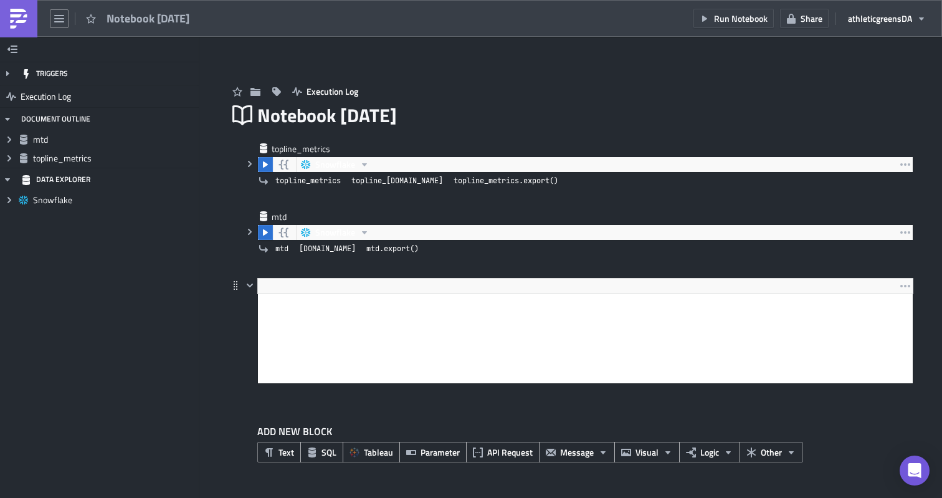
click at [288, 315] on html at bounding box center [585, 304] width 655 height 21
click at [343, 292] on div at bounding box center [585, 286] width 656 height 16
click at [351, 285] on div at bounding box center [585, 286] width 656 height 16
click at [338, 313] on html at bounding box center [585, 304] width 655 height 21
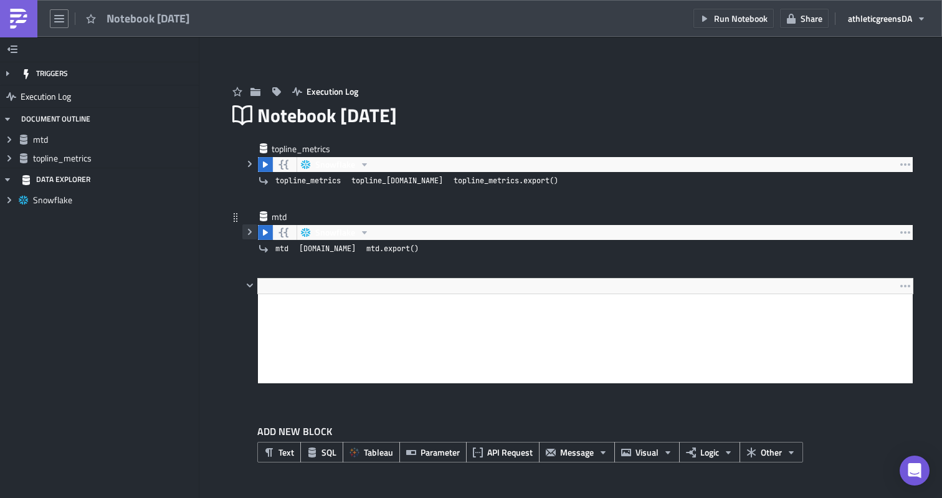
click at [249, 235] on icon "button" at bounding box center [250, 232] width 10 height 10
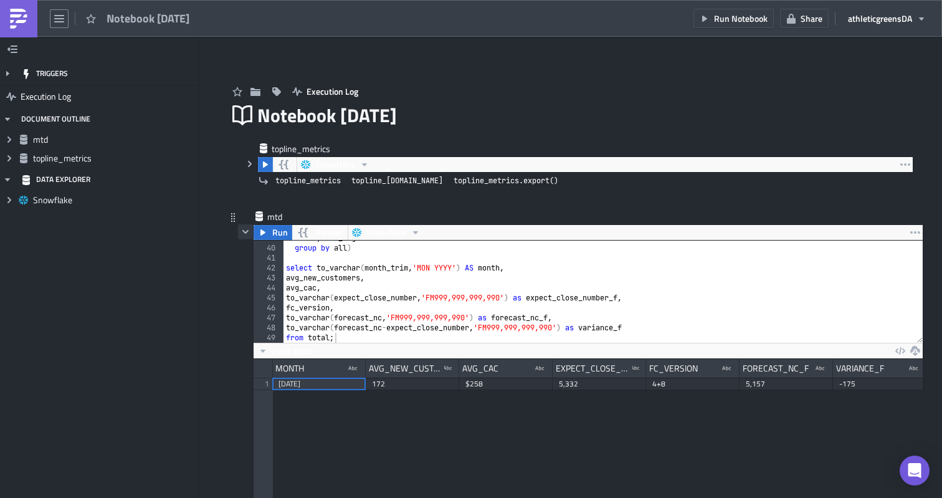
click at [249, 234] on icon "button" at bounding box center [245, 232] width 10 height 10
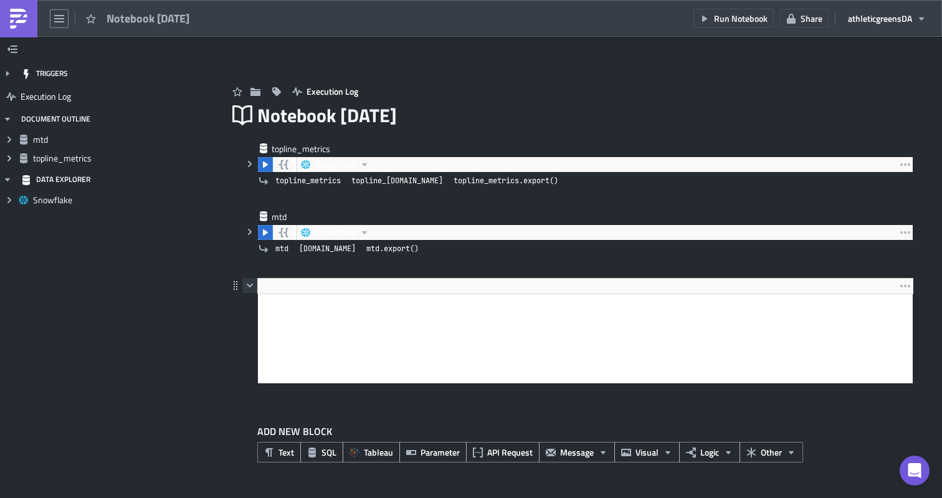
click at [251, 283] on icon "button" at bounding box center [250, 285] width 10 height 10
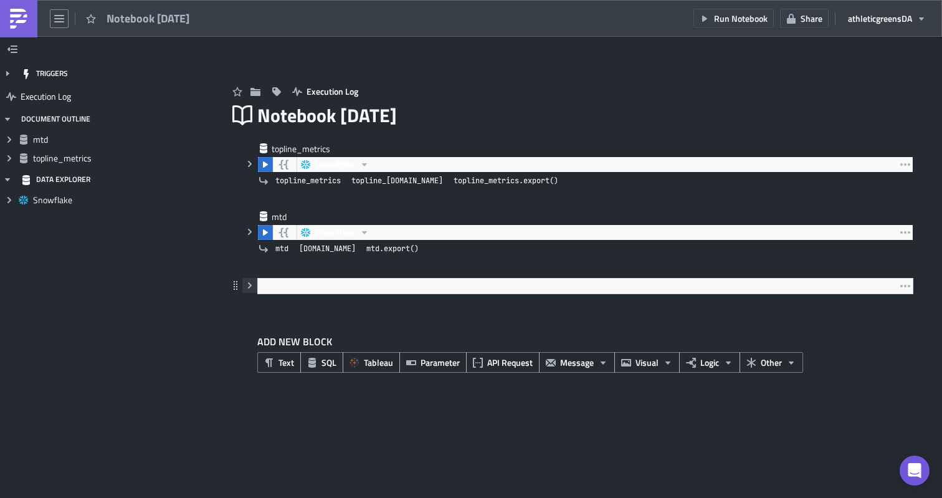
click at [251, 283] on icon "button" at bounding box center [250, 285] width 10 height 10
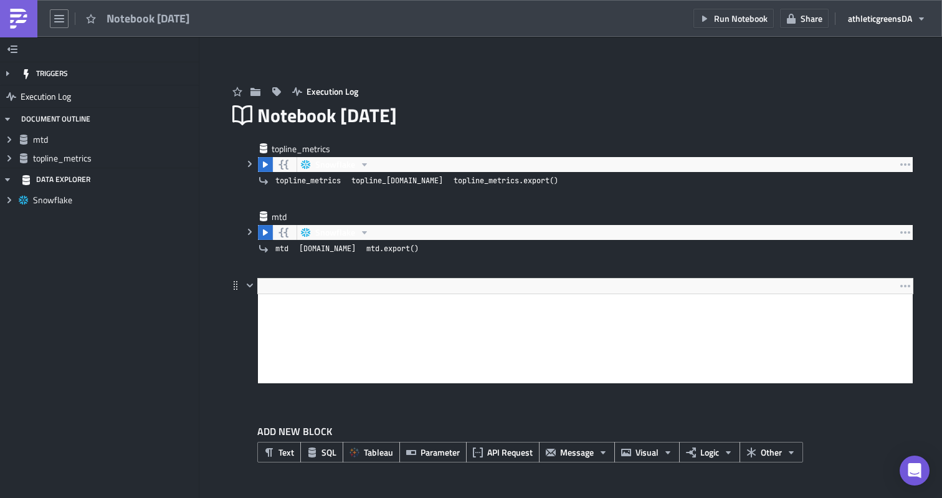
click at [293, 306] on body "Rich Text Area. Press ALT-0 for help." at bounding box center [585, 304] width 645 height 11
click at [315, 294] on html at bounding box center [585, 304] width 655 height 21
drag, startPoint x: 317, startPoint y: 291, endPoint x: 57, endPoint y: 0, distance: 390.0
click at [317, 291] on div at bounding box center [585, 286] width 656 height 16
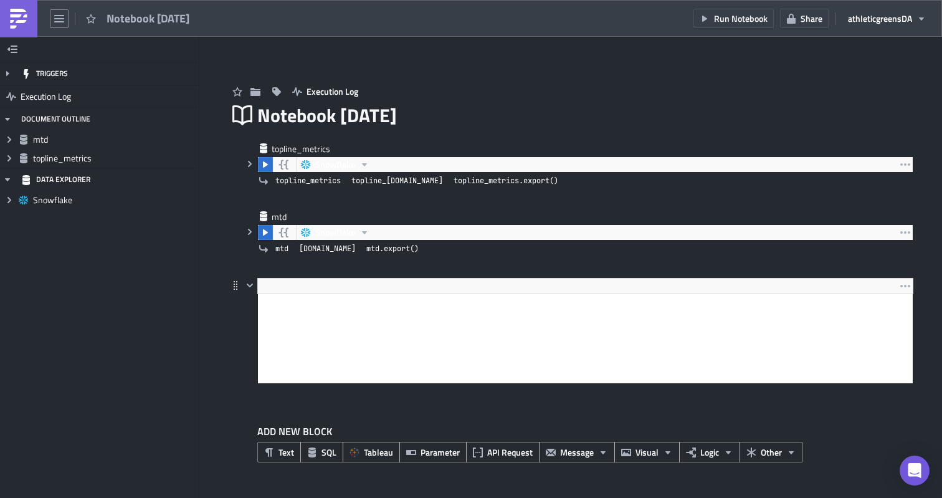
click at [282, 291] on div at bounding box center [585, 286] width 656 height 16
click at [277, 290] on div at bounding box center [585, 286] width 656 height 16
click at [244, 280] on button "button" at bounding box center [249, 285] width 15 height 15
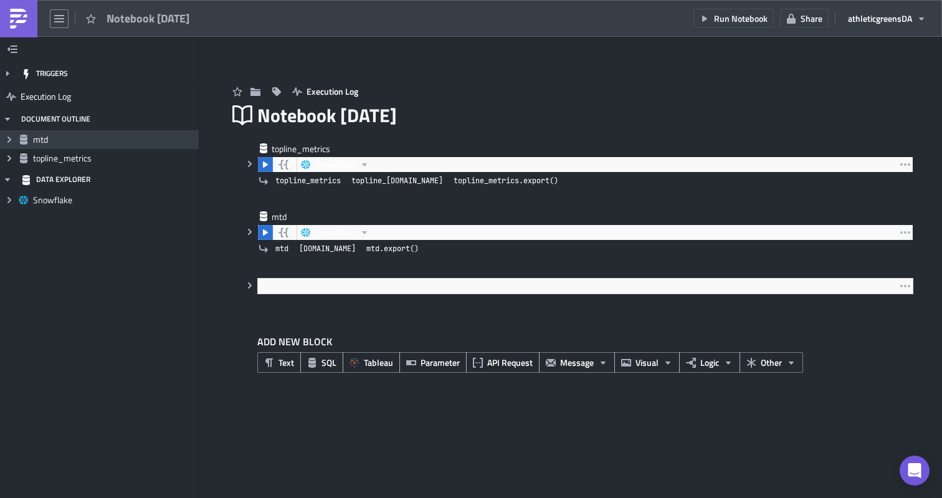
click at [56, 142] on span "mtd" at bounding box center [114, 139] width 163 height 11
click at [14, 140] on icon "Expand group" at bounding box center [9, 140] width 10 height 10
click at [14, 140] on icon "Collapse group" at bounding box center [9, 140] width 10 height 10
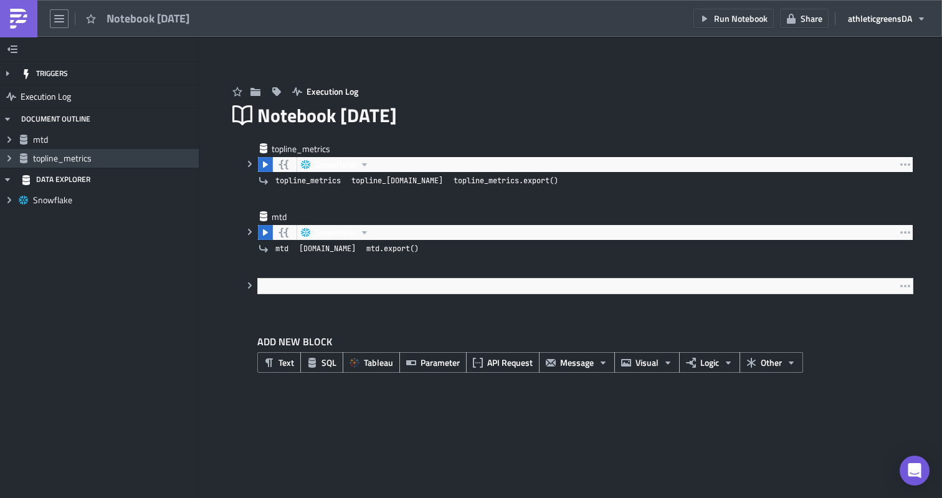
click at [6, 159] on icon "Expand group" at bounding box center [9, 158] width 10 height 10
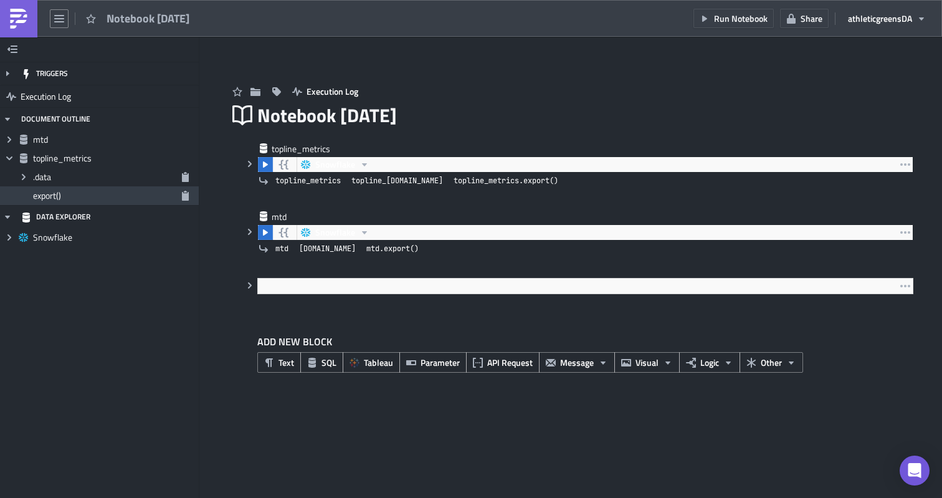
click at [31, 189] on div "export()" at bounding box center [99, 195] width 199 height 19
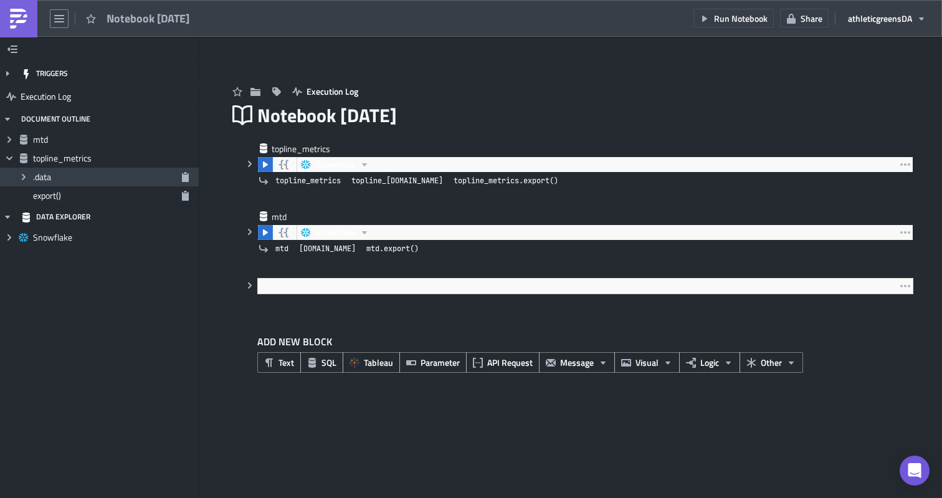
click at [26, 178] on icon "Expand group" at bounding box center [24, 177] width 10 height 10
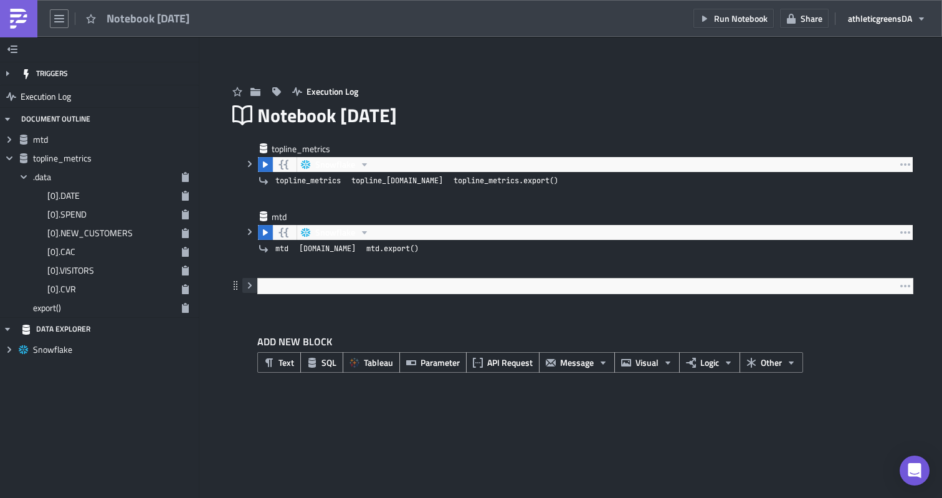
click at [250, 287] on icon "button" at bounding box center [250, 285] width 4 height 6
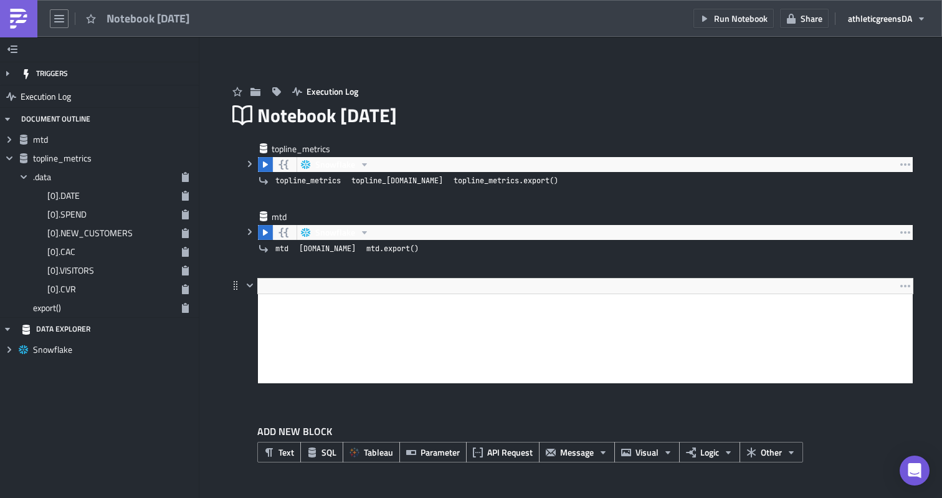
click at [262, 283] on div at bounding box center [585, 286] width 656 height 16
click at [255, 283] on button "button" at bounding box center [249, 285] width 15 height 15
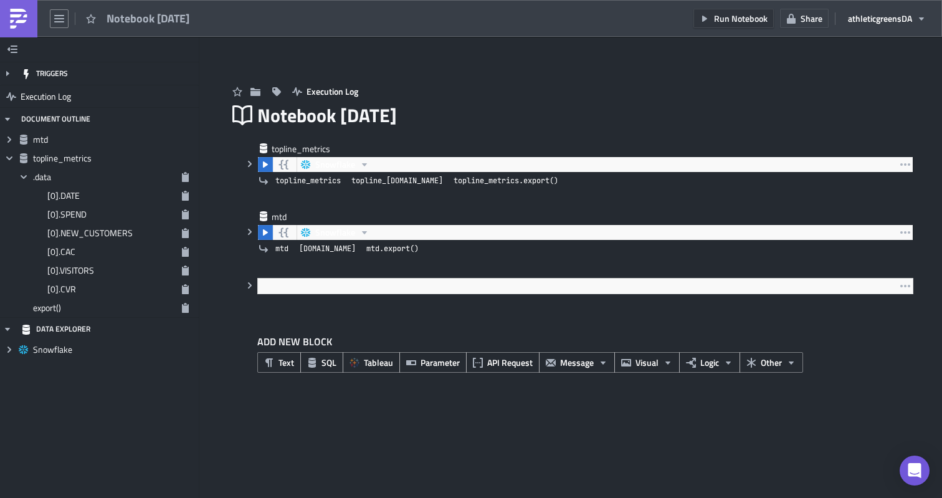
click at [751, 25] on button "Run Notebook" at bounding box center [733, 18] width 80 height 19
click at [246, 291] on button "button" at bounding box center [249, 285] width 15 height 15
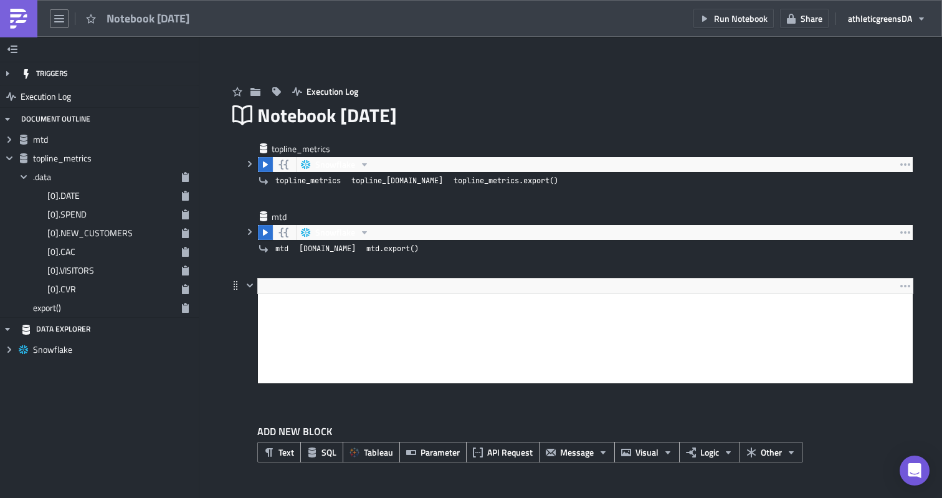
click at [287, 296] on html at bounding box center [585, 304] width 655 height 21
click at [287, 290] on div at bounding box center [585, 286] width 656 height 16
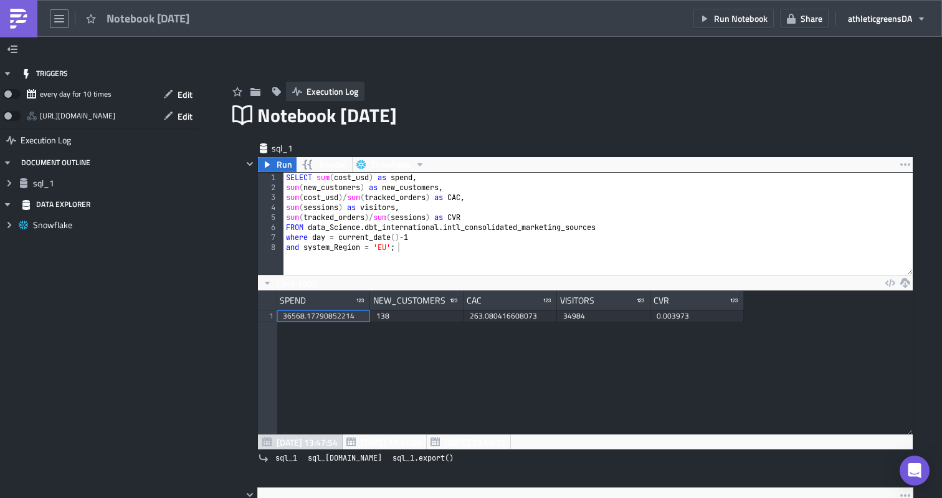
click at [348, 86] on span "Execution Log" at bounding box center [332, 91] width 52 height 13
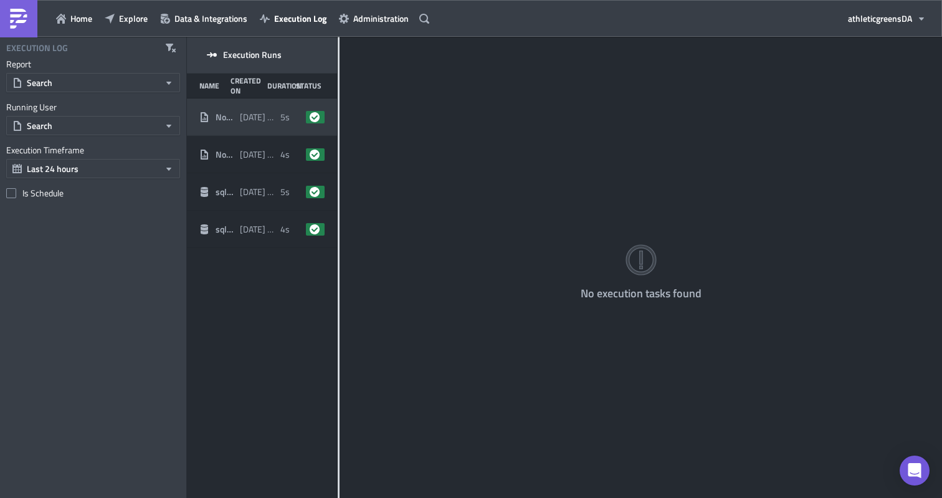
click at [245, 119] on span "[DATE] 13:47" at bounding box center [257, 117] width 34 height 11
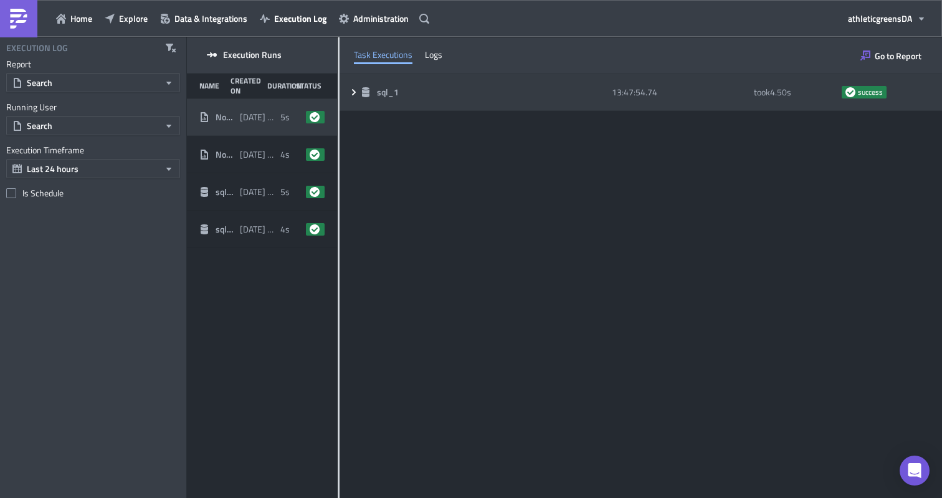
click at [358, 91] on icon at bounding box center [354, 92] width 10 height 10
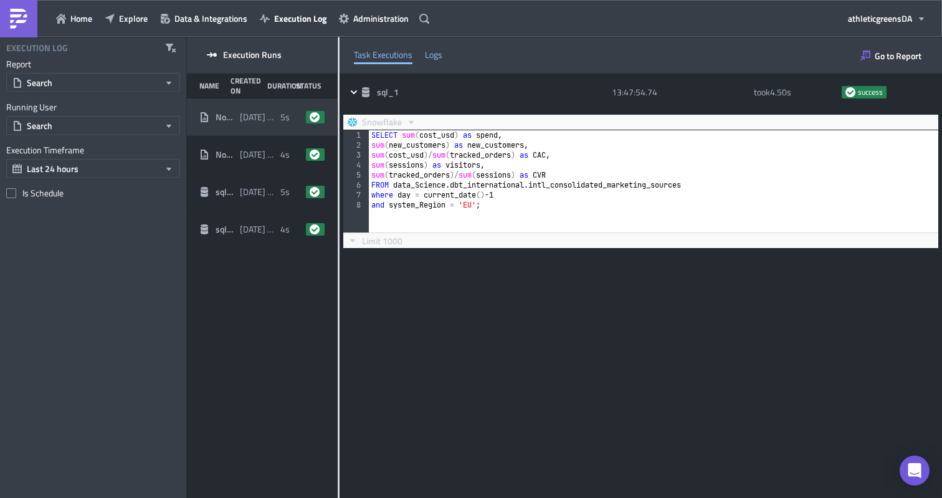
click at [438, 55] on div "Logs" at bounding box center [433, 54] width 17 height 19
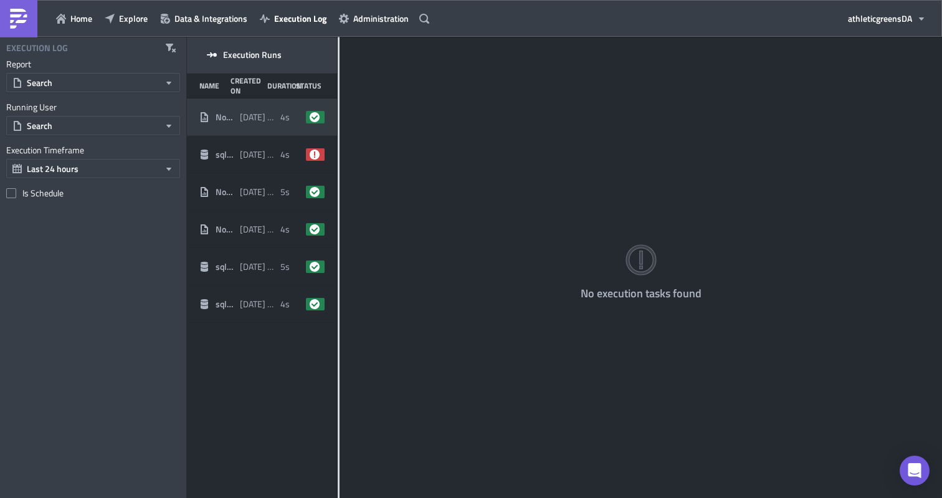
click at [259, 120] on span "[DATE] 13:52" at bounding box center [257, 117] width 34 height 11
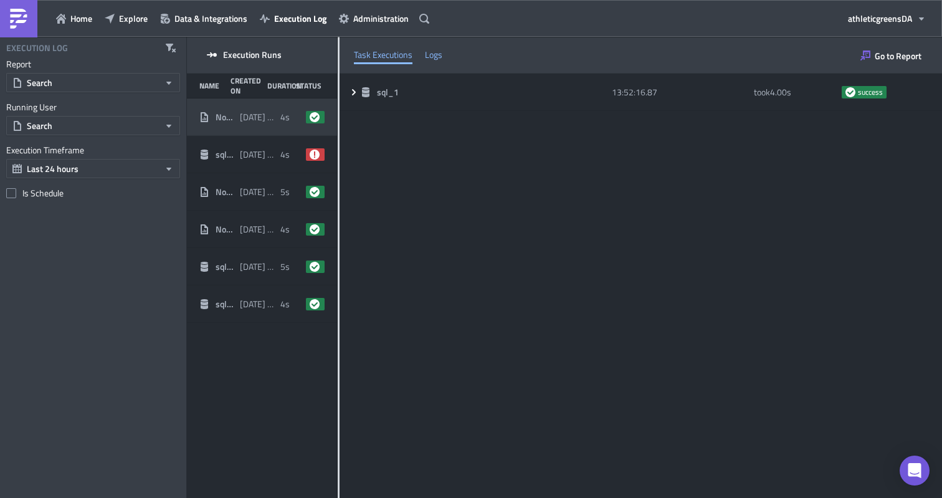
click at [432, 60] on div "Logs" at bounding box center [433, 54] width 17 height 19
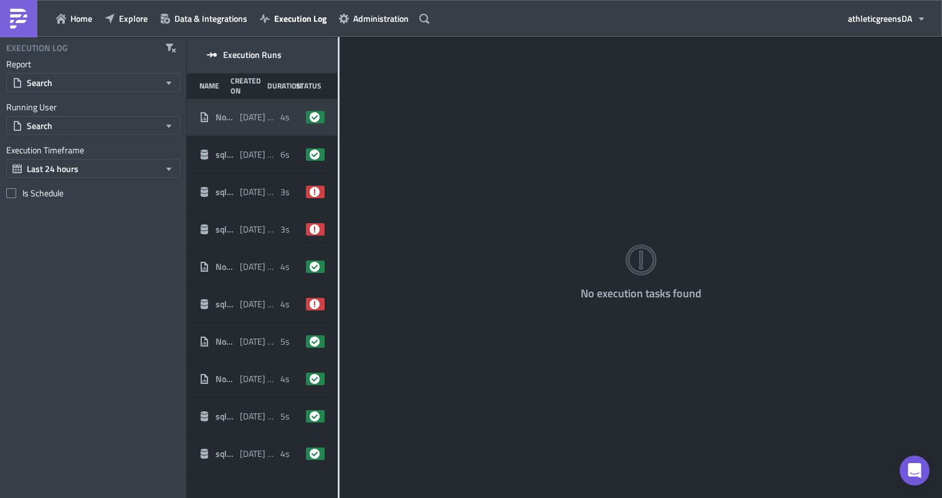
click at [229, 109] on div "Notebook [DATE]" at bounding box center [216, 117] width 34 height 22
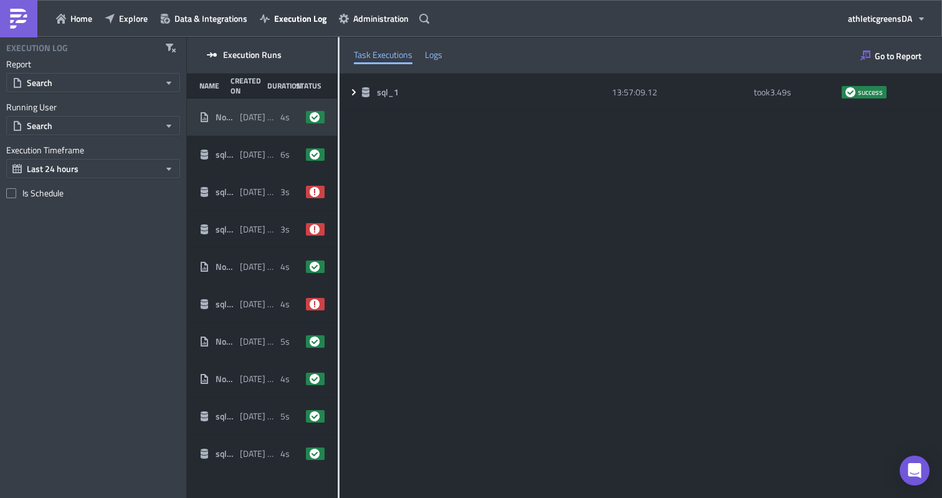
click at [432, 51] on div "Logs" at bounding box center [433, 54] width 17 height 19
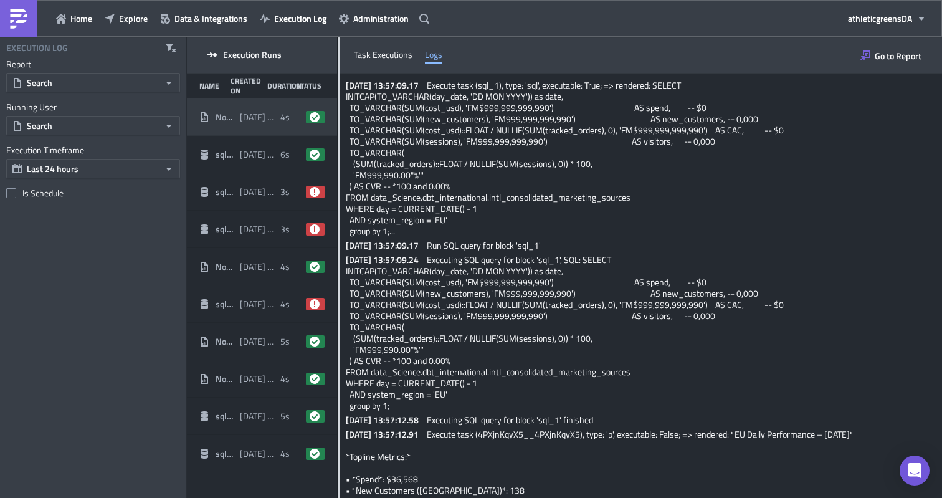
scroll to position [36, 0]
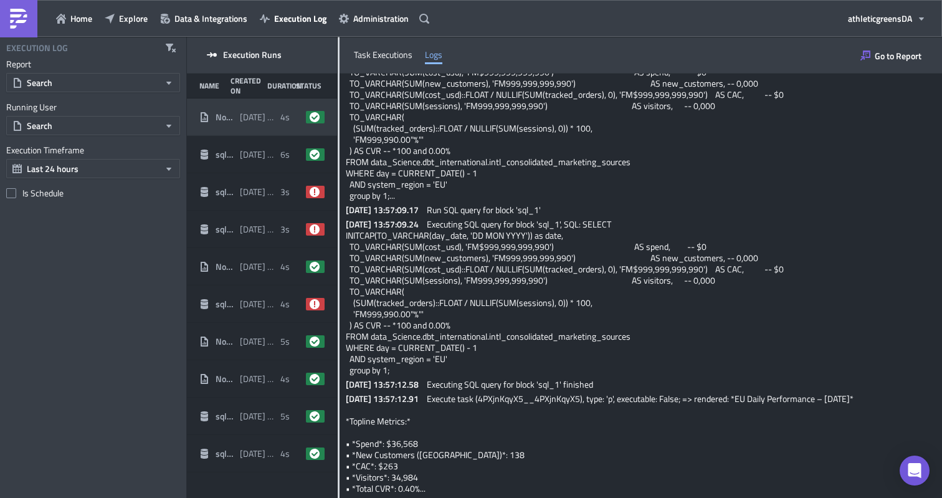
click at [472, 384] on span "Executing SQL query for block 'sql_1' finished" at bounding box center [510, 384] width 166 height 13
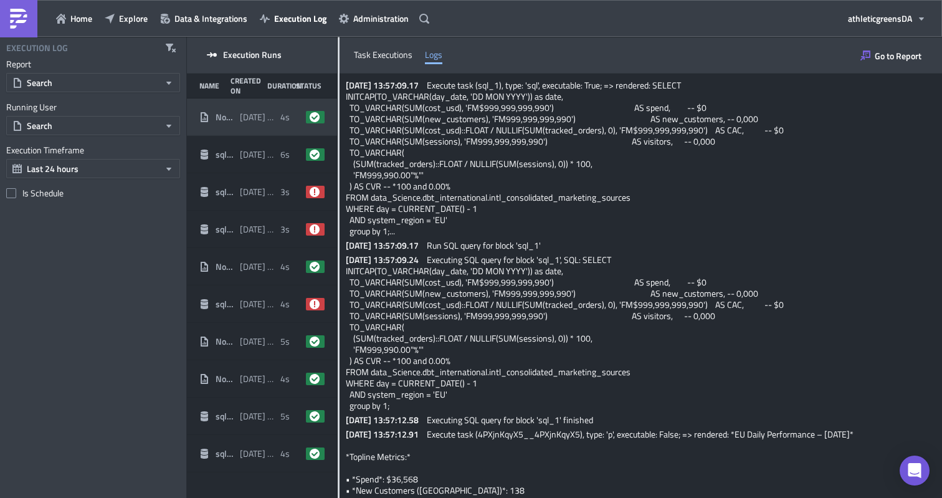
scroll to position [36, 0]
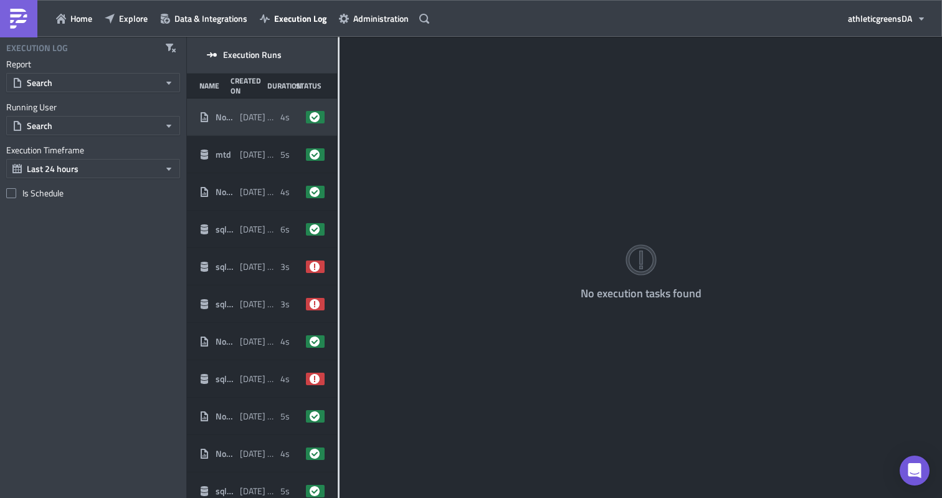
click at [232, 121] on span "Notebook [DATE]" at bounding box center [225, 117] width 18 height 11
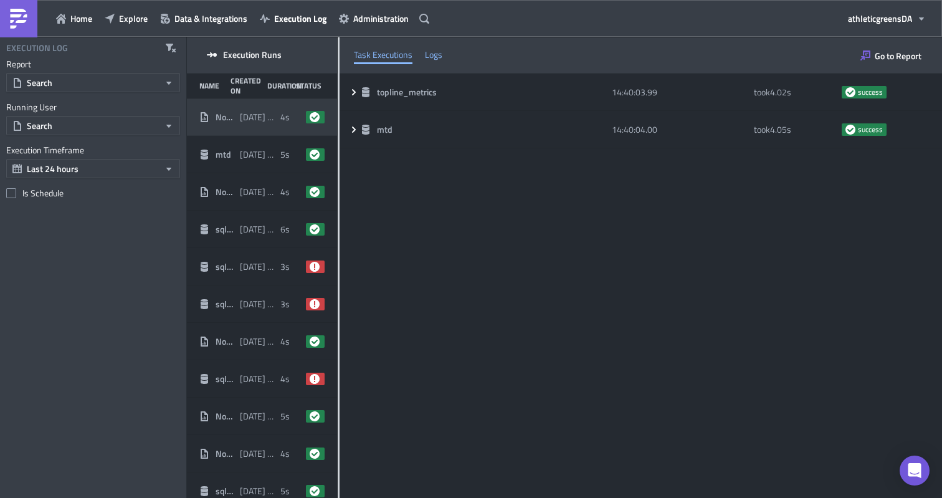
click at [429, 56] on div "Logs" at bounding box center [433, 54] width 17 height 19
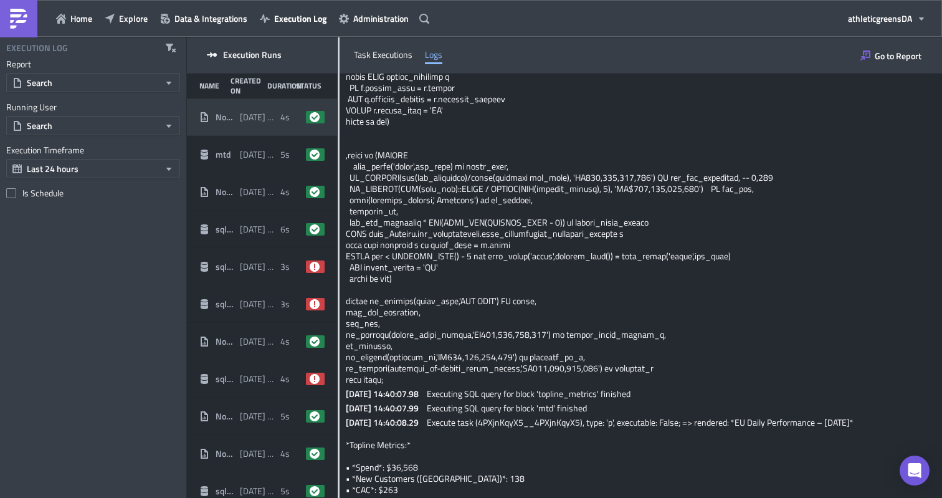
scroll to position [1214, 0]
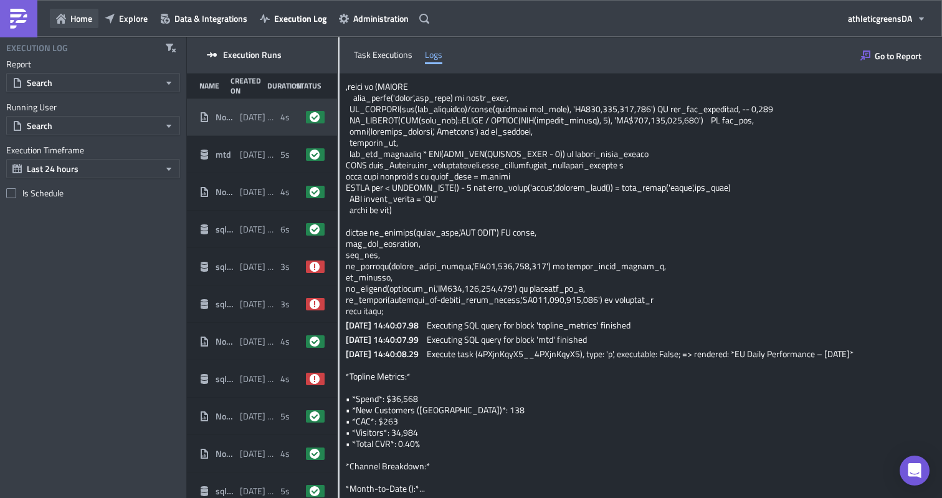
click at [56, 19] on icon "button" at bounding box center [61, 19] width 10 height 10
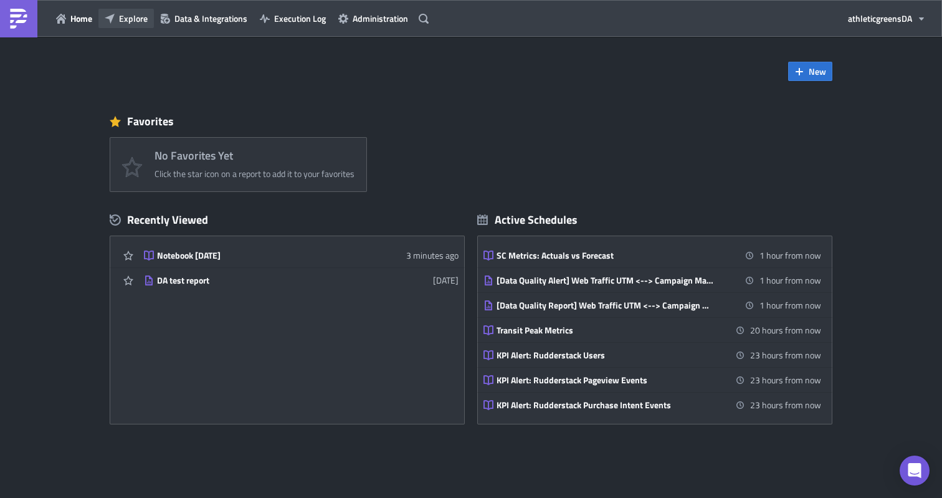
click at [135, 10] on button "Explore" at bounding box center [125, 18] width 55 height 19
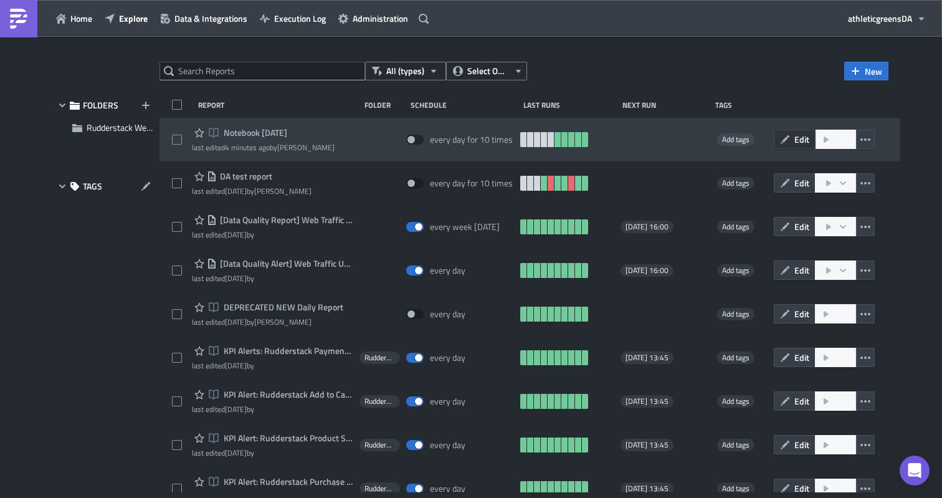
click at [804, 145] on button "Edit" at bounding box center [795, 139] width 42 height 19
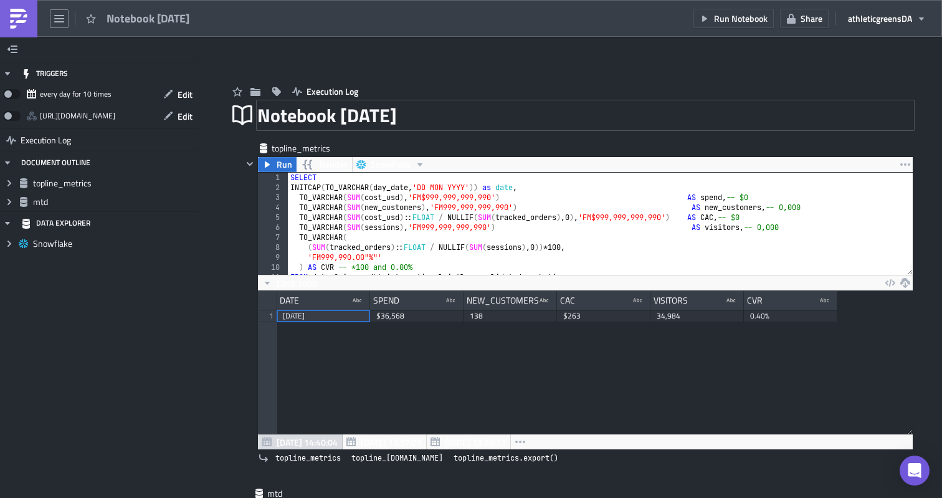
click at [427, 117] on div "Notebook [DATE]" at bounding box center [585, 115] width 656 height 29
click at [427, 117] on input "Notebook [DATE]" at bounding box center [350, 115] width 186 height 24
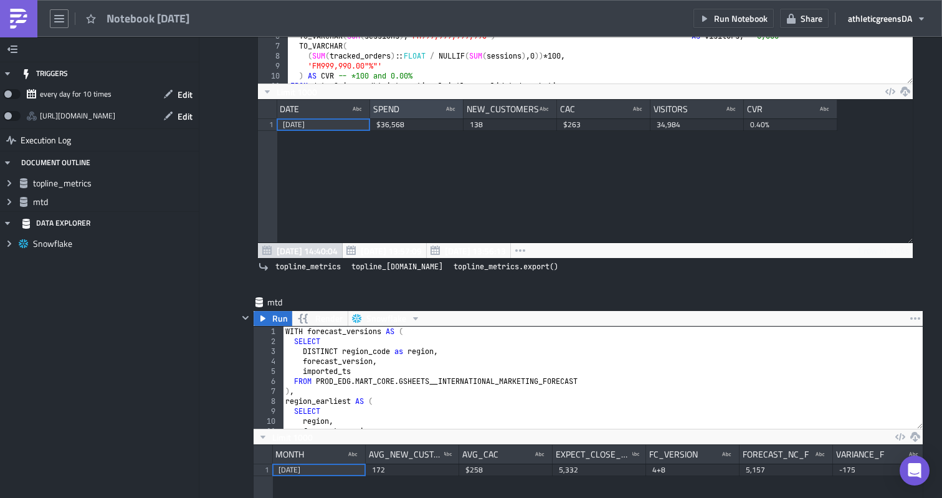
scroll to position [0, 0]
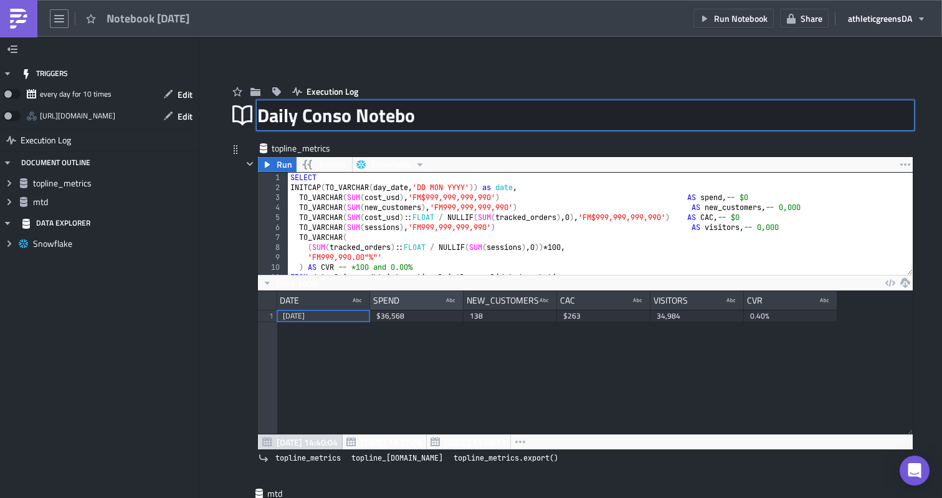
type input "Daily Conso Noteboo"
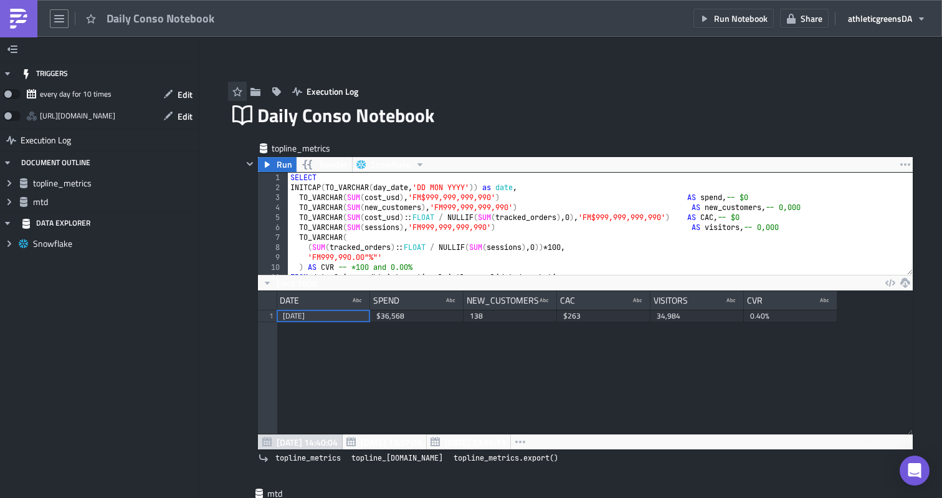
click at [240, 92] on icon "button" at bounding box center [237, 92] width 10 height 10
click at [62, 19] on icon "button" at bounding box center [59, 19] width 10 height 10
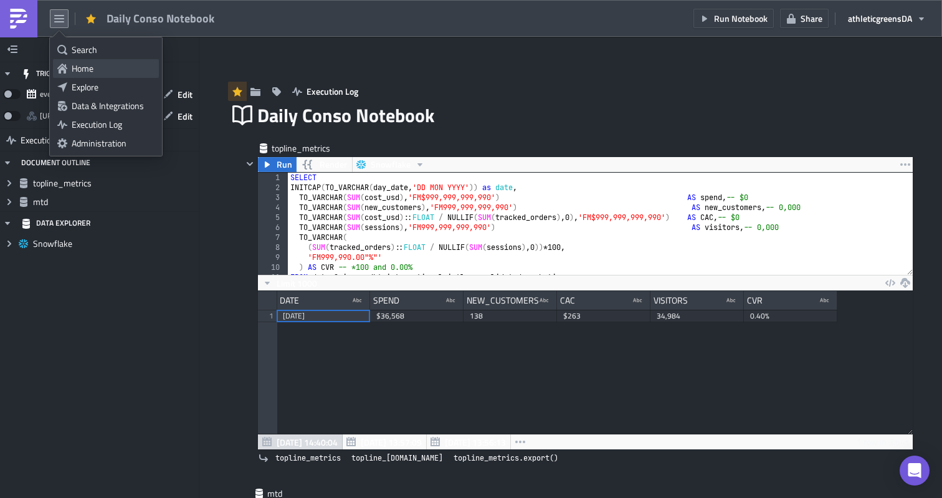
click at [84, 62] on div "Home" at bounding box center [113, 68] width 83 height 12
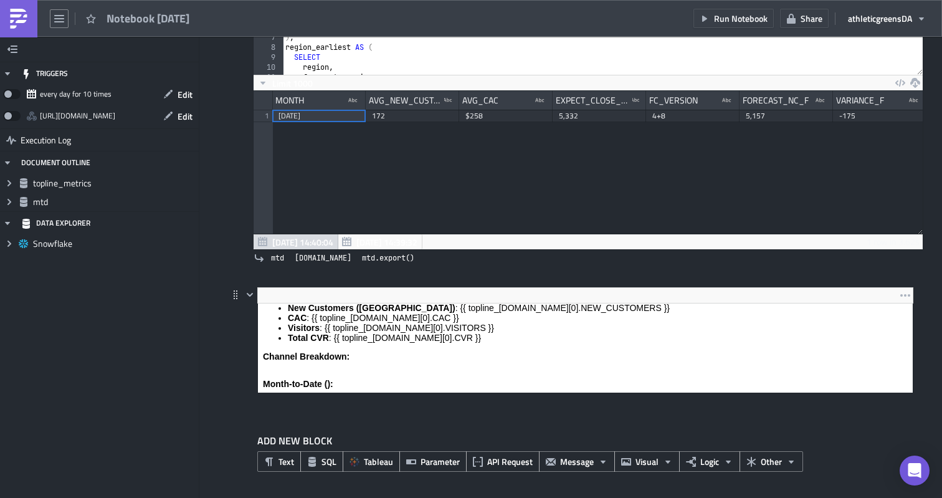
scroll to position [63, 0]
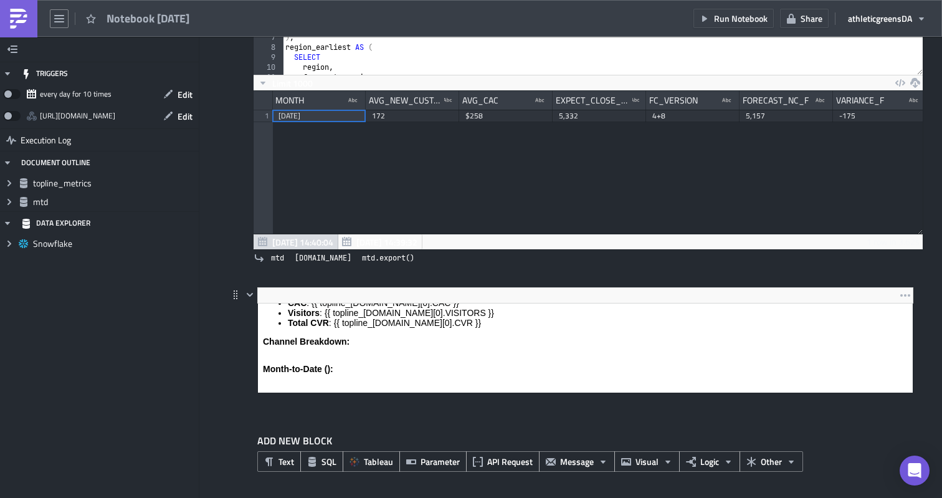
click at [328, 313] on body "EU Daily Performance – {{ topline_metrics.data[0].DATE }} Topline Metrics: Spen…" at bounding box center [585, 316] width 645 height 142
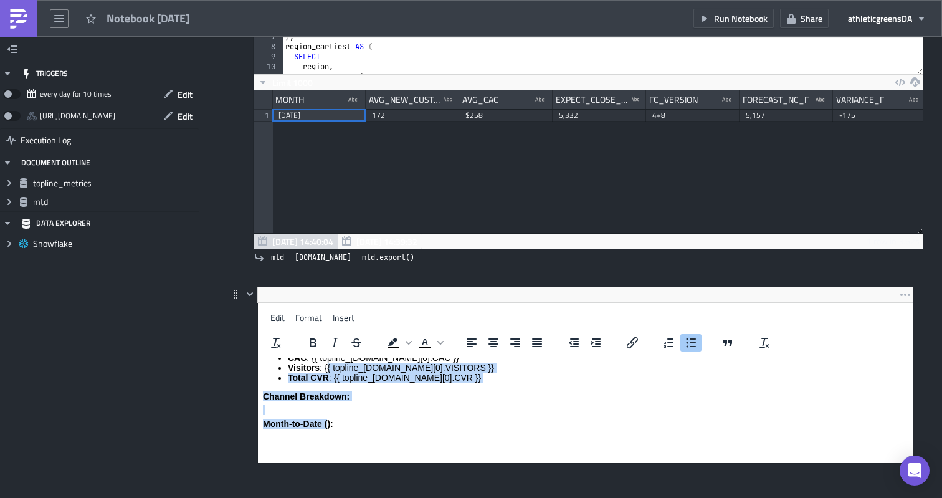
click at [328, 425] on strong "Month-to-Date ():" at bounding box center [298, 424] width 70 height 10
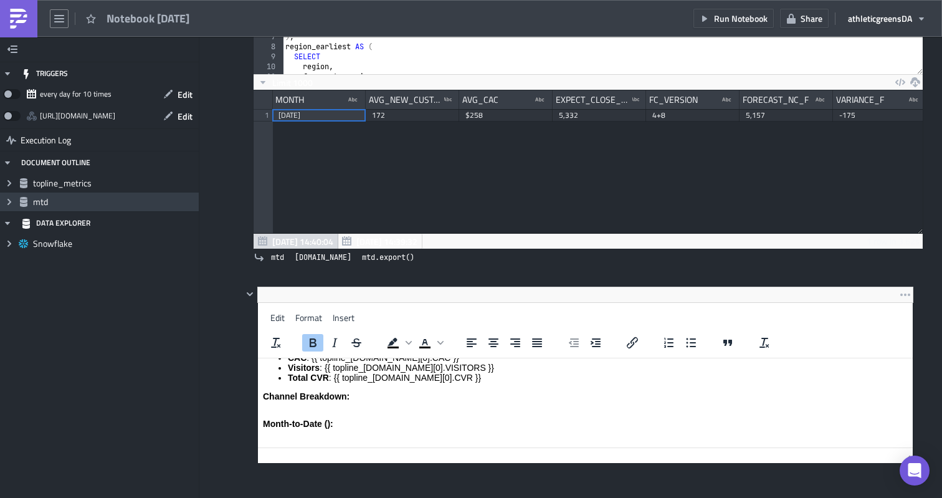
click at [10, 206] on icon "Expand group" at bounding box center [9, 202] width 10 height 10
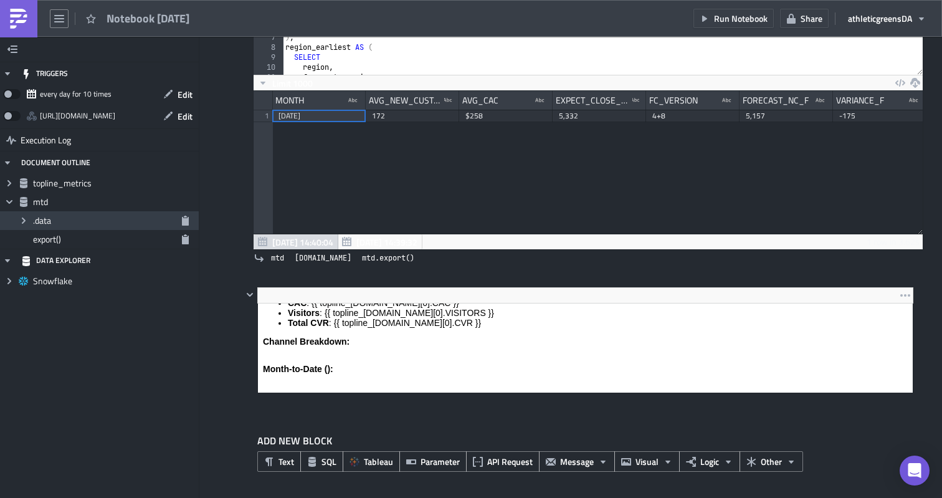
click at [29, 222] on span "Expand group" at bounding box center [23, 220] width 19 height 19
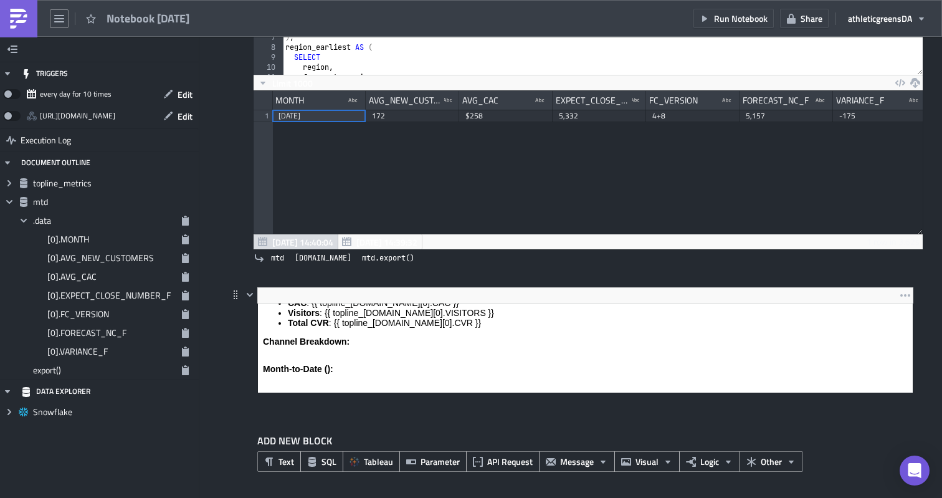
drag, startPoint x: 320, startPoint y: 546, endPoint x: 316, endPoint y: 355, distance: 190.7
click at [186, 221] on icon "button" at bounding box center [185, 221] width 7 height 10
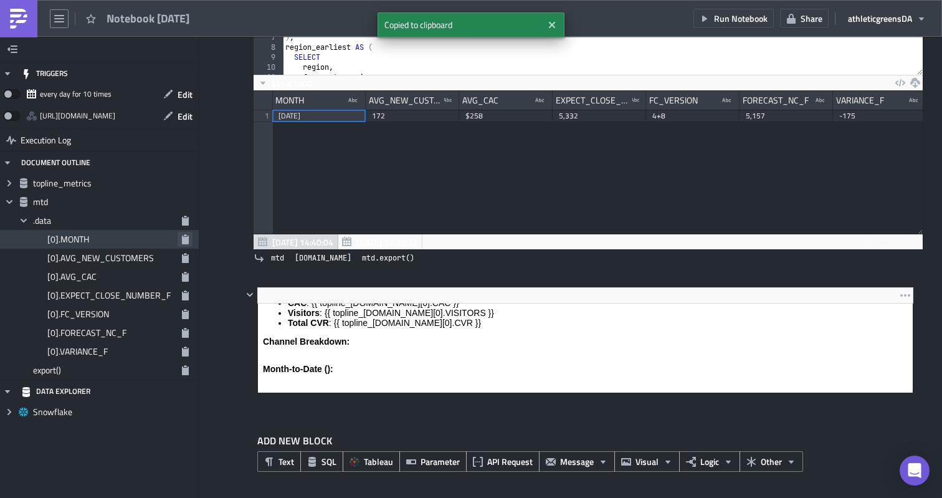
click at [186, 242] on icon "button" at bounding box center [185, 239] width 7 height 10
click at [327, 312] on body "EU Daily Performance – {{ topline_metrics.data[0].DATE }} Topline Metrics: Spen…" at bounding box center [585, 316] width 645 height 142
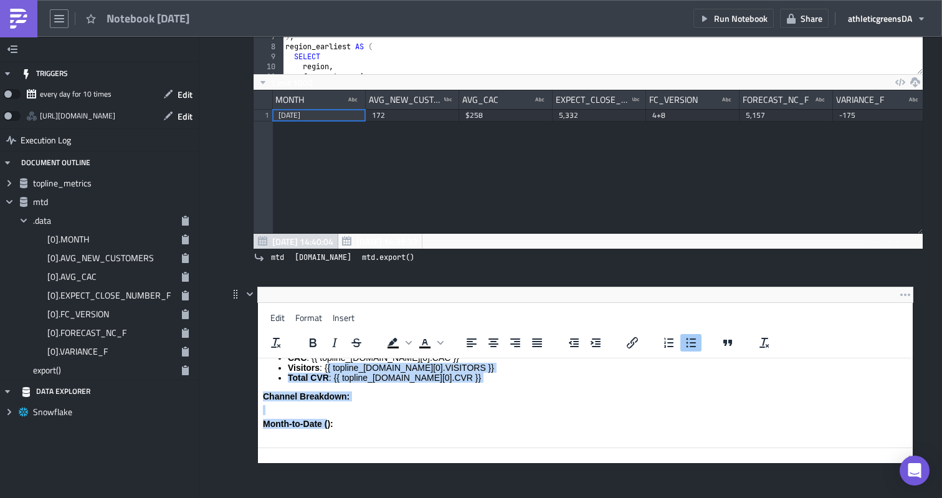
click at [326, 427] on strong "Month-to-Date ():" at bounding box center [298, 424] width 70 height 10
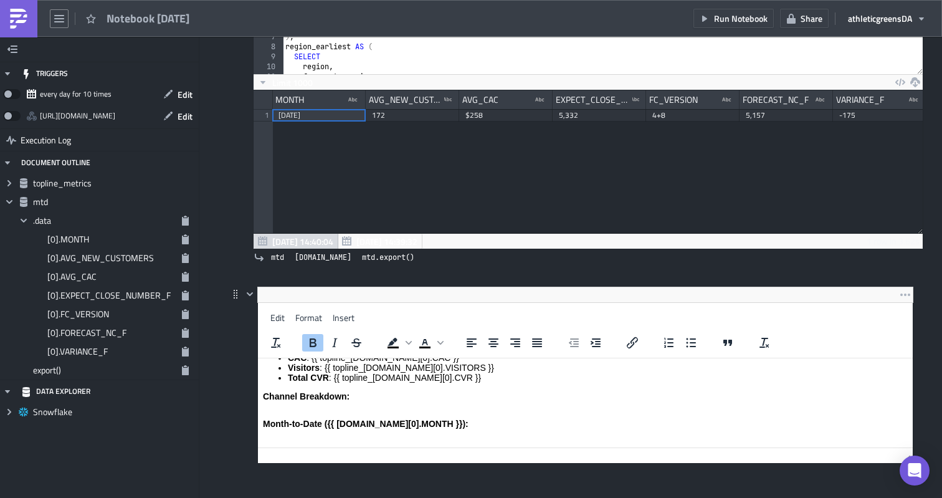
click at [439, 423] on p "Month-to-Date ({{ [DOMAIN_NAME][0].MONTH }}):" at bounding box center [585, 424] width 645 height 10
click at [696, 338] on icon "Bullet list" at bounding box center [690, 342] width 15 height 15
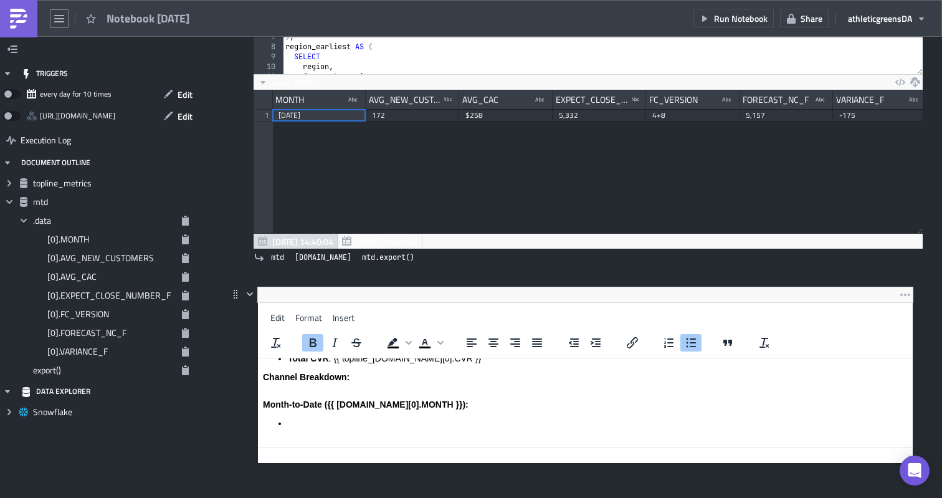
paste body "Rich Text Area. Press ALT-0 for help."
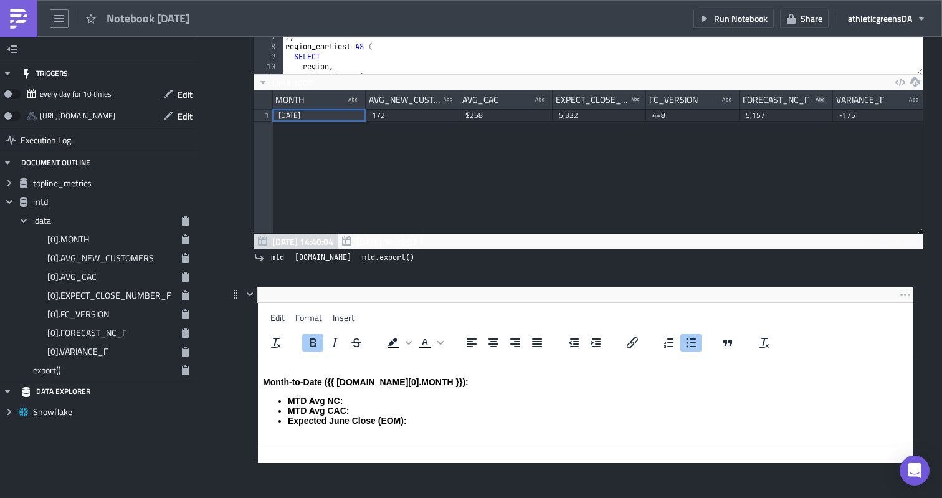
click at [340, 420] on strong "Expected June Close (EOM):" at bounding box center [347, 421] width 119 height 10
click at [185, 241] on icon "button" at bounding box center [185, 239] width 7 height 10
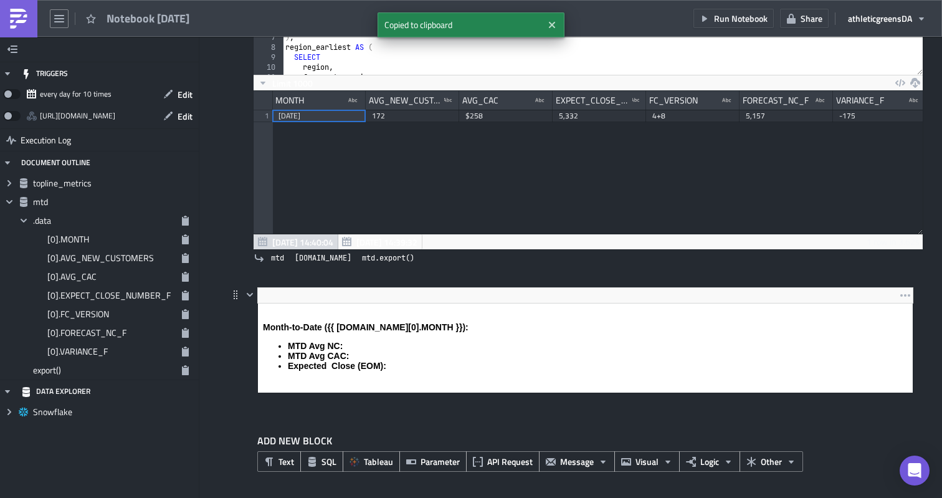
click at [328, 310] on body "EU Daily Performance – {{ topline_metrics.data[0].DATE }} Topline Metrics: Spen…" at bounding box center [585, 297] width 645 height 186
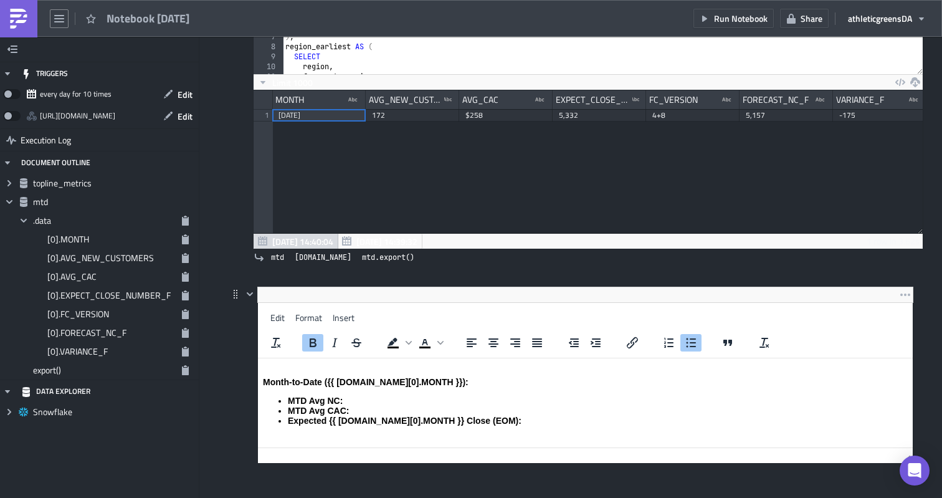
click at [499, 419] on li "Expected {{ [DOMAIN_NAME][0].MONTH }} Close (EOM):" at bounding box center [598, 421] width 620 height 10
click at [294, 430] on strong "June Forecast (2+10):" at bounding box center [333, 430] width 90 height 10
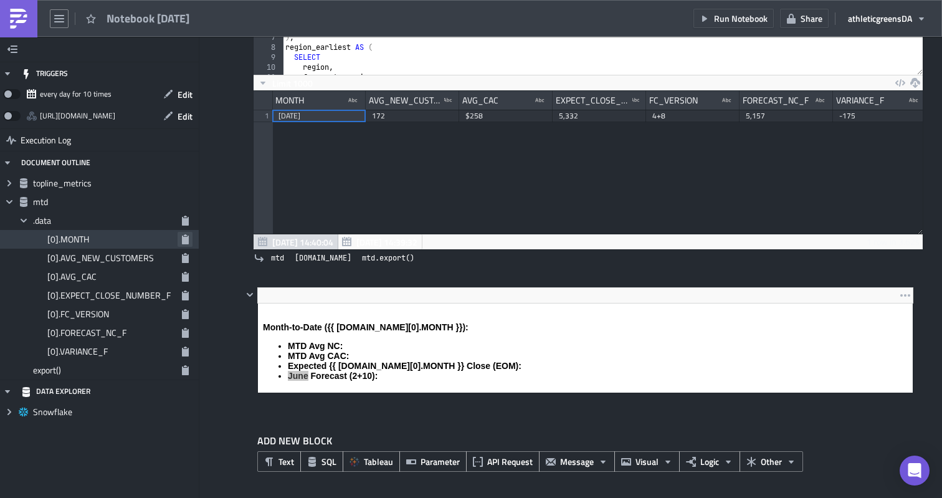
click at [182, 242] on icon "button" at bounding box center [185, 239] width 7 height 10
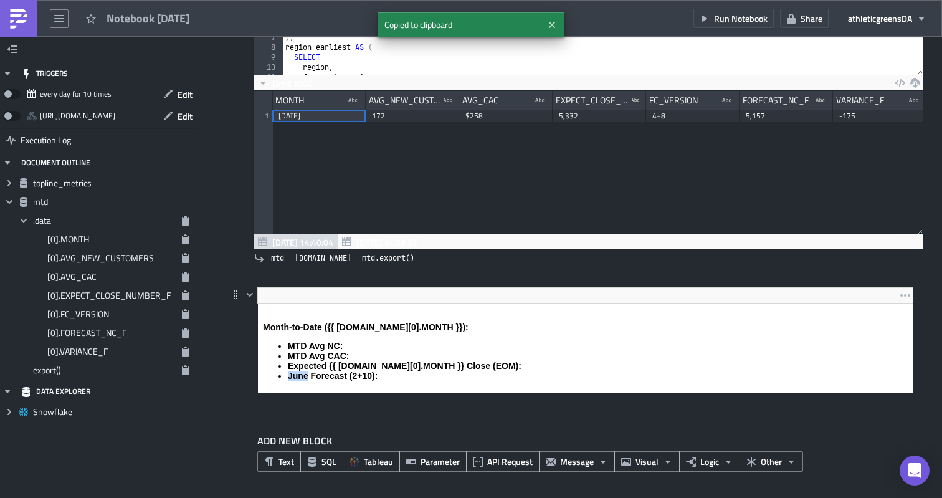
click at [300, 323] on body "EU Daily Performance – {{ topline_metrics.data[0].DATE }} Topline Metrics: Spen…" at bounding box center [585, 302] width 645 height 196
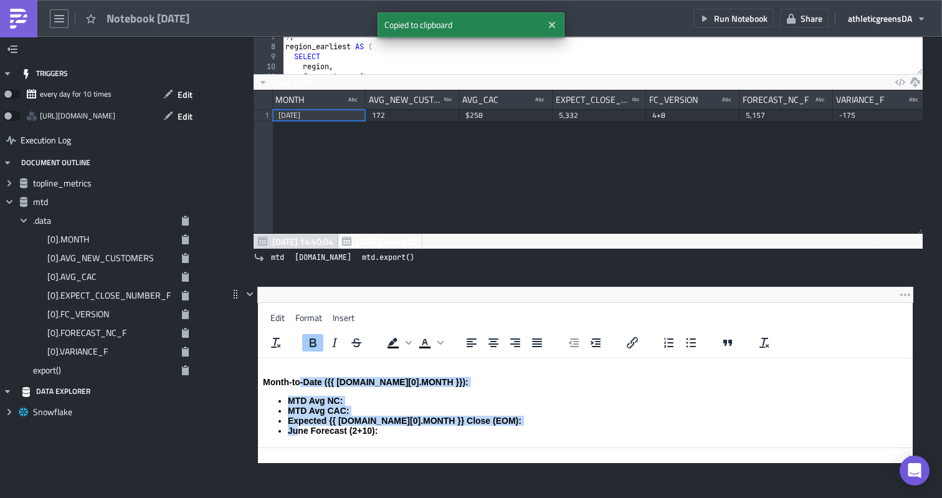
click at [300, 378] on strong "Month-to-Date ({{ [DOMAIN_NAME][0].MONTH }}):" at bounding box center [366, 382] width 206 height 10
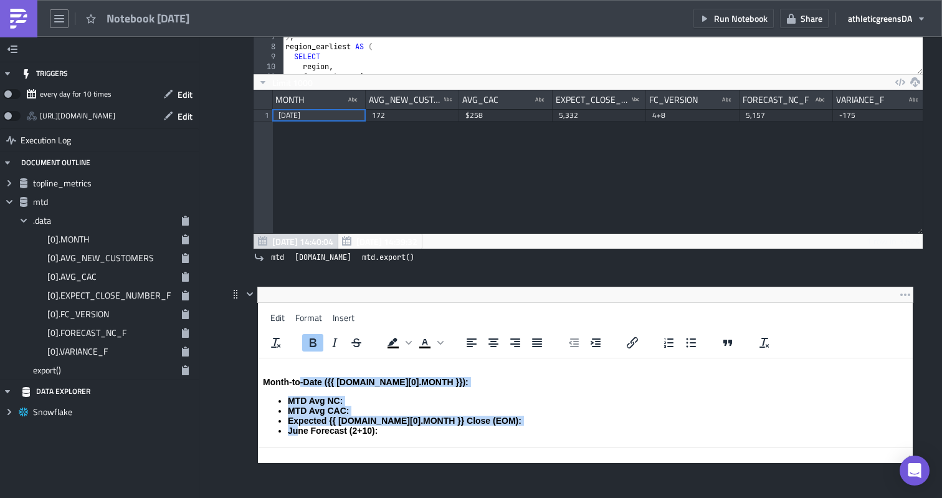
click at [295, 429] on strong "June Forecast (2+10):" at bounding box center [333, 430] width 90 height 10
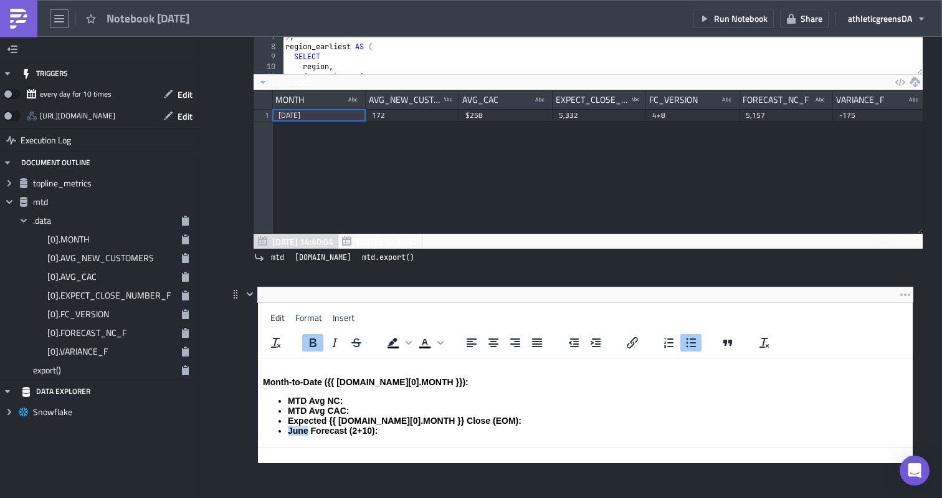
click at [295, 429] on strong "June Forecast (2+10):" at bounding box center [333, 430] width 90 height 10
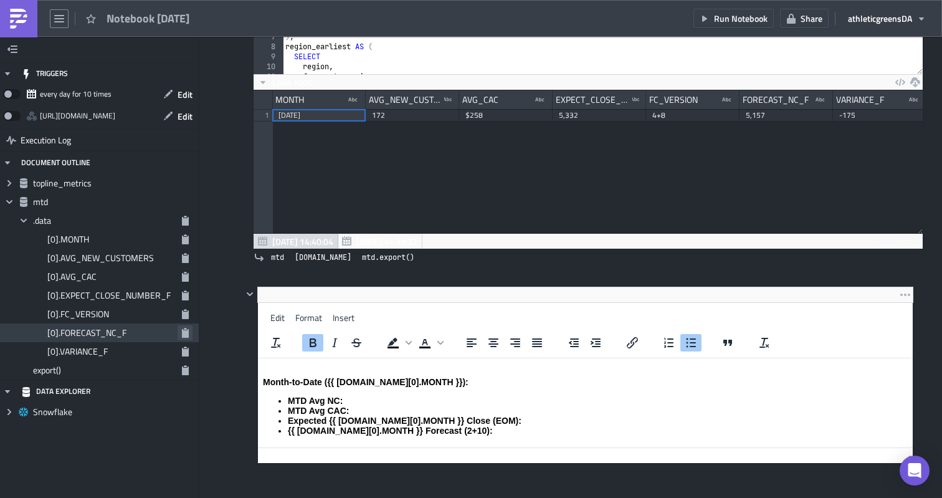
click at [186, 331] on icon "button" at bounding box center [185, 333] width 7 height 10
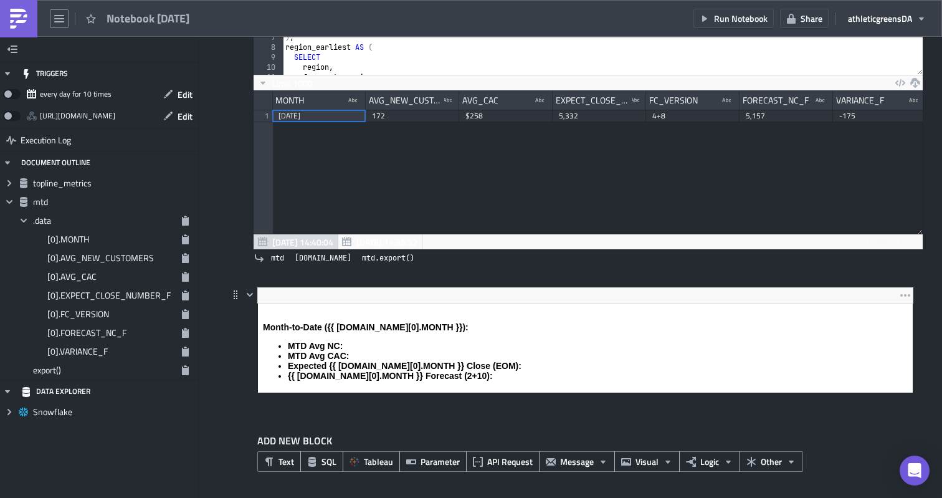
click at [444, 322] on body "EU Daily Performance – {{ topline_metrics.data[0].DATE }} Topline Metrics: Spen…" at bounding box center [585, 302] width 645 height 196
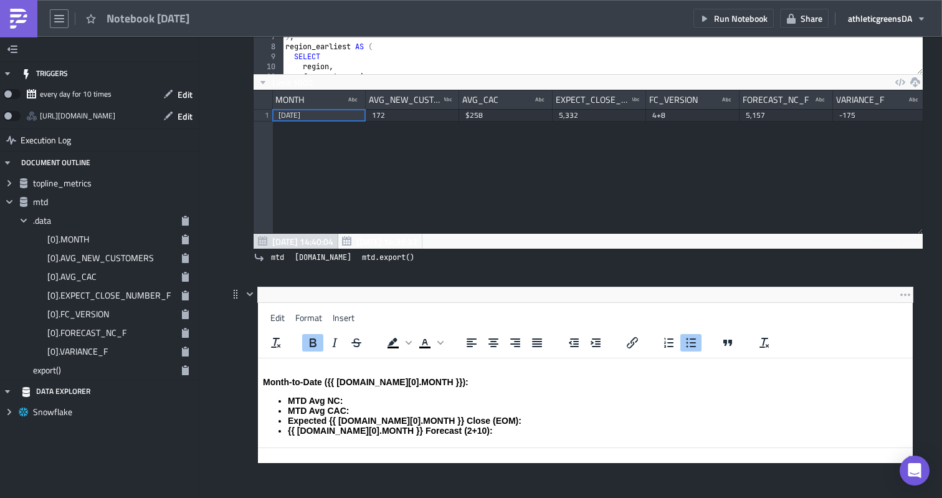
click at [448, 427] on strong "{{ mtd.data[0].MONTH }} Forecast (2+10):" at bounding box center [390, 430] width 205 height 10
drag, startPoint x: 451, startPoint y: 429, endPoint x: 432, endPoint y: 429, distance: 18.7
click at [432, 429] on strong "{{ mtd.data[0].MONTH }} Forecast (2+10):" at bounding box center [390, 430] width 205 height 10
click at [596, 434] on li "{{ [DOMAIN_NAME][0].MONTH }} Forecast ({{ [DOMAIN_NAME][0].FORECAST_NC_F }}):" at bounding box center [598, 430] width 620 height 10
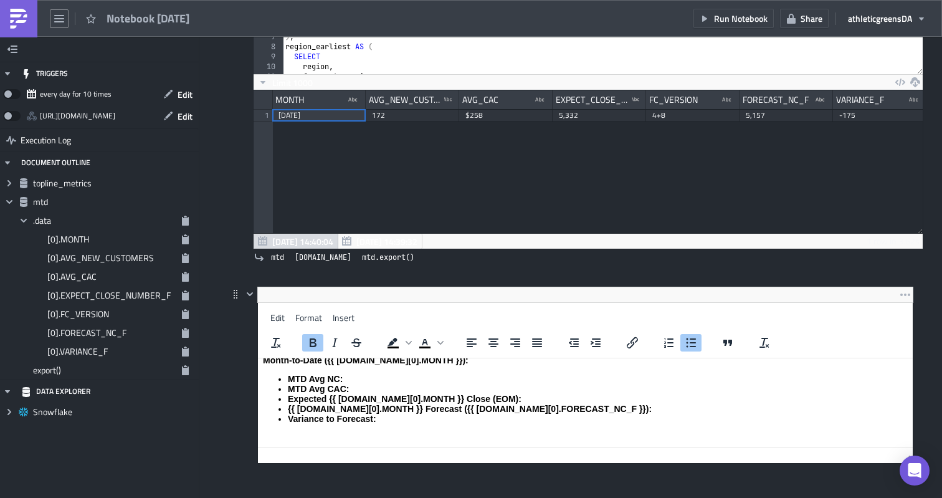
click at [365, 381] on li "MTD Avg NC:" at bounding box center [598, 379] width 620 height 10
click at [183, 263] on button "button" at bounding box center [185, 257] width 15 height 15
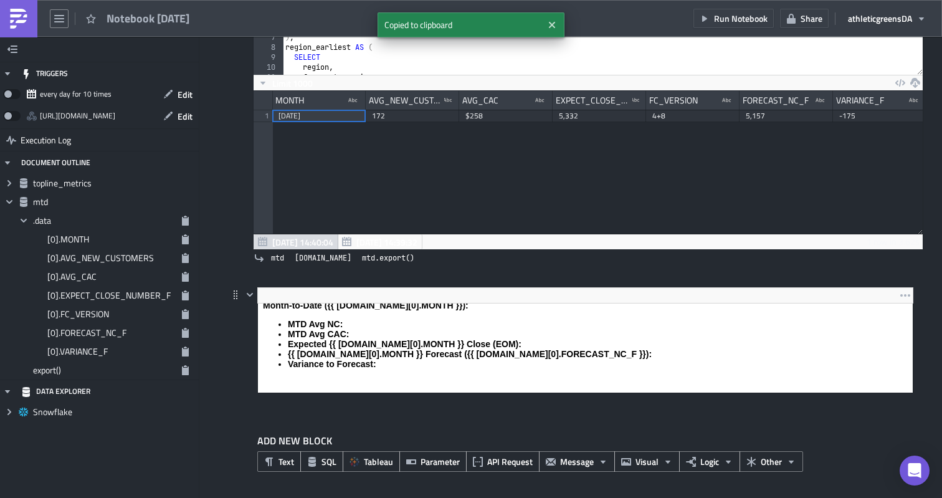
click at [369, 267] on html "EU Daily Performance – {{ topline_metrics.data[0].DATE }} Topline Metrics: Spen…" at bounding box center [585, 285] width 655 height 216
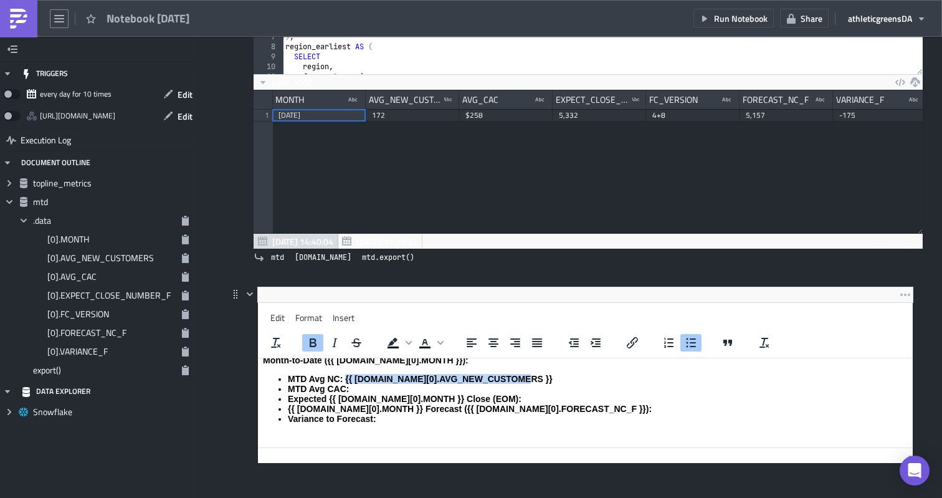
drag, startPoint x: 529, startPoint y: 382, endPoint x: 346, endPoint y: 378, distance: 182.6
click at [346, 378] on li "MTD Avg NC: {{ [DOMAIN_NAME][0].AVG_NEW_CUSTOMERS }}" at bounding box center [598, 379] width 620 height 10
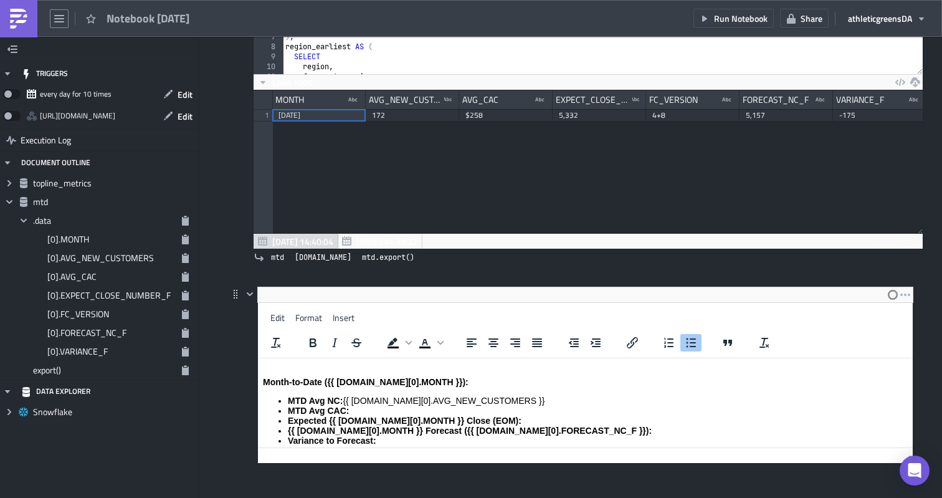
scroll to position [121, 0]
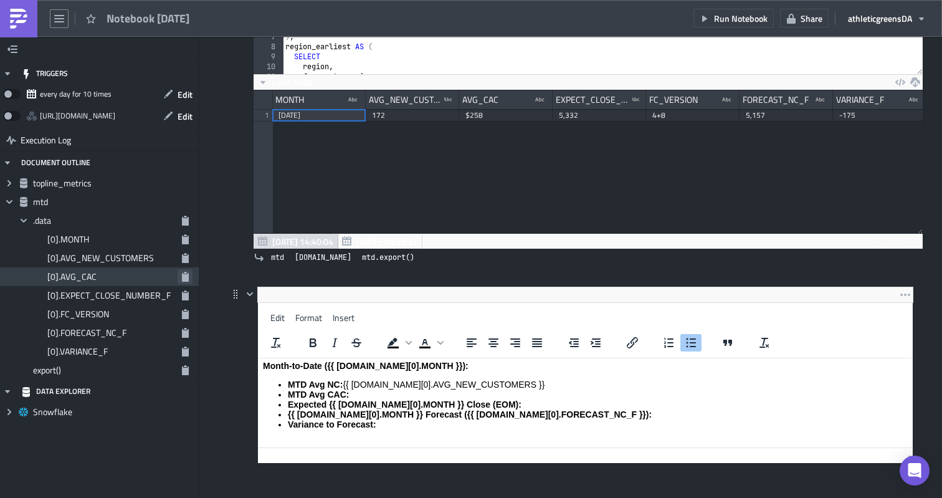
click at [185, 275] on icon "button" at bounding box center [185, 277] width 7 height 10
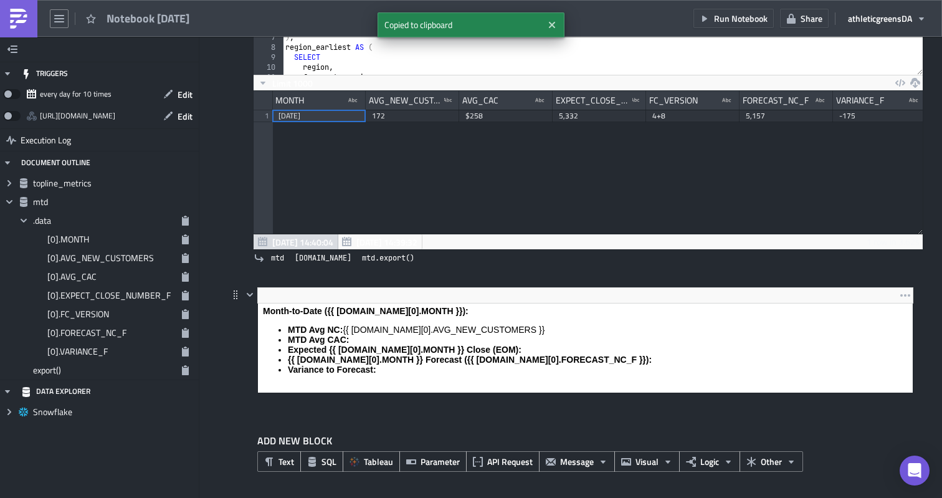
click at [378, 283] on html "EU Daily Performance – {{ topline_metrics.data[0].DATE }} Topline Metrics: Spen…" at bounding box center [585, 291] width 655 height 216
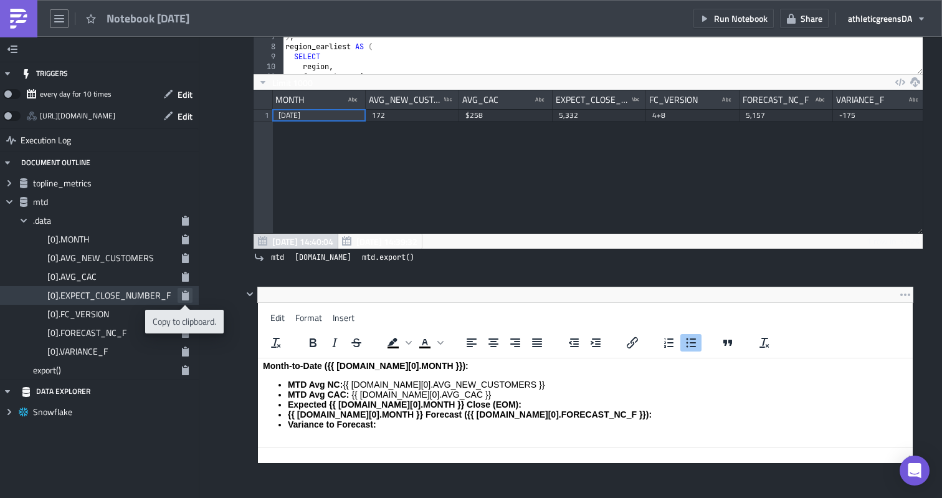
click at [186, 290] on icon "button" at bounding box center [185, 295] width 7 height 10
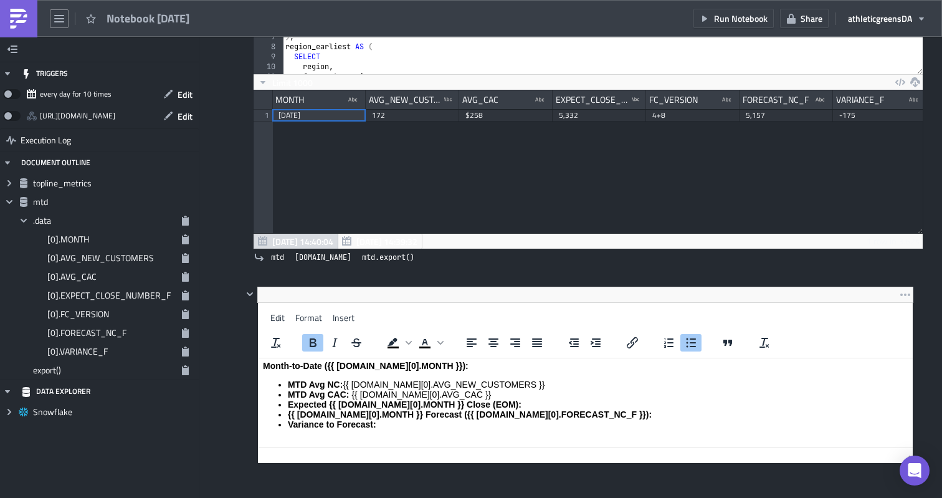
click at [507, 353] on html "EU Daily Performance – {{ topline_metrics.data[0].DATE }} Topline Metrics: Spen…" at bounding box center [585, 345] width 655 height 216
click at [598, 417] on li "{{ [DOMAIN_NAME][0].MONTH }} Forecast ({{ [DOMAIN_NAME][0].FORECAST_NC_F }}):" at bounding box center [598, 414] width 620 height 10
click at [181, 344] on button "button" at bounding box center [185, 351] width 15 height 15
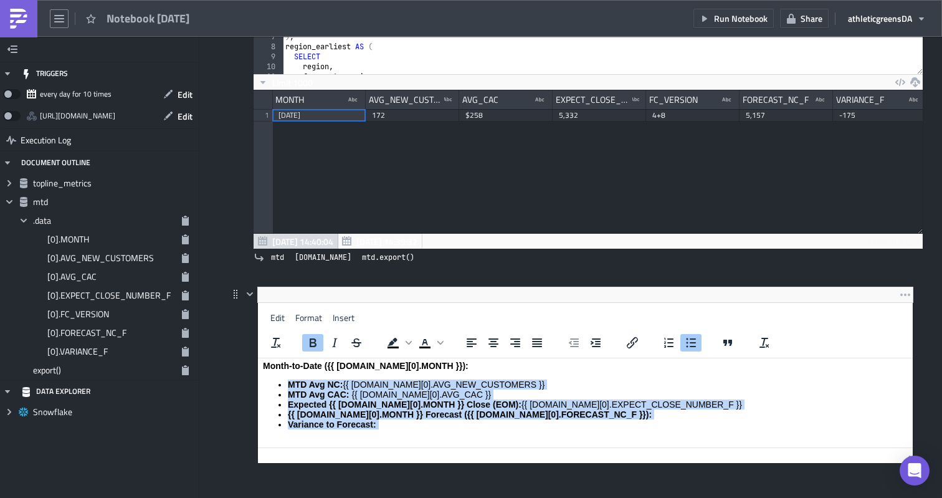
click at [402, 374] on body "EU Daily Performance – {{ topline_metrics.data[0].DATE }} Topline Metrics: Spen…" at bounding box center [585, 345] width 645 height 206
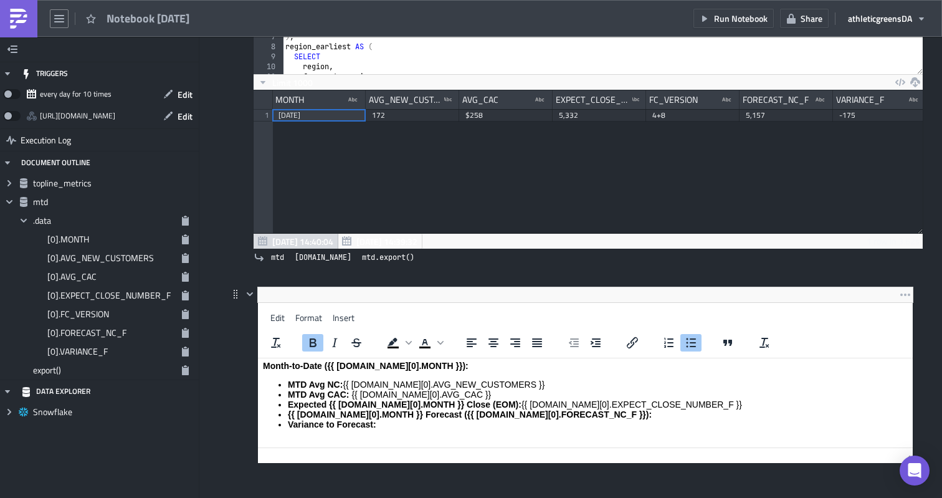
click at [386, 422] on li "Variance to Forecast:" at bounding box center [598, 424] width 620 height 10
drag, startPoint x: 503, startPoint y: 426, endPoint x: 378, endPoint y: 425, distance: 124.6
click at [378, 425] on li "Variance to Forecast: {{ [DOMAIN_NAME][0].VARIANCE_F }}" at bounding box center [598, 424] width 620 height 10
click at [188, 328] on icon "button" at bounding box center [185, 333] width 10 height 10
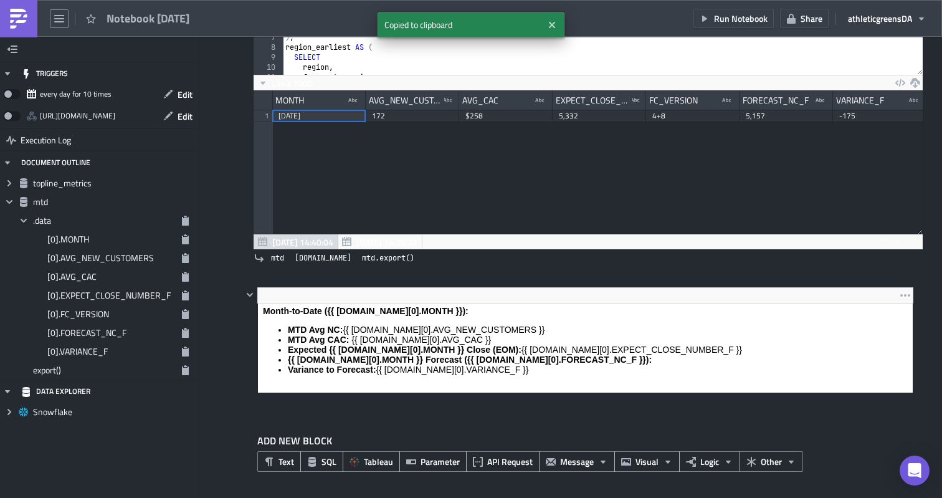
click at [625, 307] on body "EU Daily Performance – {{ topline_metrics.data[0].DATE }} Topline Metrics: Spen…" at bounding box center [585, 291] width 645 height 206
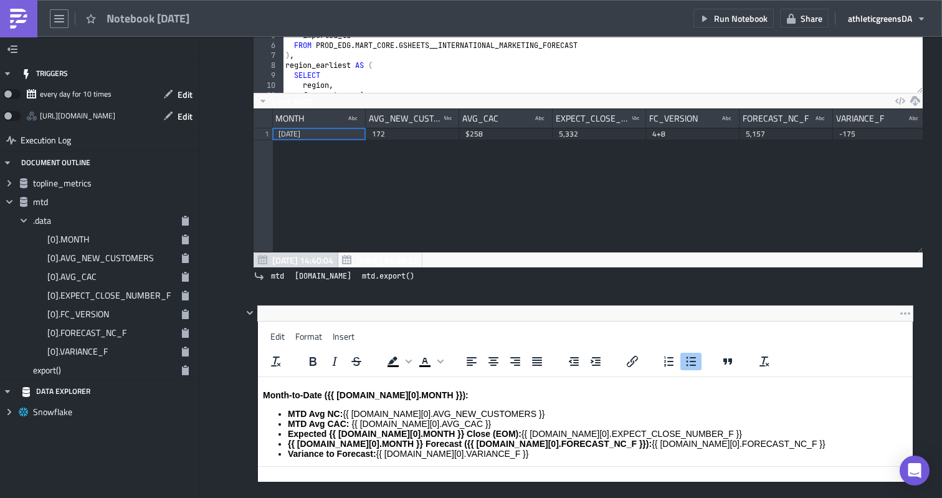
scroll to position [126, 0]
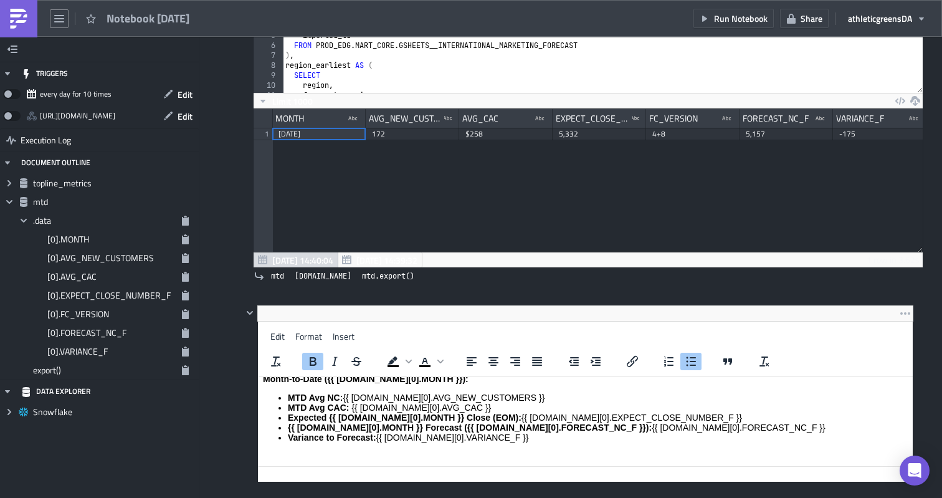
click at [498, 422] on strong "{{ [DOMAIN_NAME][0].MONTH }} Forecast ({{ [DOMAIN_NAME][0].FORECAST_NC_F }}):" at bounding box center [470, 427] width 364 height 10
click at [163, 7] on div "Notebook 2025-08-21" at bounding box center [98, 18] width 197 height 37
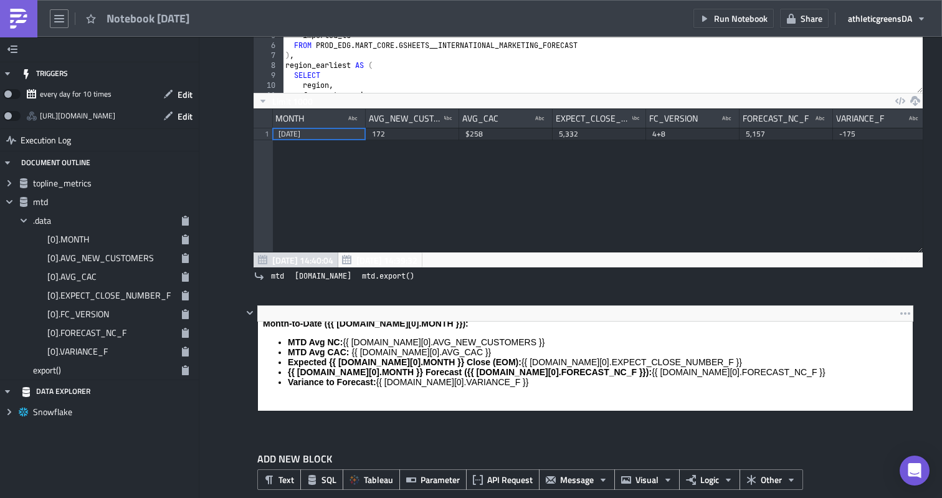
click at [163, 19] on span "Notebook 2025-08-21" at bounding box center [149, 18] width 84 height 14
click at [173, 19] on span "Notebook 2025-08-21" at bounding box center [149, 18] width 84 height 14
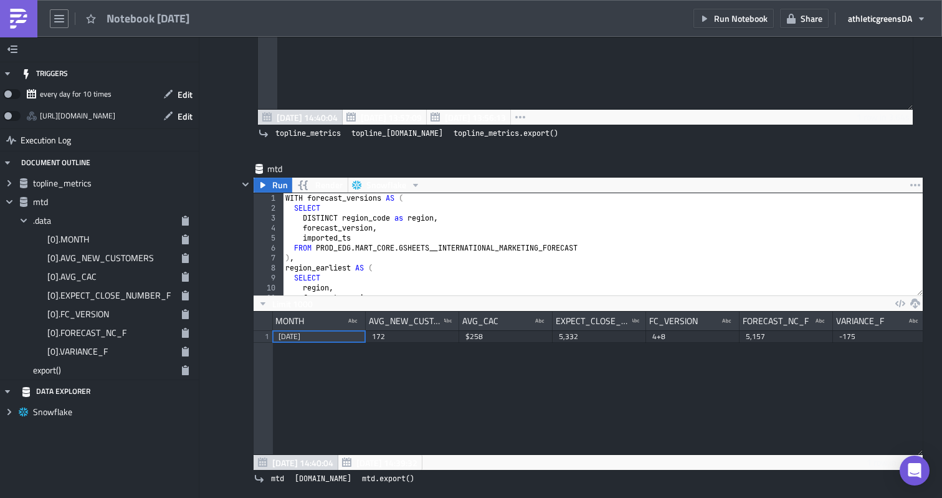
scroll to position [0, 0]
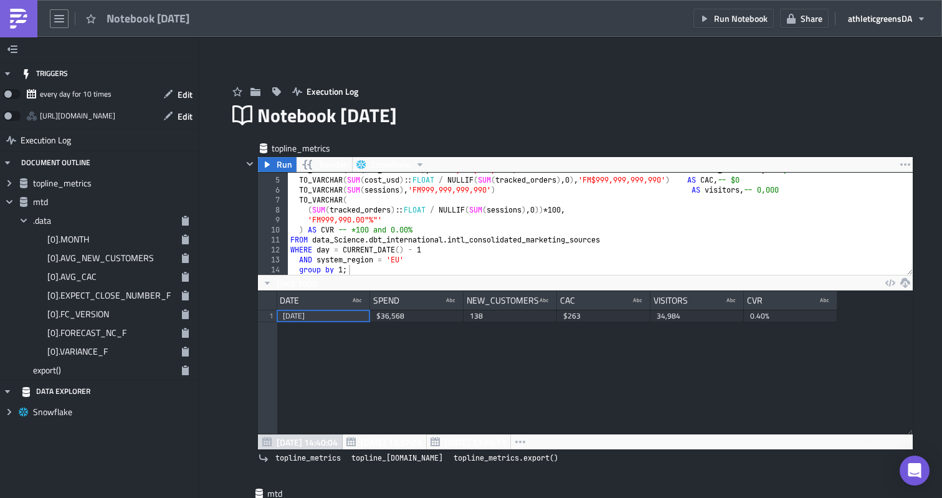
click at [131, 17] on span "Notebook 2025-08-21" at bounding box center [149, 18] width 84 height 14
click at [635, 92] on div "Execution Log" at bounding box center [570, 79] width 685 height 44
click at [797, 21] on button "Share" at bounding box center [804, 18] width 49 height 19
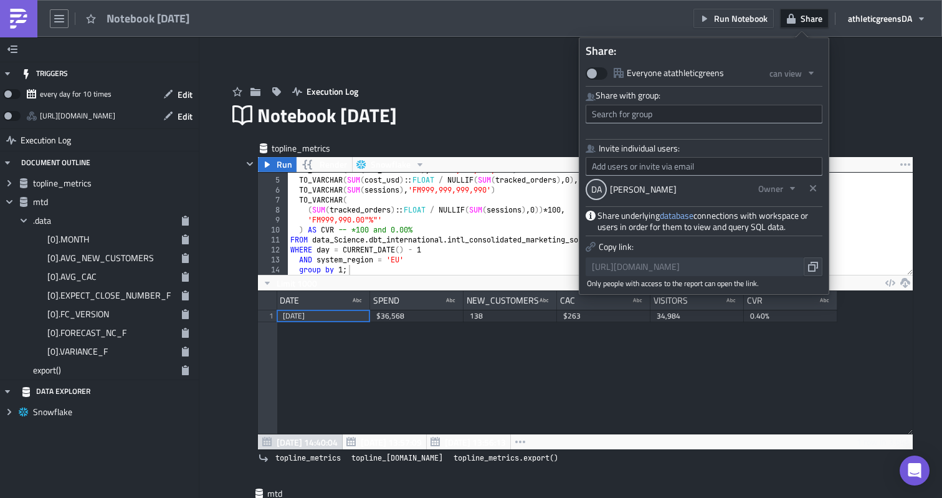
click at [441, 83] on div "Execution Log" at bounding box center [570, 79] width 685 height 44
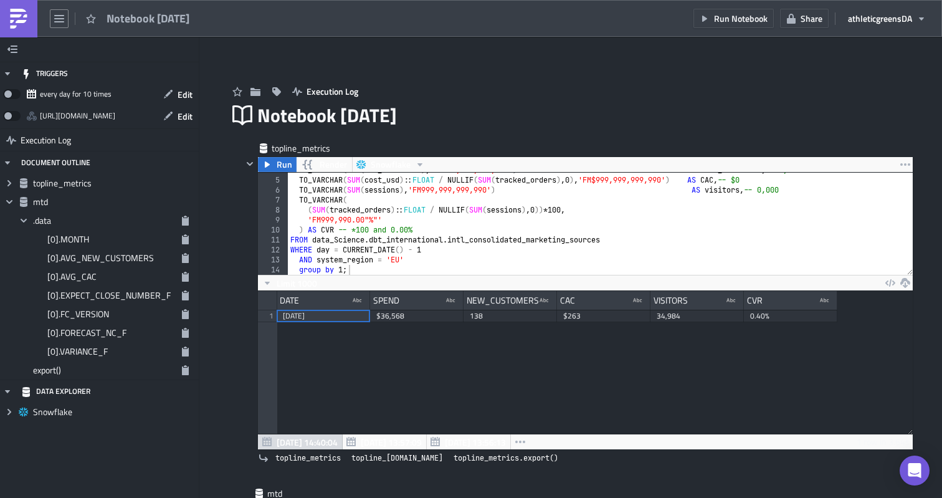
click at [148, 7] on div "Notebook 2025-08-21" at bounding box center [98, 18] width 197 height 37
click at [60, 19] on icon "button" at bounding box center [59, 19] width 10 height 10
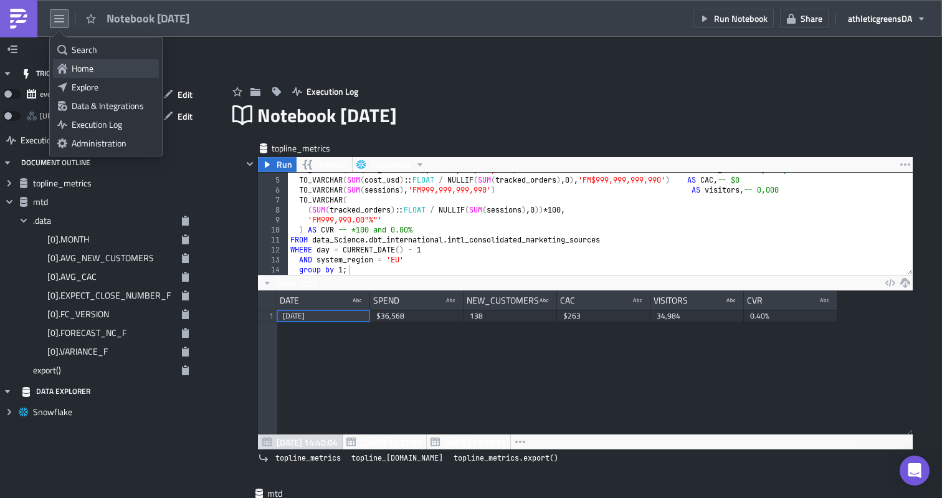
click at [109, 69] on div "Home" at bounding box center [113, 68] width 83 height 12
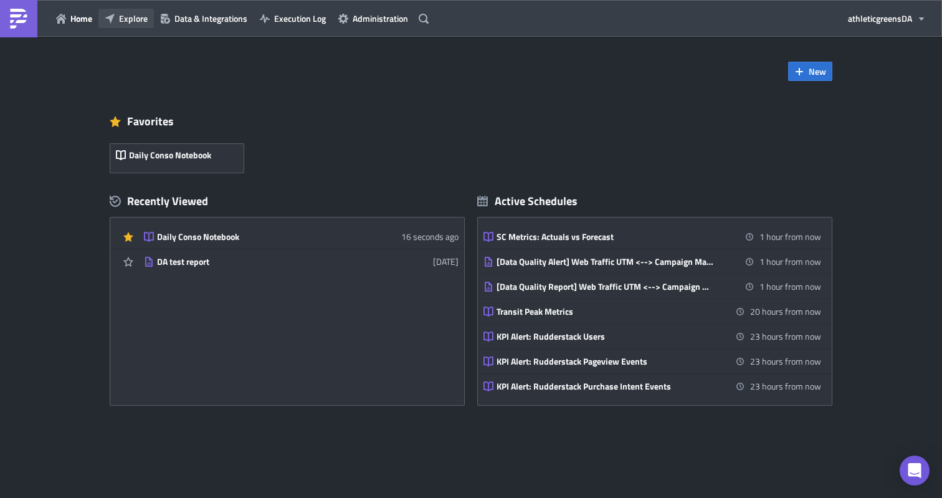
click at [125, 16] on span "Explore" at bounding box center [133, 18] width 29 height 13
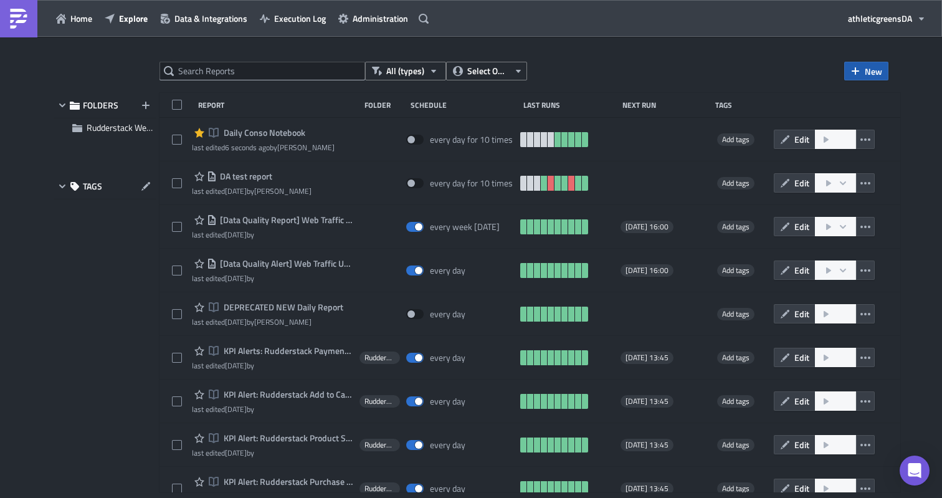
click at [864, 66] on button "New" at bounding box center [866, 71] width 44 height 19
click at [818, 102] on div "Report" at bounding box center [839, 102] width 83 height 12
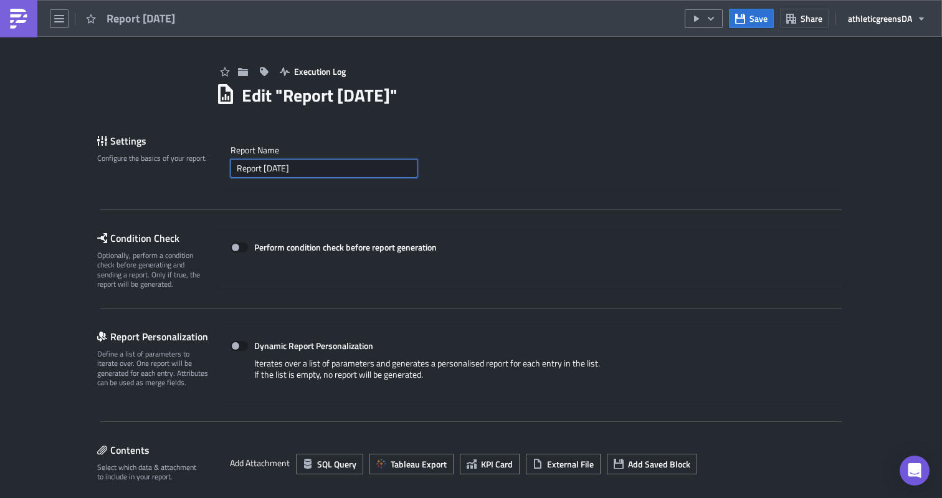
drag, startPoint x: 321, startPoint y: 173, endPoint x: 203, endPoint y: 170, distance: 117.8
click at [202, 170] on div "Settings Configure the basics of your report. Report Nam﻿e Report [DATE]" at bounding box center [471, 160] width 748 height 59
type input "C"
type input "d"
type input "Daily Conso Rpeort"
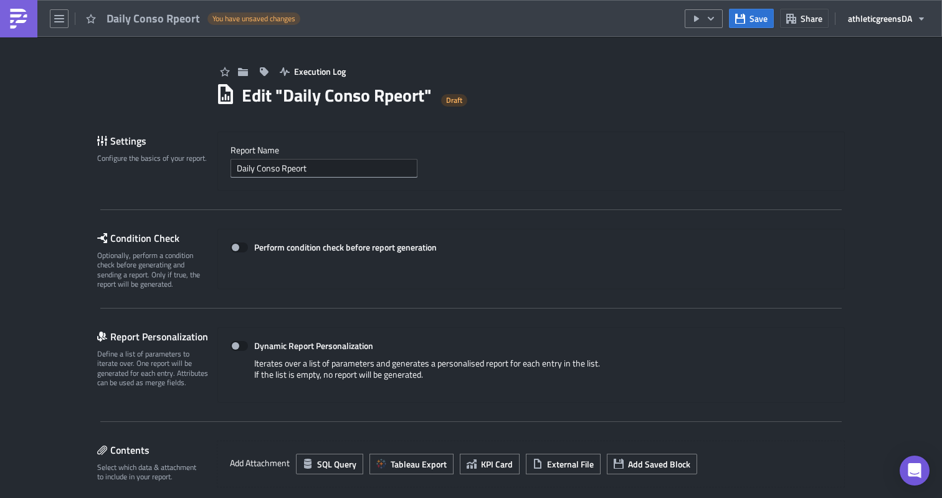
click at [326, 217] on div "Settings Configure the basics of your report. Report Nam﻿e Daily Conso Rpeort C…" at bounding box center [471, 445] width 748 height 628
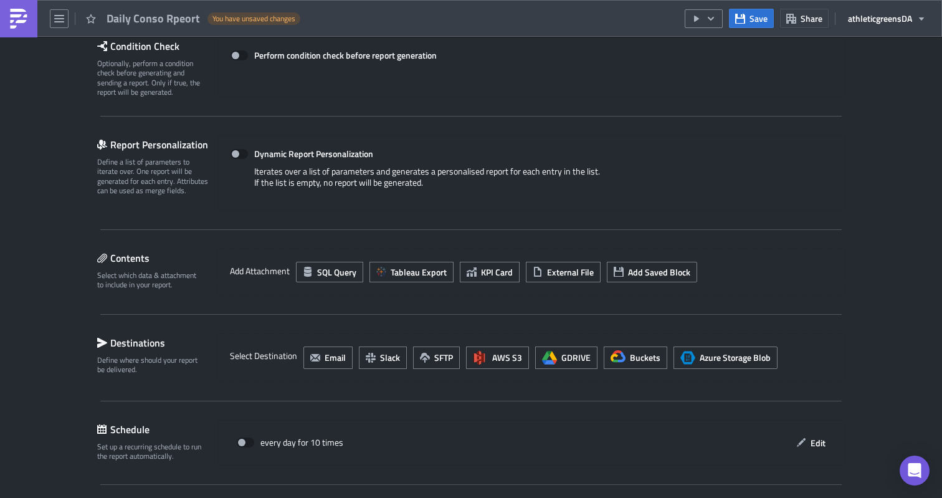
scroll to position [197, 0]
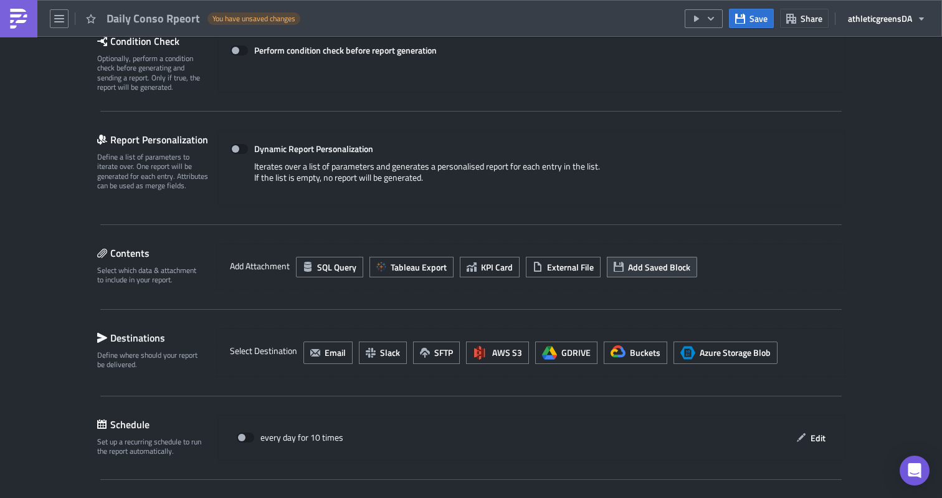
click at [646, 270] on span "Add Saved Block" at bounding box center [659, 266] width 62 height 13
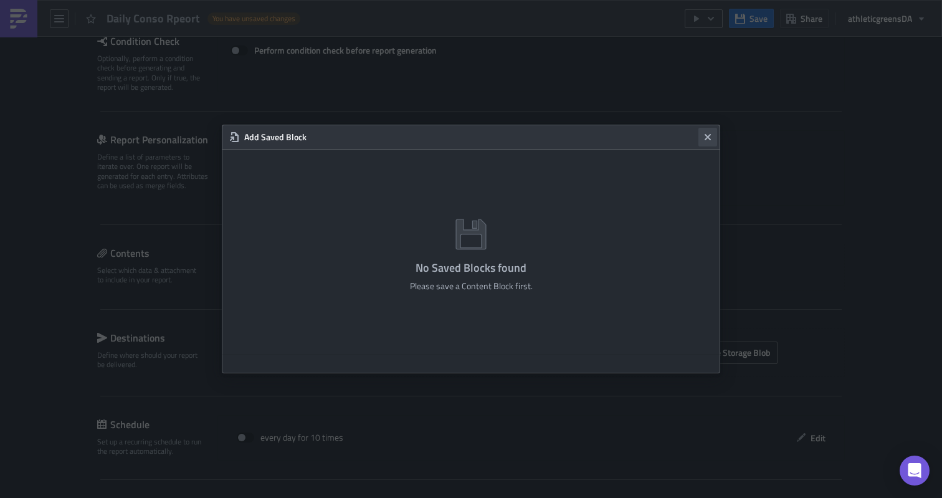
click at [706, 140] on icon "Close" at bounding box center [708, 137] width 10 height 10
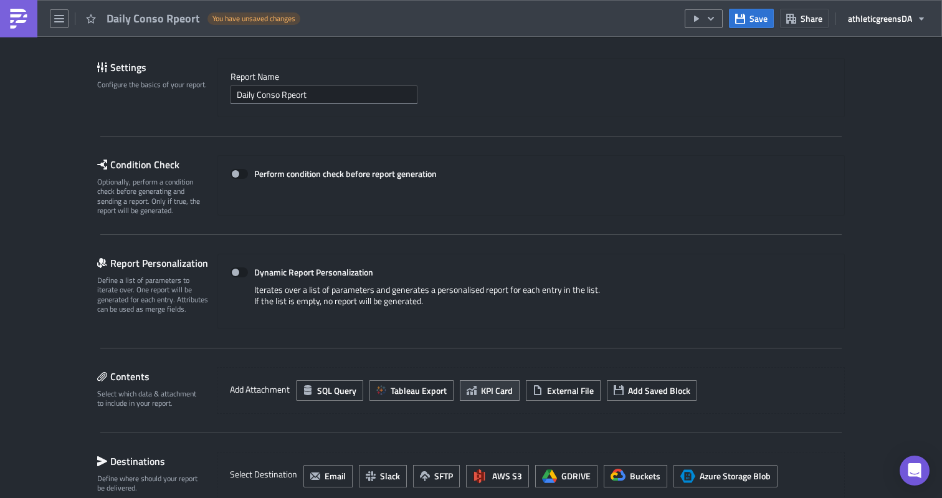
scroll to position [0, 0]
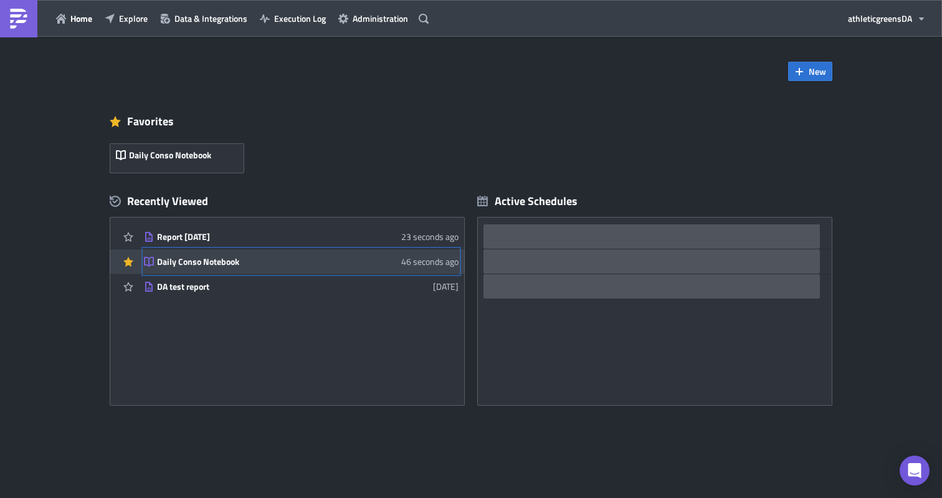
click at [209, 259] on div "Daily Conso Notebook" at bounding box center [266, 261] width 218 height 11
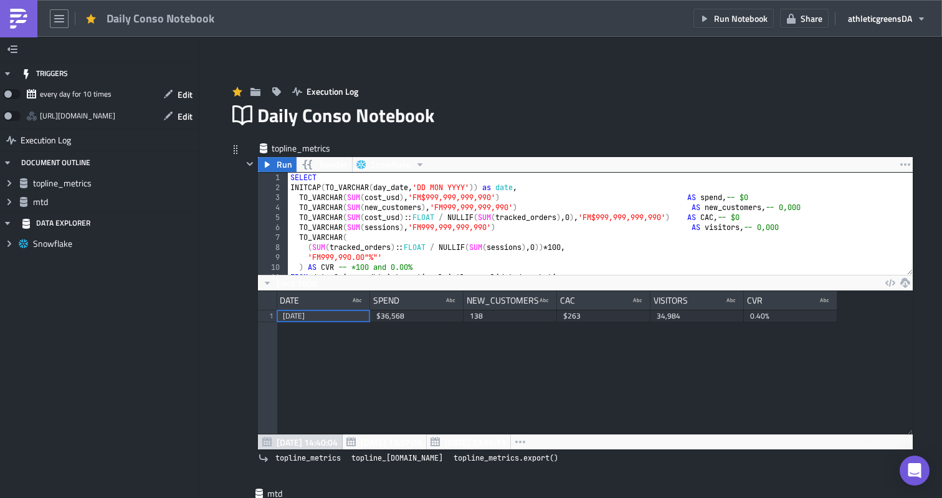
scroll to position [546, 0]
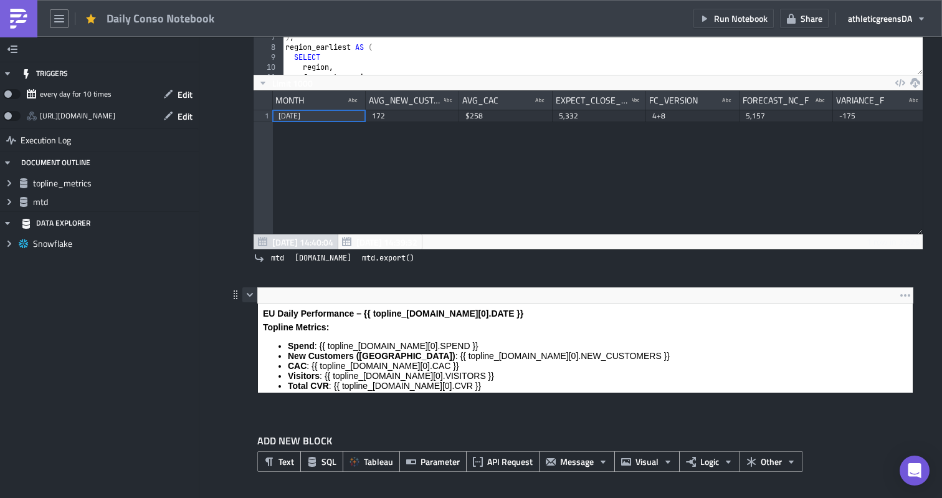
click at [248, 298] on icon "button" at bounding box center [250, 295] width 10 height 10
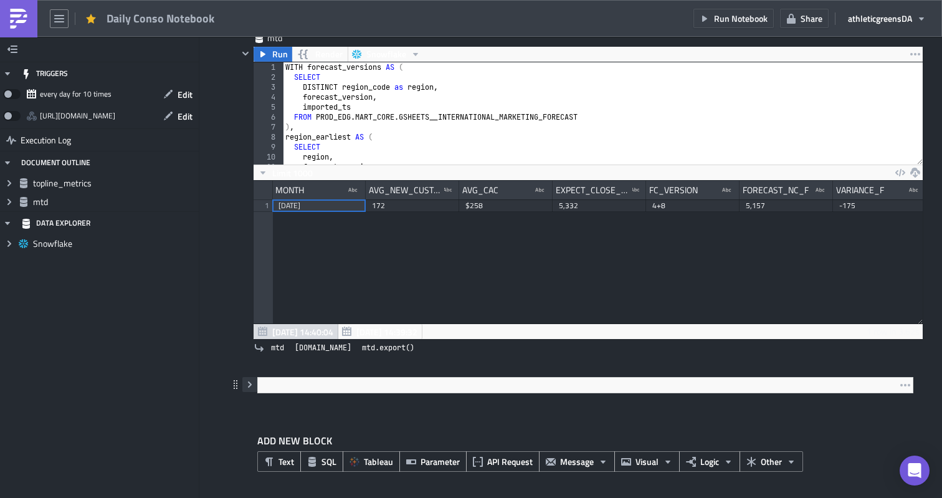
click at [249, 389] on button "button" at bounding box center [249, 384] width 15 height 15
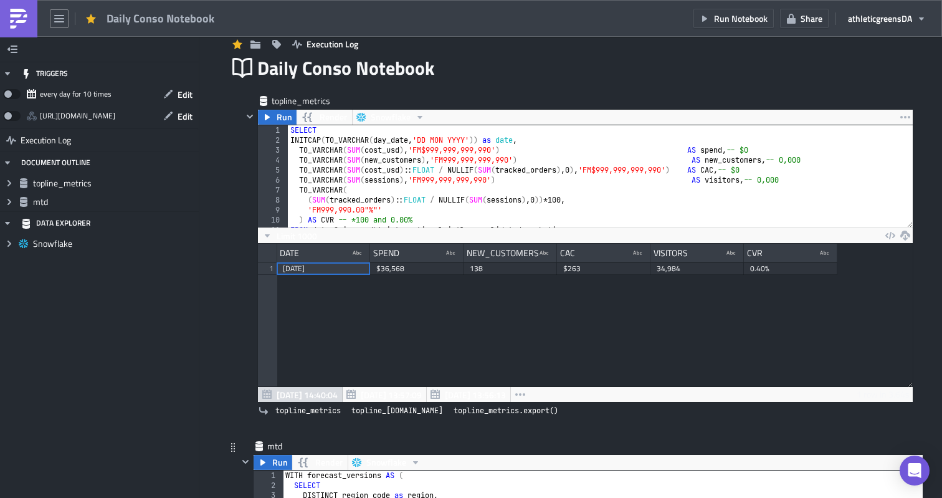
scroll to position [0, 0]
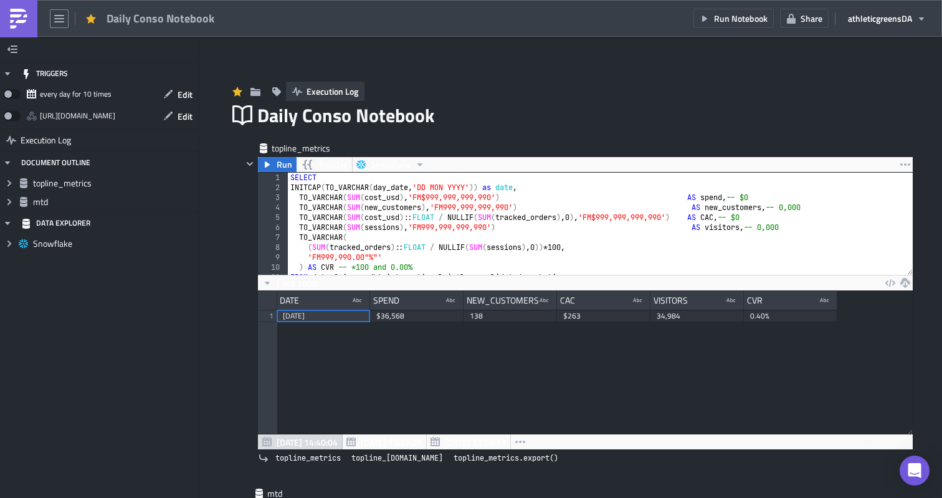
click at [328, 90] on span "Execution Log" at bounding box center [332, 91] width 52 height 13
click at [281, 96] on button "button" at bounding box center [276, 91] width 19 height 19
click at [297, 65] on div "Execution Log" at bounding box center [570, 79] width 685 height 44
click at [240, 112] on icon at bounding box center [242, 115] width 20 height 20
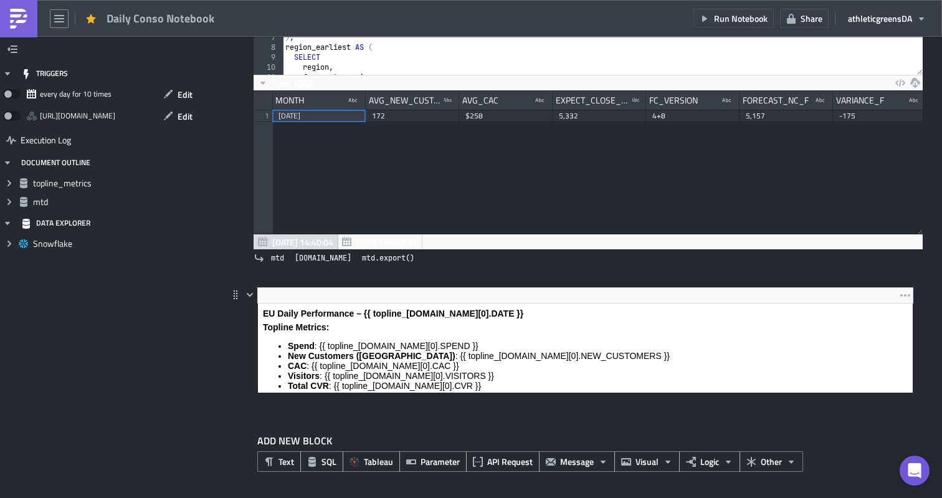
scroll to position [126, 0]
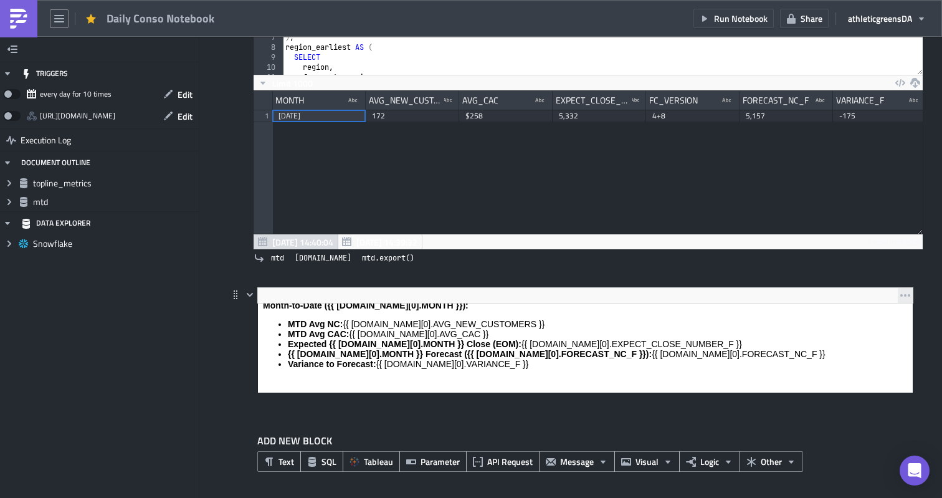
click at [900, 293] on icon "button" at bounding box center [905, 295] width 10 height 10
click at [833, 284] on div "mtd Run Render Snowflake 1 2 3 4 5 6 7 8 9 10 11 12 WITH forecast_versions AS (…" at bounding box center [580, 114] width 685 height 345
click at [779, 460] on span "Other" at bounding box center [771, 461] width 21 height 13
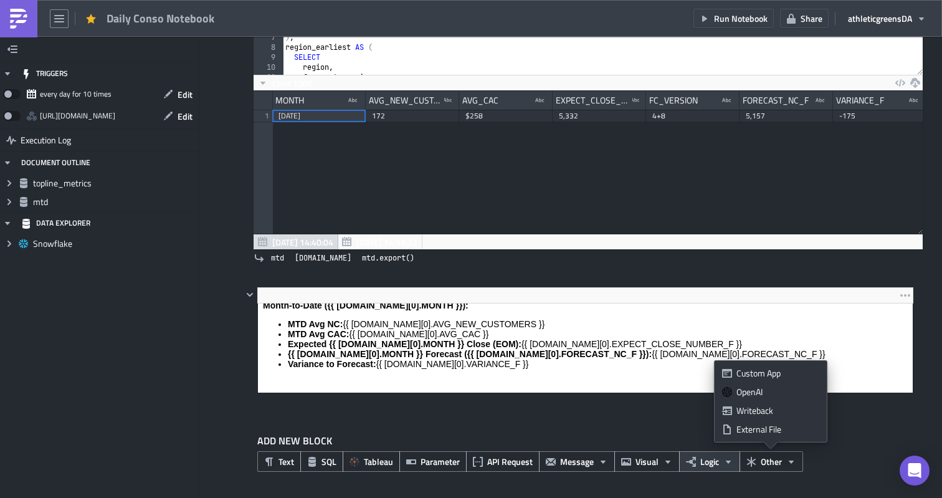
click at [715, 463] on span "Logic" at bounding box center [709, 461] width 19 height 13
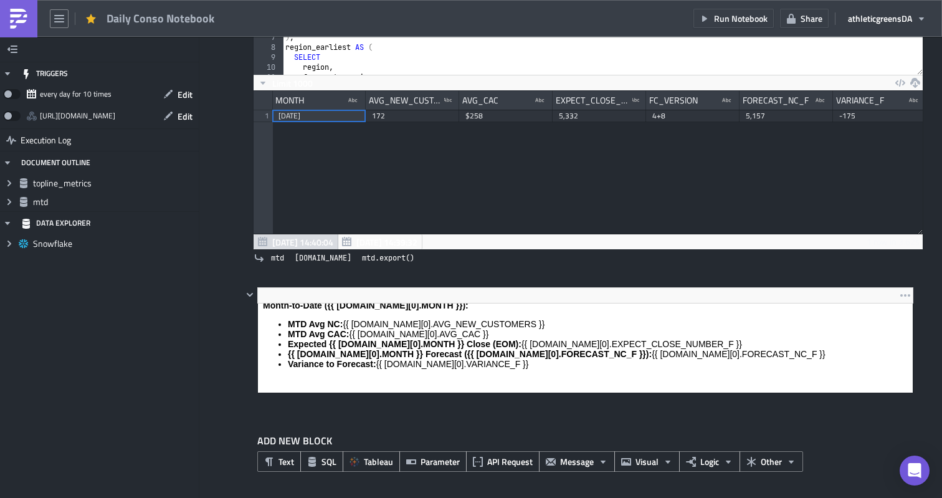
click at [704, 435] on label "ADD NEW BLOCK" at bounding box center [585, 440] width 656 height 15
click at [649, 463] on span "Visual" at bounding box center [646, 461] width 23 height 13
click at [648, 439] on label "ADD NEW BLOCK" at bounding box center [585, 440] width 656 height 15
click at [576, 465] on span "Message" at bounding box center [577, 461] width 34 height 13
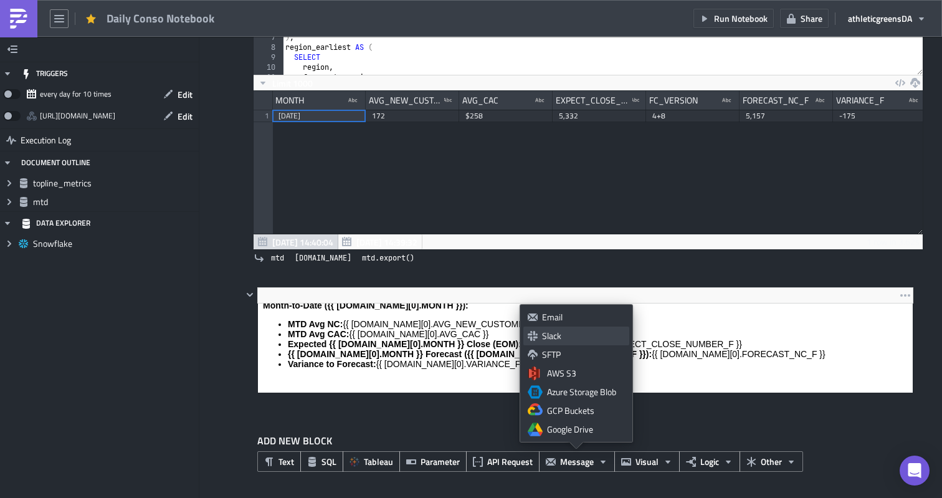
click at [551, 341] on div "Slack" at bounding box center [583, 336] width 83 height 12
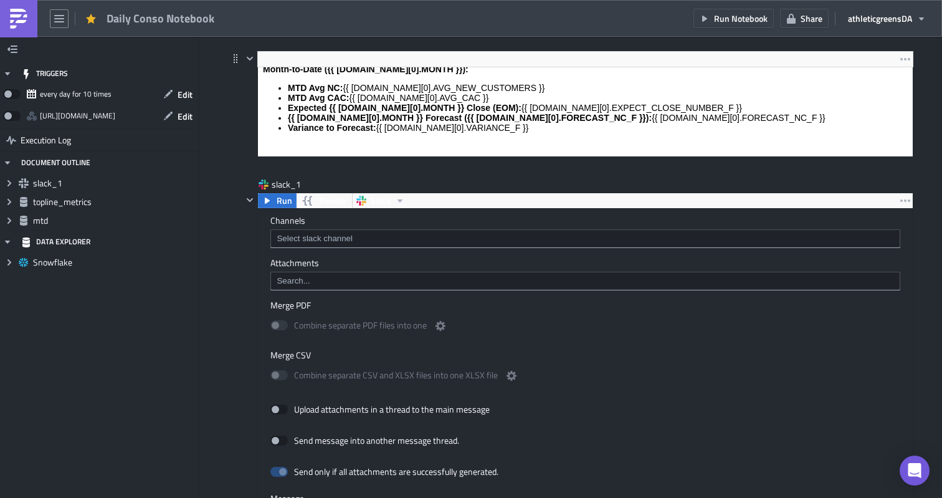
scroll to position [800, 0]
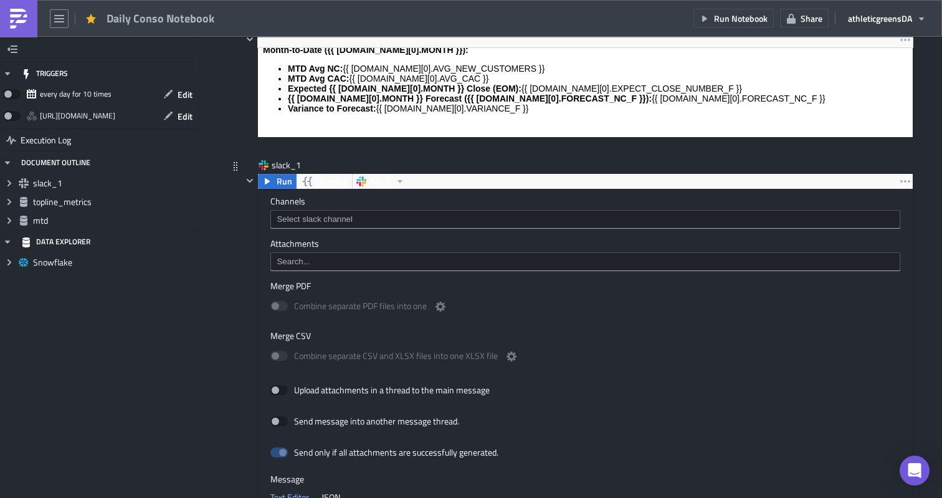
click at [381, 218] on input at bounding box center [584, 219] width 622 height 12
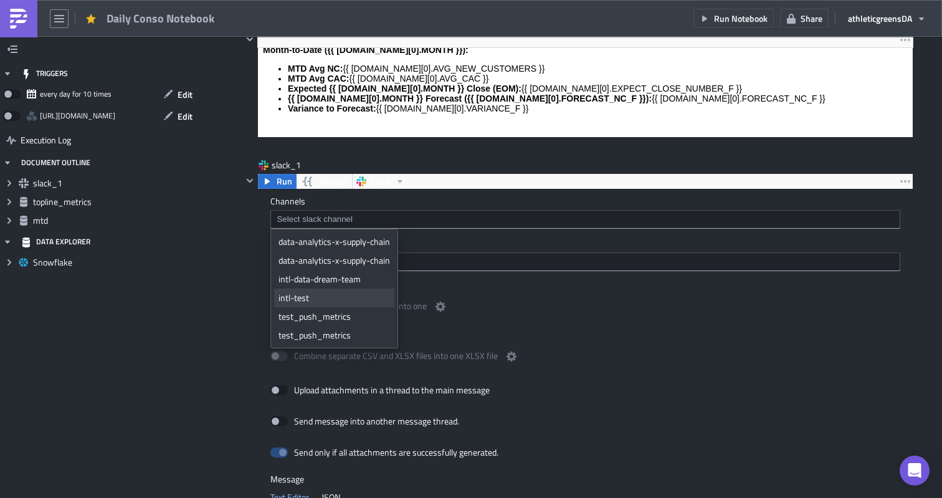
click at [348, 292] on div "intl-test" at bounding box center [334, 298] width 112 height 12
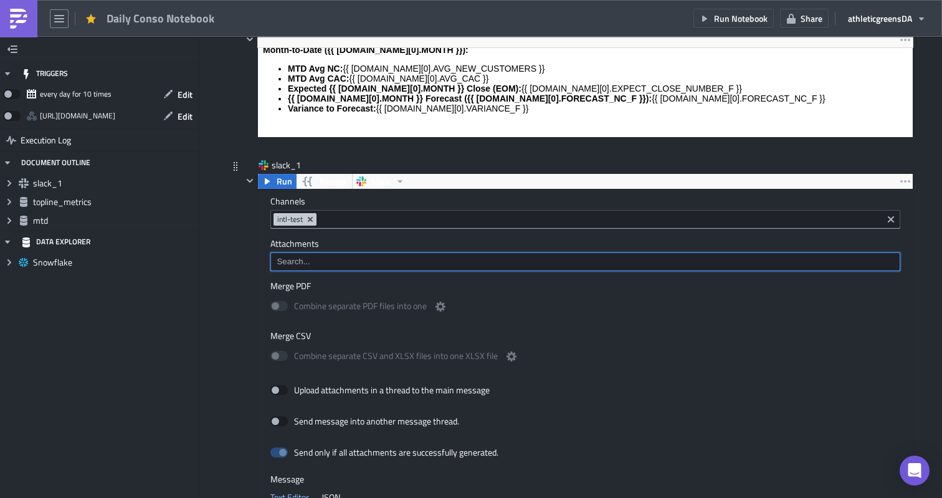
click at [489, 259] on input at bounding box center [584, 261] width 622 height 12
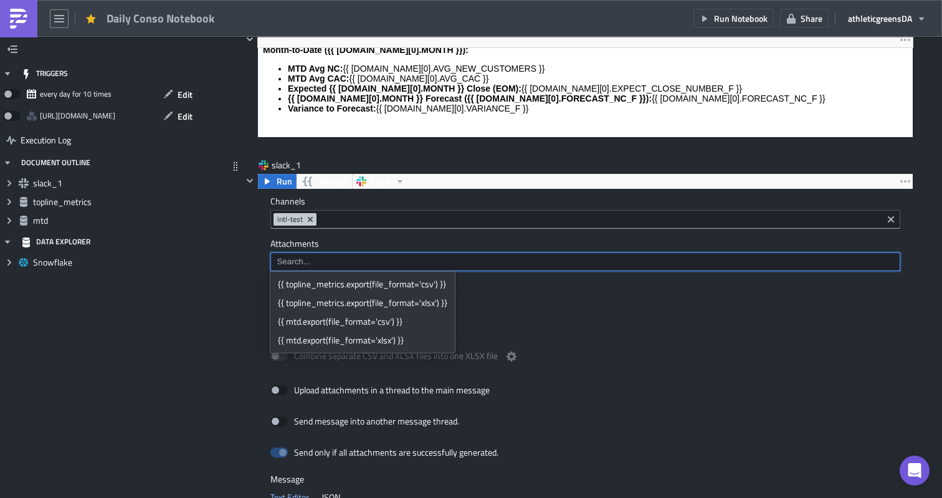
click at [515, 314] on div "Combine separate PDF files into one" at bounding box center [585, 308] width 630 height 26
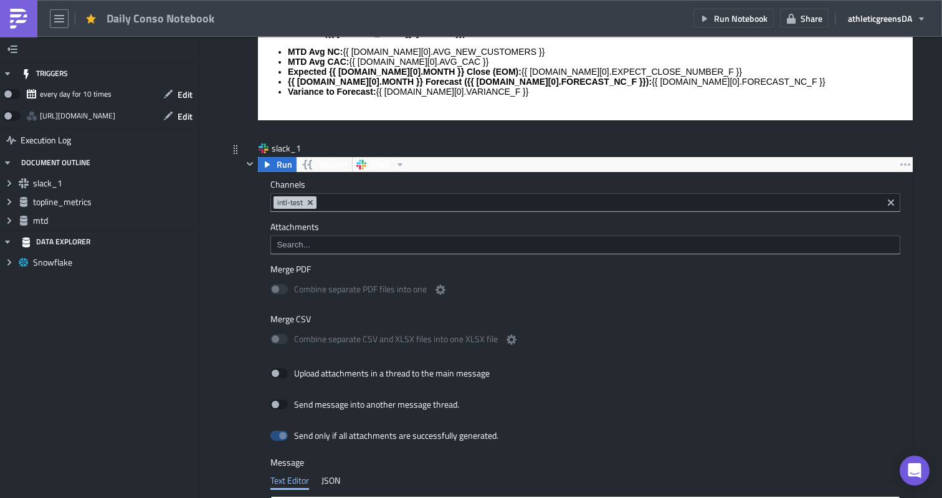
scroll to position [825, 0]
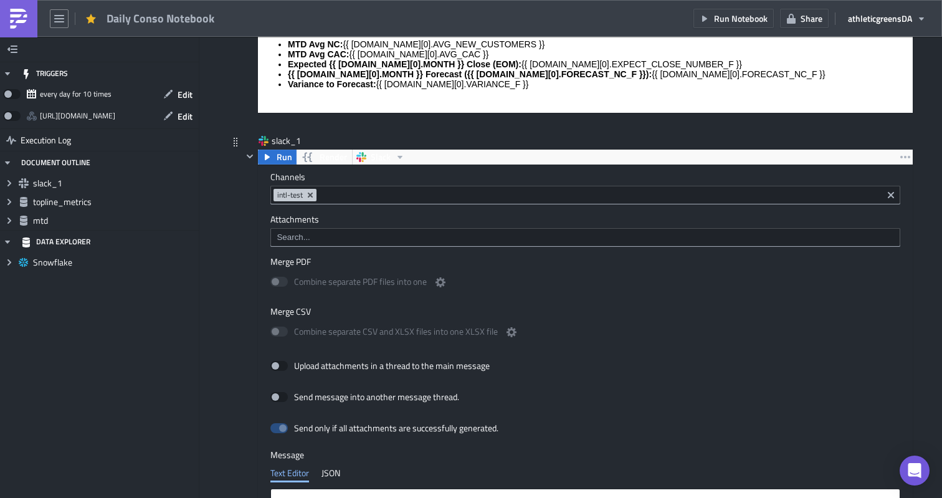
click at [371, 244] on div at bounding box center [584, 239] width 622 height 16
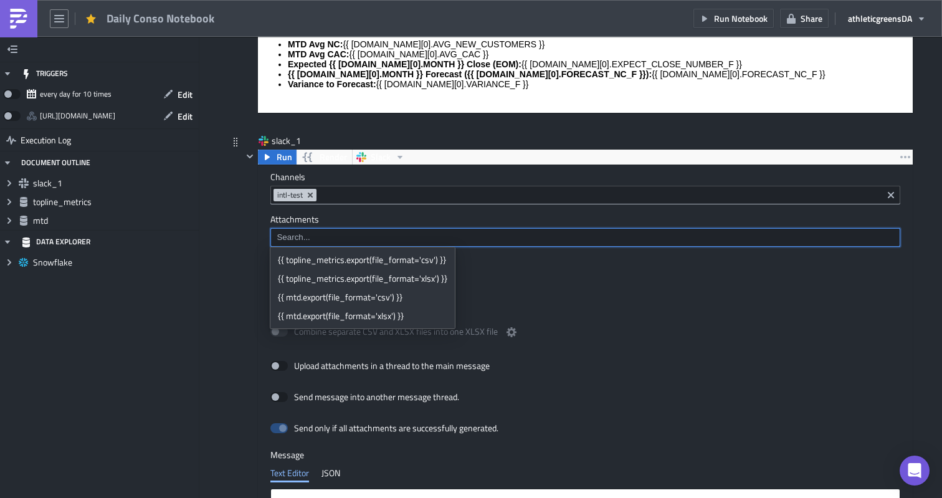
click at [539, 288] on div "Combine separate PDF files into one" at bounding box center [585, 283] width 630 height 26
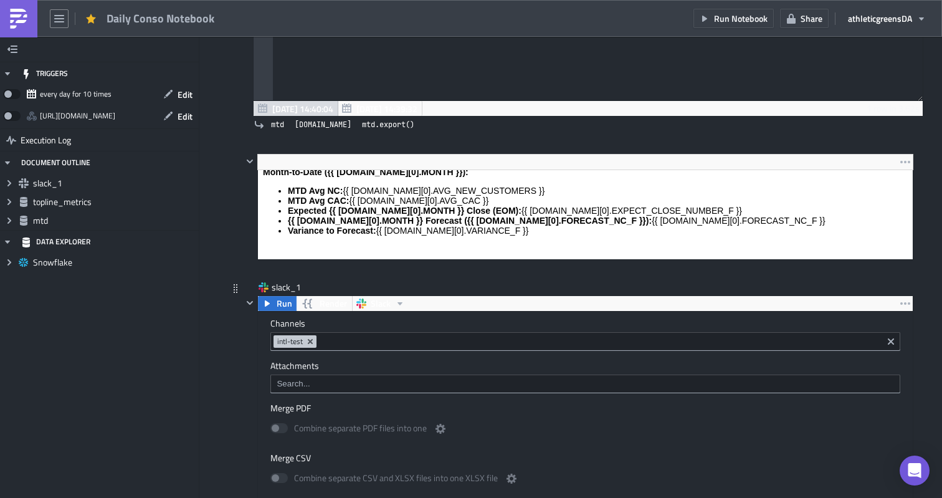
scroll to position [665, 0]
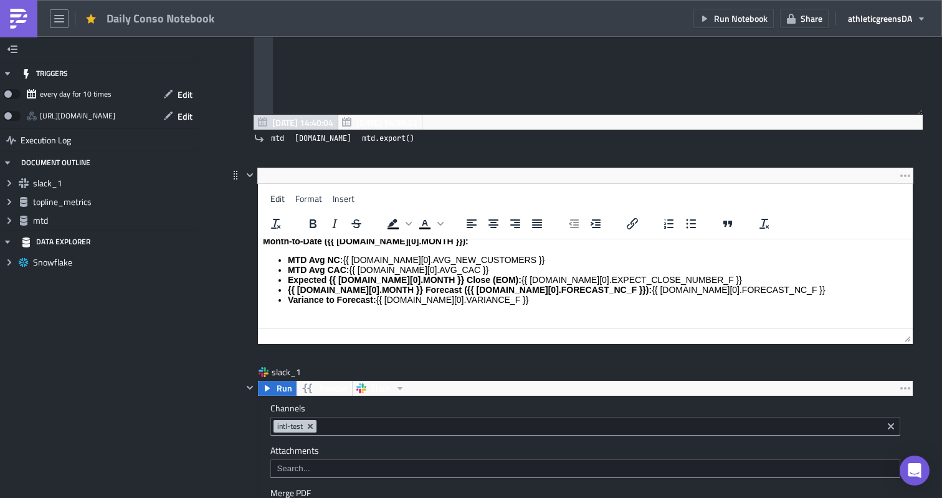
click at [429, 252] on body "EU Daily Performance – {{ topline_[DOMAIN_NAME][0].DATE }} Topline Metrics: Spe…" at bounding box center [585, 221] width 645 height 206
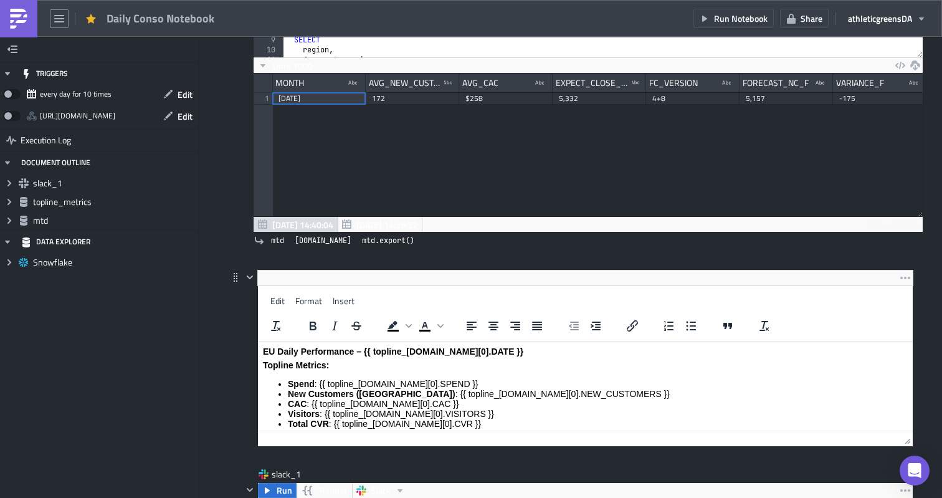
scroll to position [560, 0]
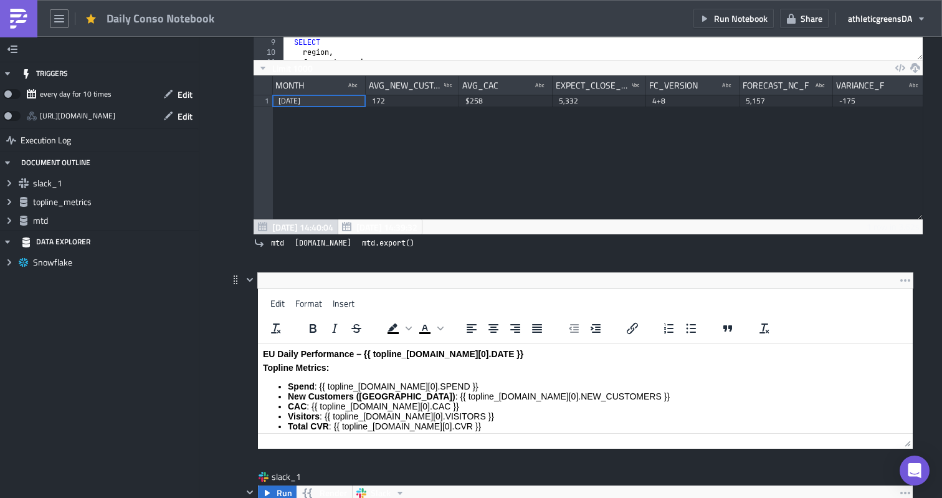
click at [422, 394] on li "New Customers ([GEOGRAPHIC_DATA]) : {{ topline_[DOMAIN_NAME][0].NEW_CUSTOMERS }}" at bounding box center [598, 396] width 620 height 10
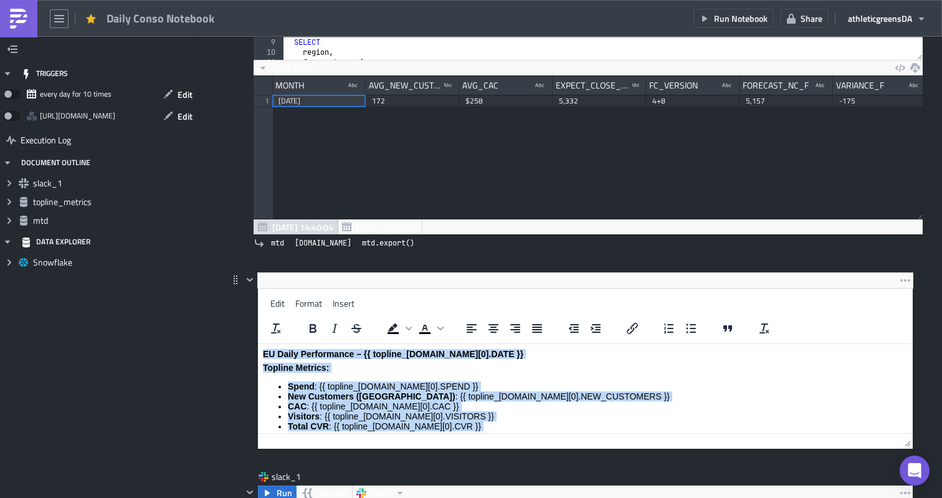
copy body "EU Daily Performance – {{ topline_[DOMAIN_NAME][0].DATE }} Topline Metrics: Spe…"
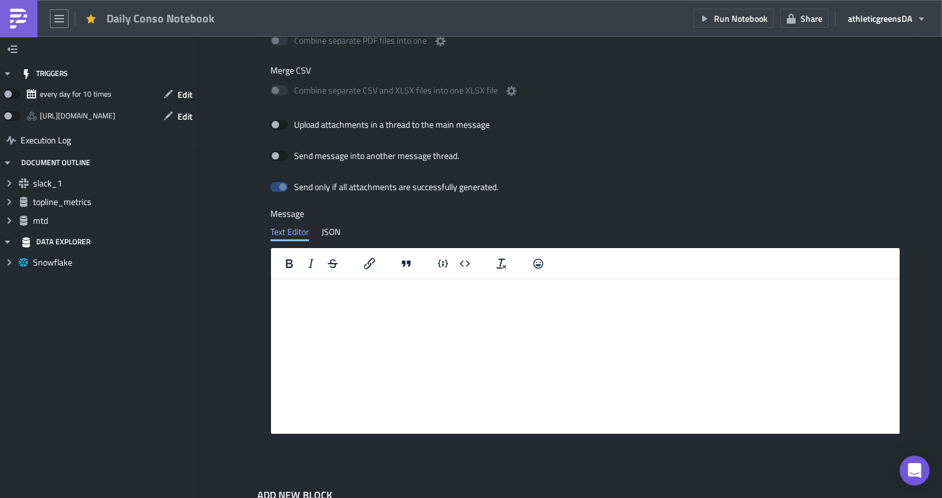
click at [420, 299] on html at bounding box center [585, 289] width 629 height 20
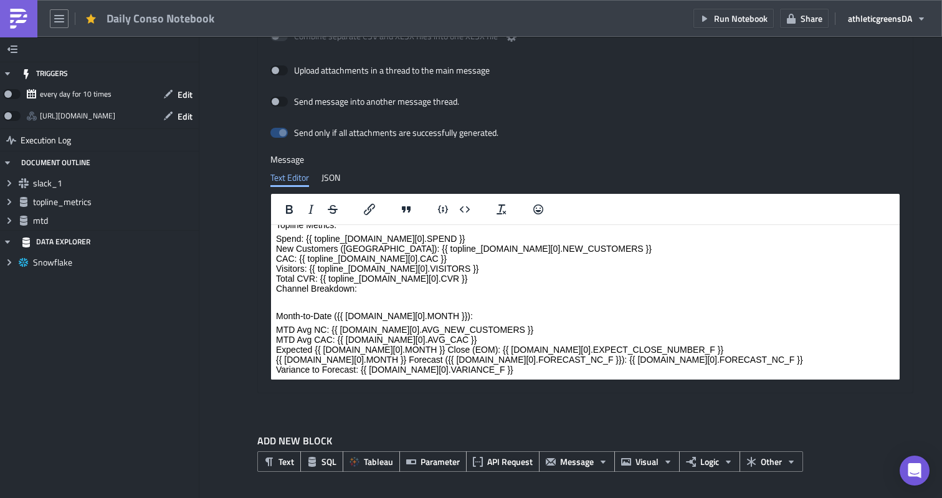
scroll to position [0, 0]
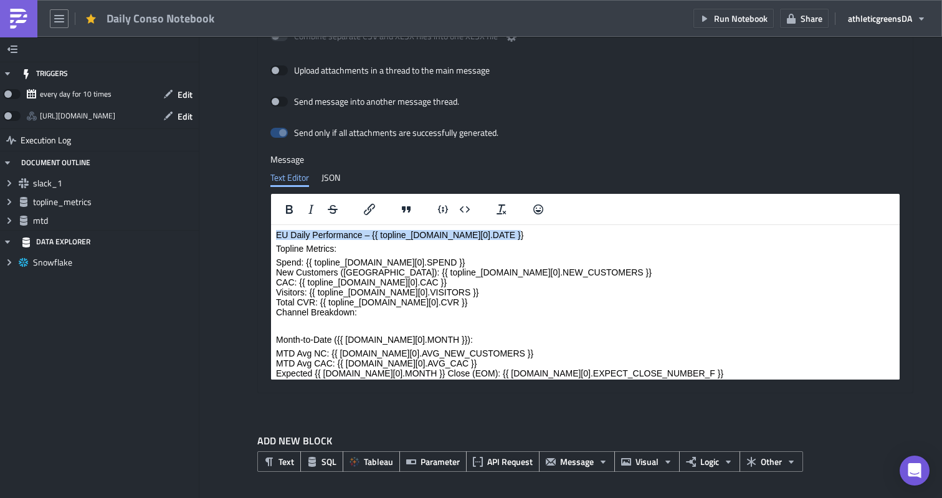
drag, startPoint x: 507, startPoint y: 232, endPoint x: 270, endPoint y: 232, distance: 237.3
click at [271, 232] on html "EU Daily Performance – {{ topline_[DOMAIN_NAME][0].DATE }} Topline Metrics: Spe…" at bounding box center [585, 319] width 629 height 188
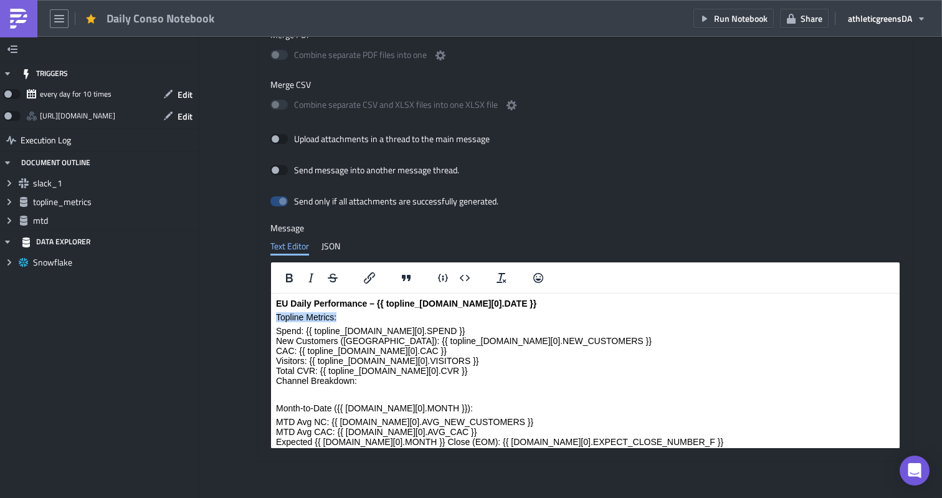
drag, startPoint x: 350, startPoint y: 319, endPoint x: 272, endPoint y: 316, distance: 77.9
click at [272, 316] on html "EU Daily Performance – {{ topline_[DOMAIN_NAME][0].DATE }} Topline Metrics: Spe…" at bounding box center [585, 387] width 629 height 188
click at [298, 330] on p "Spend: {{ topline_[DOMAIN_NAME][0].SPEND }} New Customers ([GEOGRAPHIC_DATA]): …" at bounding box center [585, 356] width 619 height 60
click at [299, 338] on p "Spend : {{ topline_[DOMAIN_NAME][0].SPEND }} New Customers ([GEOGRAPHIC_DATA]):…" at bounding box center [585, 356] width 619 height 60
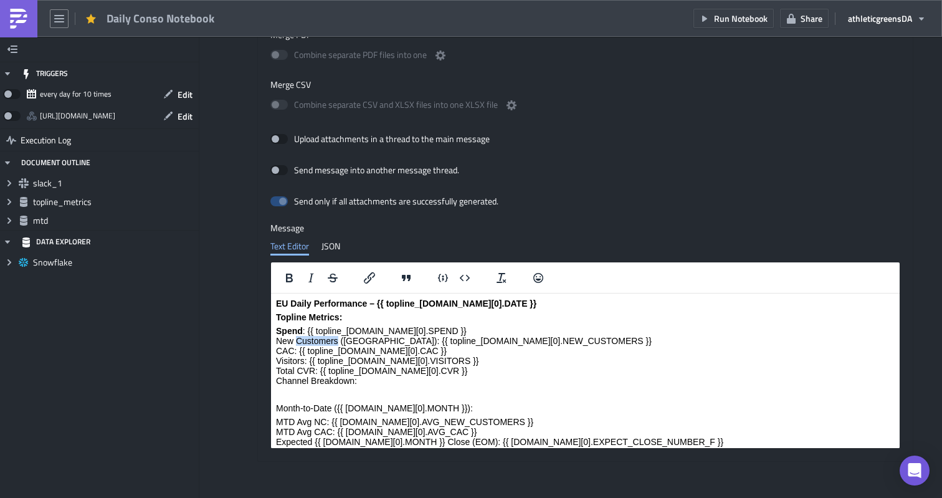
click at [299, 338] on p "Spend : {{ topline_[DOMAIN_NAME][0].SPEND }} New Customers ([GEOGRAPHIC_DATA]):…" at bounding box center [585, 356] width 619 height 60
drag, startPoint x: 360, startPoint y: 339, endPoint x: 265, endPoint y: 340, distance: 94.7
click at [271, 340] on html "EU Daily Performance – {{ topline_[DOMAIN_NAME][0].DATE }} Topline Metrics: Spe…" at bounding box center [585, 387] width 629 height 188
drag, startPoint x: 305, startPoint y: 333, endPoint x: 273, endPoint y: 333, distance: 31.8
click at [273, 333] on html "EU Daily Performance – {{ topline_[DOMAIN_NAME][0].DATE }} Topline Metrics: Spe…" at bounding box center [585, 387] width 629 height 188
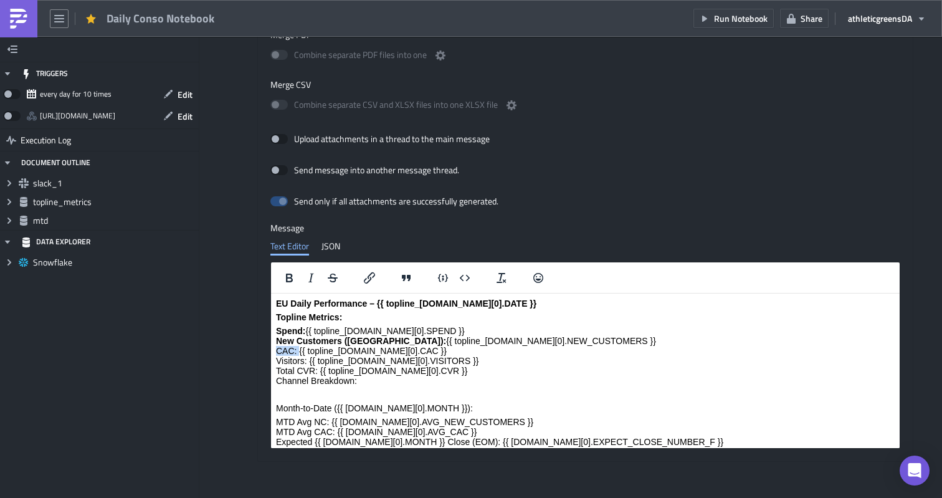
drag, startPoint x: 298, startPoint y: 348, endPoint x: 262, endPoint y: 348, distance: 36.1
click at [271, 348] on html "EU Daily Performance – {{ topline_[DOMAIN_NAME][0].DATE }} Topline Metrics: Spe…" at bounding box center [585, 387] width 629 height 188
drag, startPoint x: 307, startPoint y: 359, endPoint x: 263, endPoint y: 359, distance: 44.2
click at [271, 359] on html "EU Daily Performance – {{ topline_[DOMAIN_NAME][0].DATE }} Topline Metrics: Spe…" at bounding box center [585, 387] width 629 height 188
drag, startPoint x: 318, startPoint y: 371, endPoint x: 262, endPoint y: 371, distance: 56.7
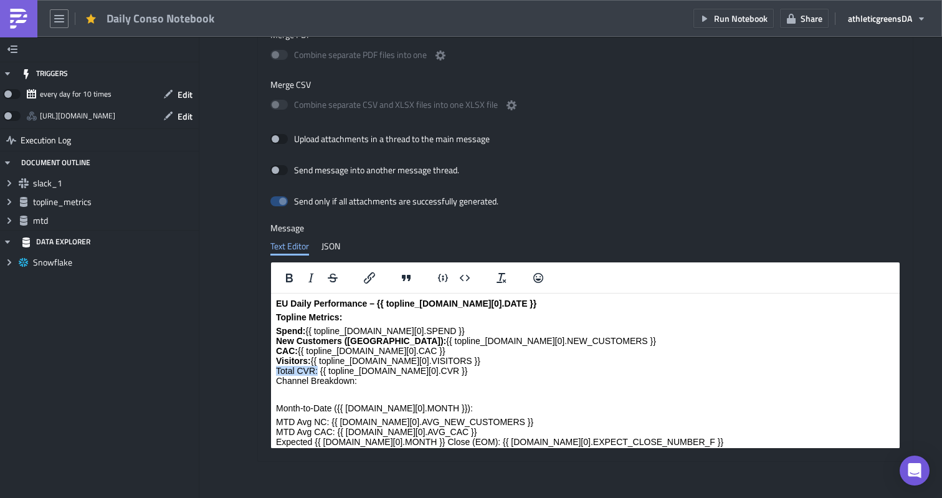
click at [271, 371] on html "EU Daily Performance – {{ topline_[DOMAIN_NAME][0].DATE }} Topline Metrics: Spe…" at bounding box center [585, 387] width 629 height 188
drag, startPoint x: 361, startPoint y: 383, endPoint x: 278, endPoint y: 381, distance: 82.2
click at [278, 381] on p "Spend : {{ topline_[DOMAIN_NAME][0].SPEND }} New Customers ([GEOGRAPHIC_DATA]):…" at bounding box center [585, 356] width 619 height 60
click at [457, 376] on p "Spend : {{ topline_[DOMAIN_NAME][0].SPEND }} New Customers ([GEOGRAPHIC_DATA]):…" at bounding box center [585, 356] width 619 height 60
click at [465, 371] on p "Spend : {{ topline_[DOMAIN_NAME][0].SPEND }} New Customers ([GEOGRAPHIC_DATA]):…" at bounding box center [585, 356] width 619 height 60
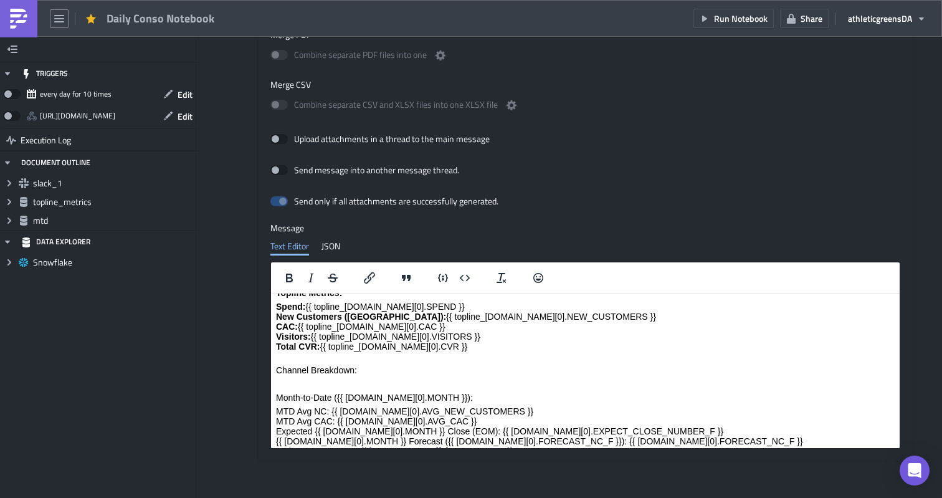
scroll to position [47, 0]
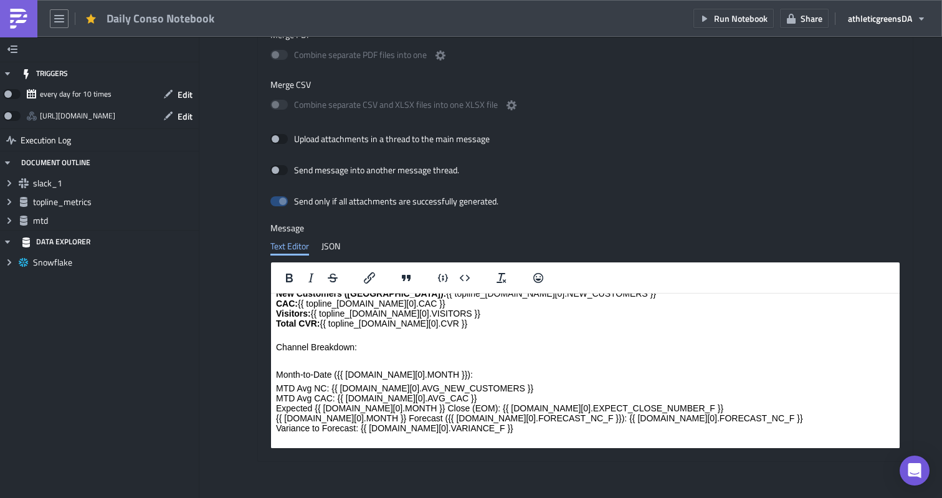
click at [368, 342] on p "Channel Breakdown:" at bounding box center [585, 342] width 619 height 20
drag, startPoint x: 368, startPoint y: 343, endPoint x: 276, endPoint y: 346, distance: 92.2
click at [276, 346] on p "Channel Breakdown:" at bounding box center [585, 342] width 619 height 20
drag, startPoint x: 446, startPoint y: 376, endPoint x: 511, endPoint y: 667, distance: 297.6
click at [271, 373] on html "EU Daily Performance – {{ topline_[DOMAIN_NAME][0].DATE }} Topline Metrics: Spe…" at bounding box center [585, 347] width 629 height 202
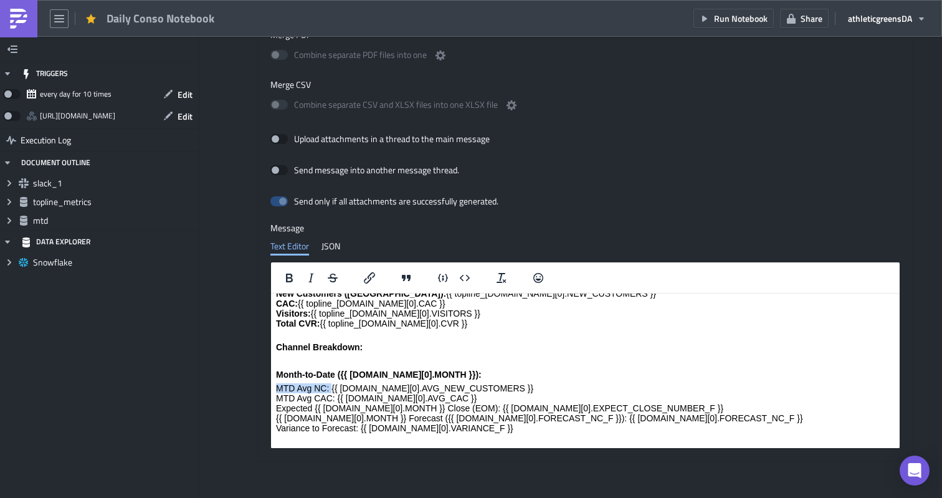
drag, startPoint x: 331, startPoint y: 389, endPoint x: 245, endPoint y: 389, distance: 86.0
click at [271, 389] on html "EU Daily Performance – {{ topline_[DOMAIN_NAME][0].DATE }} Topline Metrics: Spe…" at bounding box center [585, 347] width 629 height 202
drag, startPoint x: 336, startPoint y: 397, endPoint x: 259, endPoint y: 397, distance: 76.6
click at [271, 397] on html "EU Daily Performance – {{ topline_[DOMAIN_NAME][0].DATE }} Topline Metrics: Spe…" at bounding box center [585, 347] width 629 height 202
drag, startPoint x: 465, startPoint y: 407, endPoint x: 278, endPoint y: 411, distance: 186.3
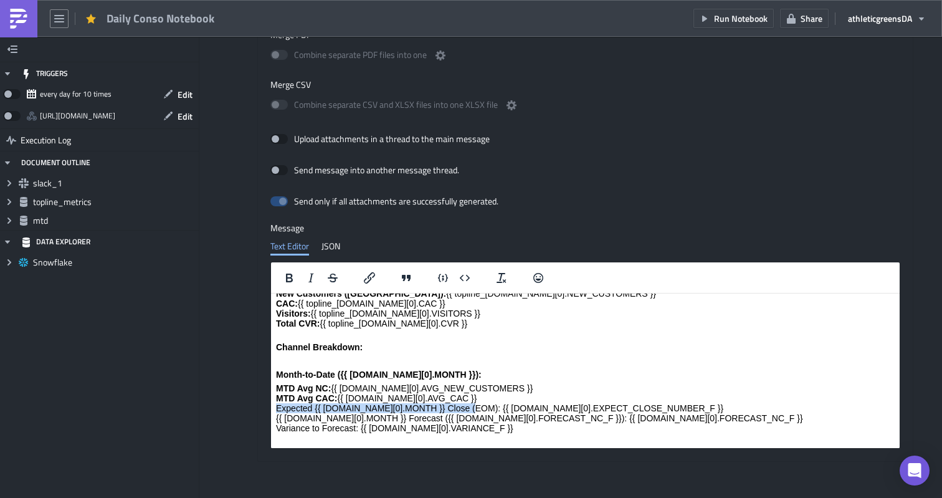
click at [278, 411] on p "MTD Avg NC: {{ [DOMAIN_NAME][0].AVG_NEW_CUSTOMERS }} MTD Avg CAC: {{ [DOMAIN_NA…" at bounding box center [585, 413] width 619 height 60
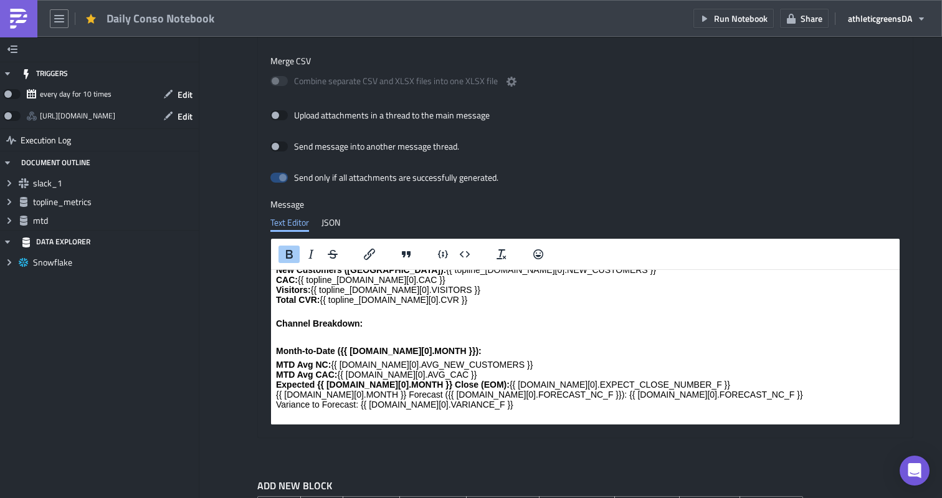
scroll to position [1089, 0]
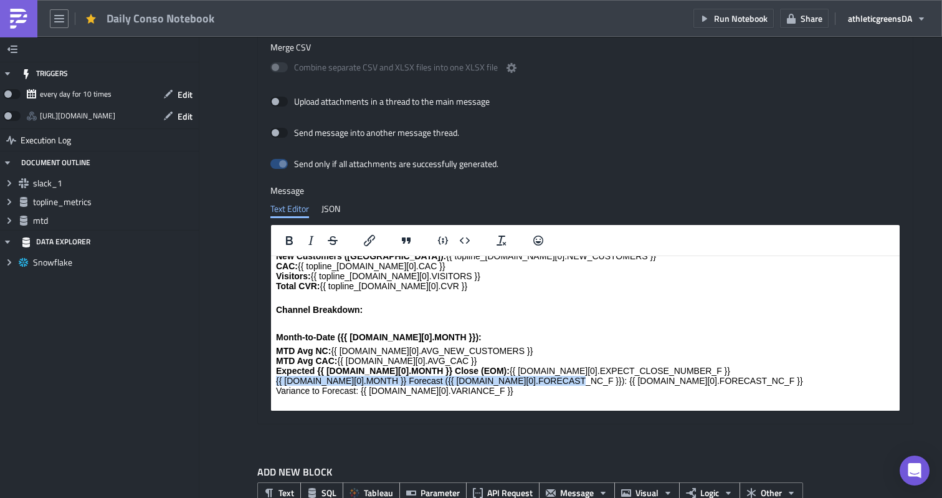
drag, startPoint x: 556, startPoint y: 381, endPoint x: 256, endPoint y: 377, distance: 299.7
click at [271, 377] on html "EU Daily Performance – {{ topline_[DOMAIN_NAME][0].DATE }} Topline Metrics: Spe…" at bounding box center [585, 310] width 629 height 202
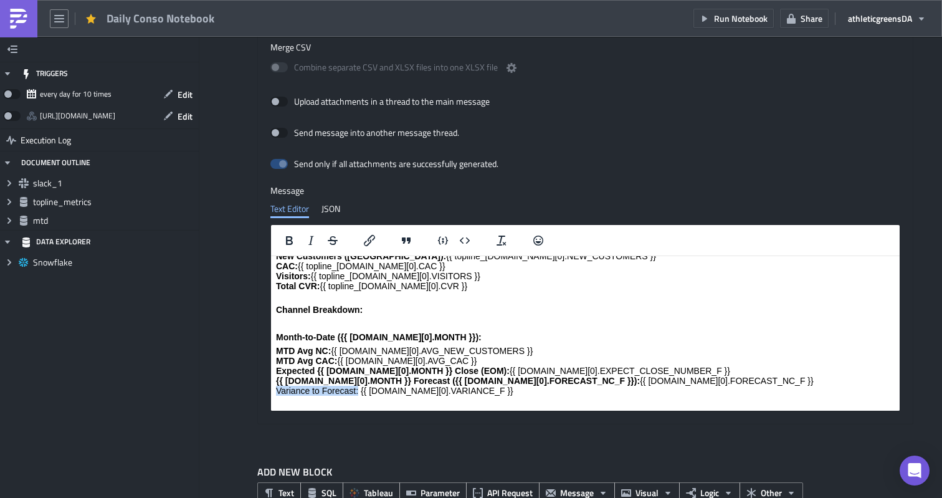
drag, startPoint x: 359, startPoint y: 391, endPoint x: 253, endPoint y: 390, distance: 105.9
click at [271, 390] on html "EU Daily Performance – {{ topline_[DOMAIN_NAME][0].DATE }} Topline Metrics: Spe…" at bounding box center [585, 310] width 629 height 202
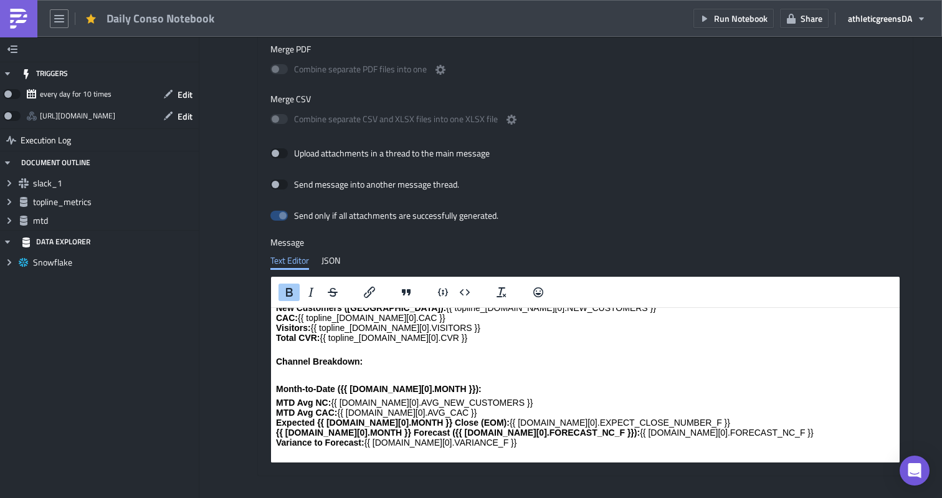
scroll to position [996, 0]
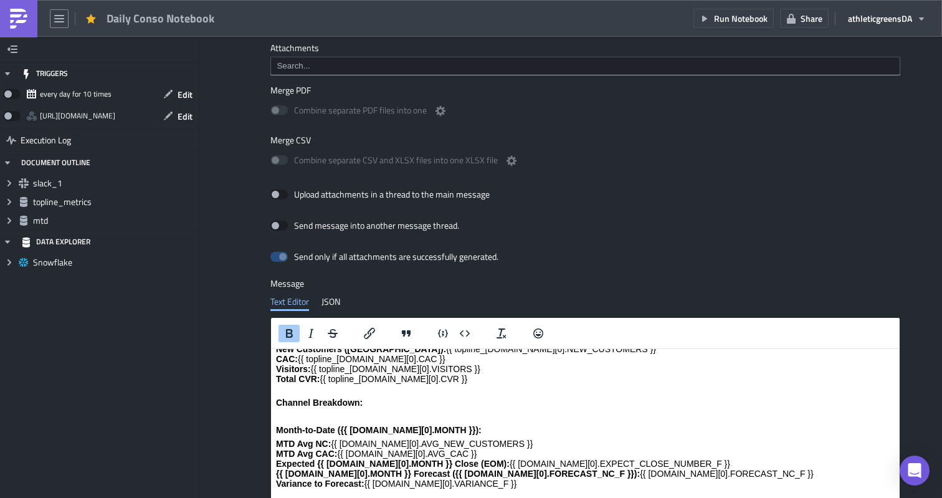
click at [285, 260] on span at bounding box center [278, 257] width 17 height 10
click at [281, 259] on span at bounding box center [278, 257] width 17 height 10
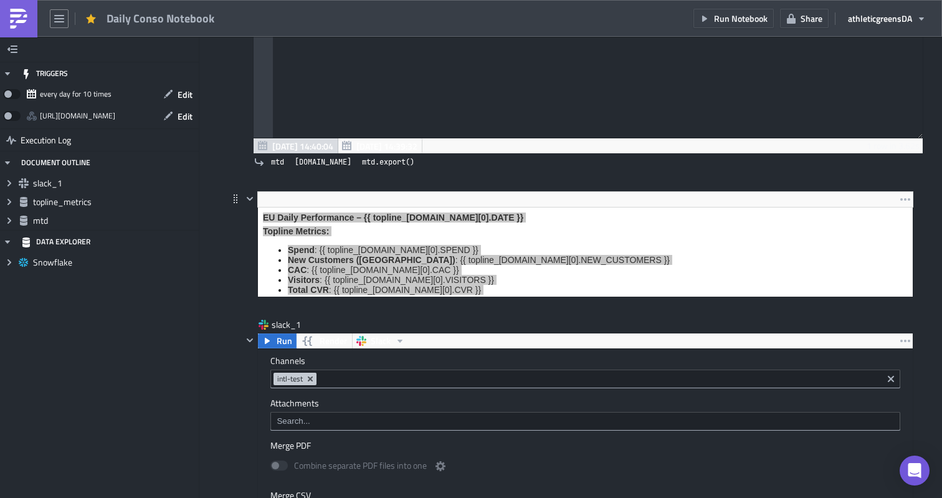
scroll to position [636, 0]
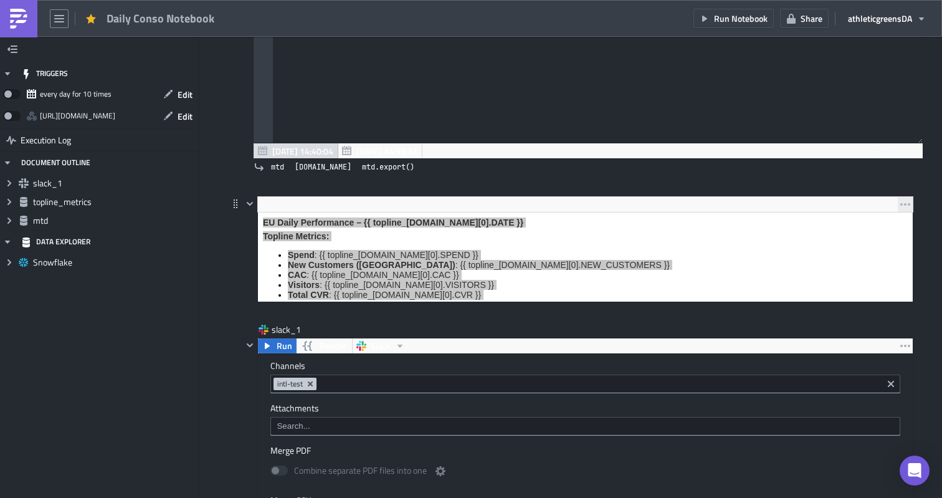
click at [910, 207] on button "button" at bounding box center [905, 204] width 15 height 15
click at [882, 229] on div "Remove" at bounding box center [893, 234] width 83 height 12
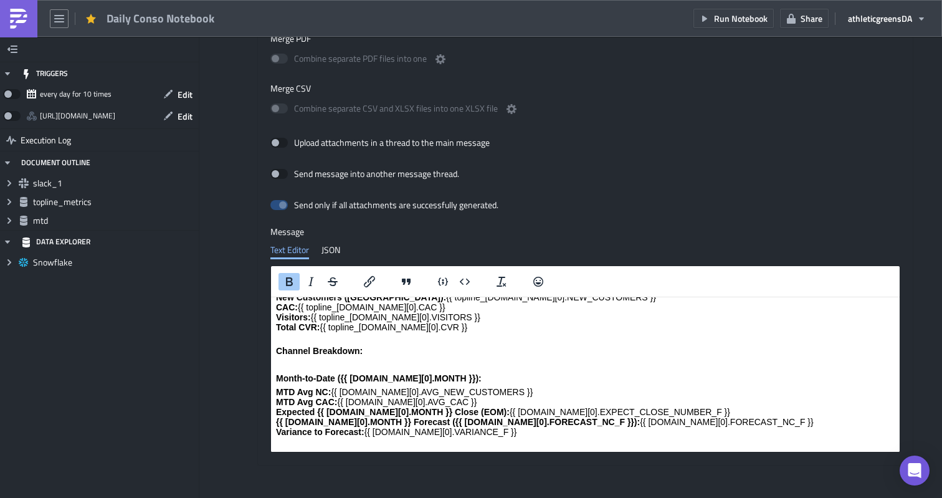
scroll to position [994, 0]
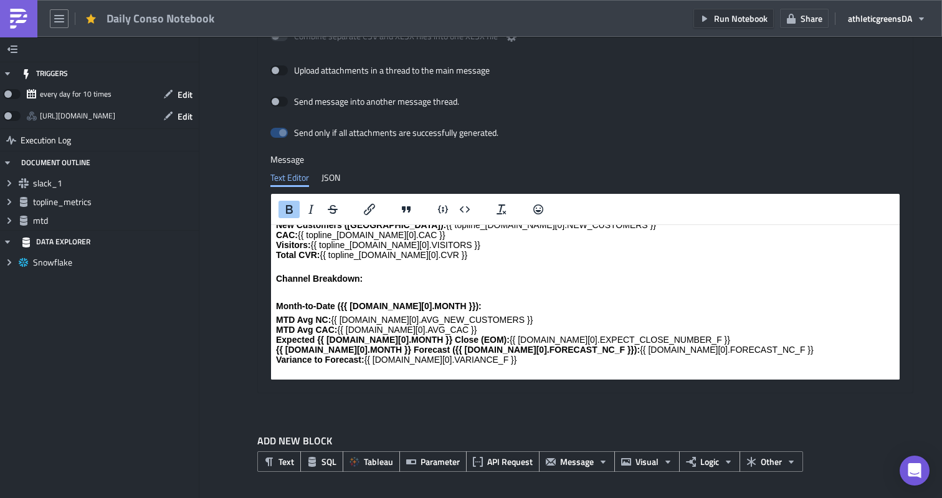
click at [720, 21] on span "Run Notebook" at bounding box center [741, 18] width 54 height 13
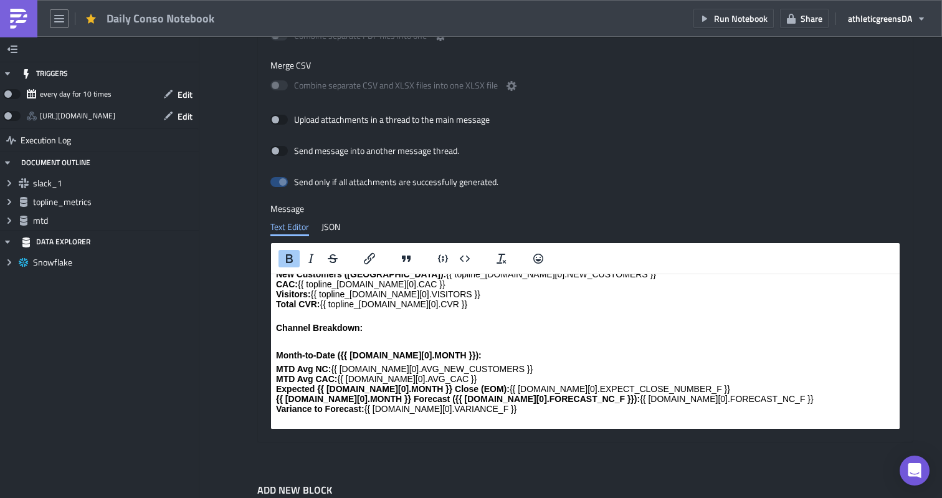
scroll to position [949, 0]
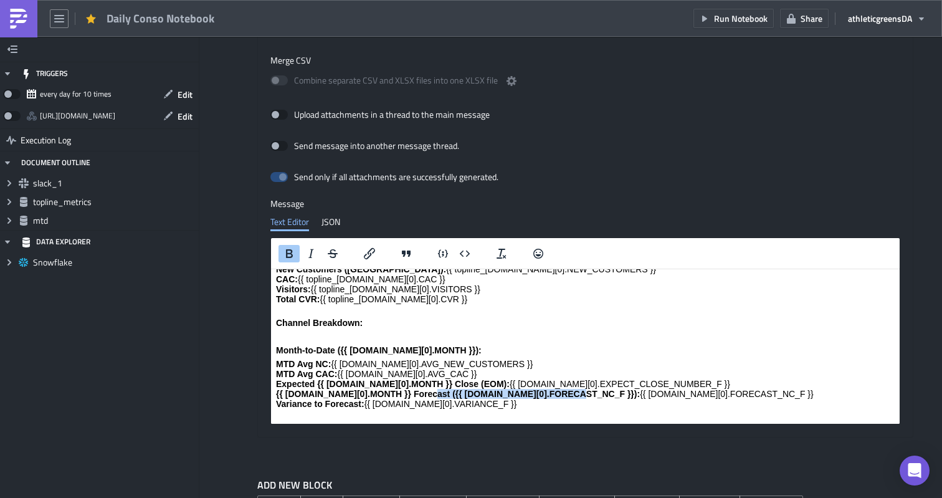
drag, startPoint x: 563, startPoint y: 394, endPoint x: 420, endPoint y: 394, distance: 142.7
click at [420, 394] on strong "{{ [DOMAIN_NAME][0].MONTH }} Forecast ({{ [DOMAIN_NAME][0].FORECAST_NC_F }}):" at bounding box center [458, 394] width 364 height 10
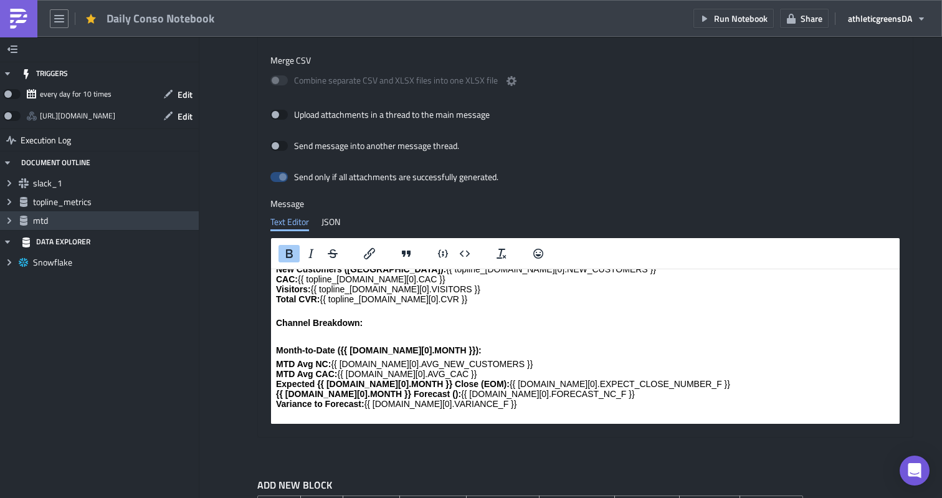
click at [11, 217] on icon "Expand group" at bounding box center [9, 221] width 10 height 10
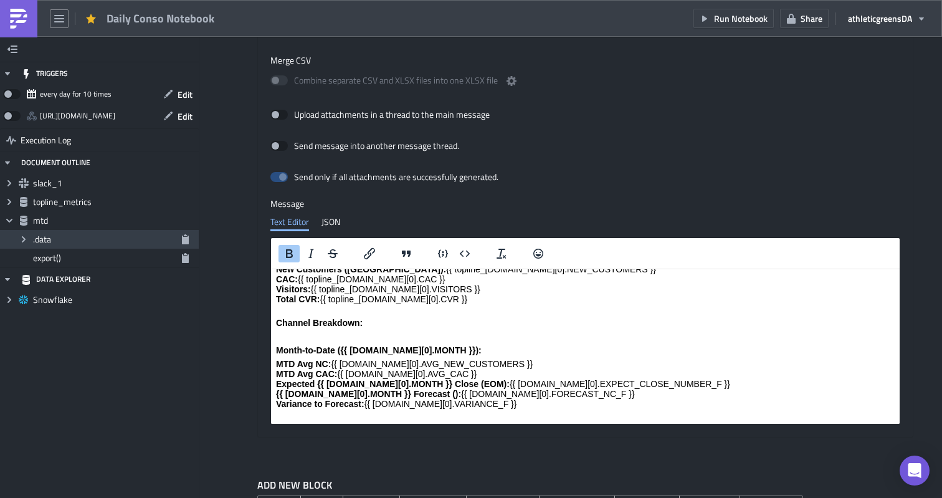
click at [25, 242] on icon "Expand group" at bounding box center [24, 239] width 10 height 10
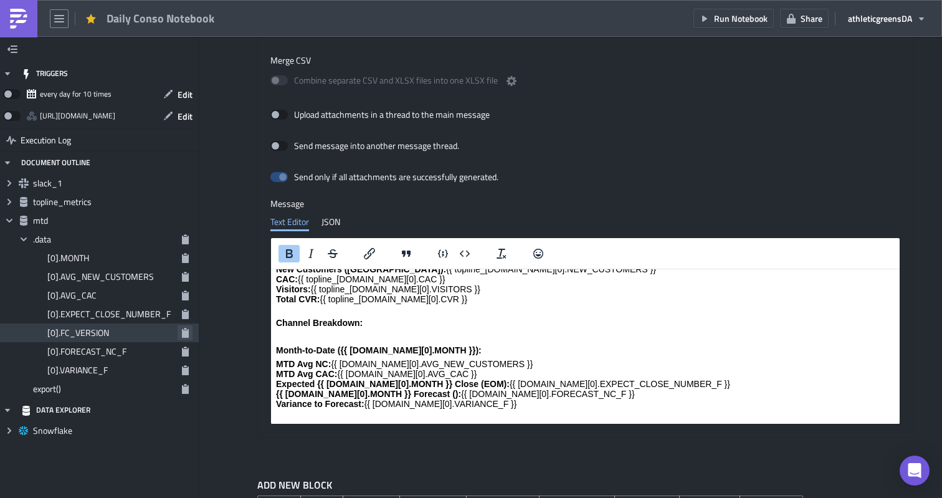
click at [182, 334] on icon "button" at bounding box center [185, 333] width 7 height 10
click at [420, 397] on strong "{{ [DOMAIN_NAME][0].MONTH }} Forecast ():" at bounding box center [368, 394] width 185 height 10
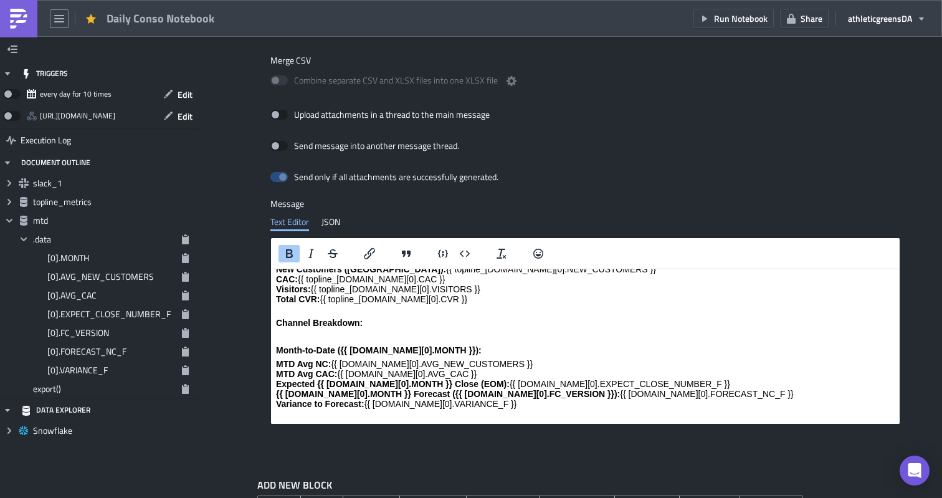
click at [401, 341] on body "EU Daily Performance – {{ topline_[DOMAIN_NAME][0].DATE }} Topline Metrics: Spe…" at bounding box center [585, 323] width 619 height 192
click at [416, 333] on p "Rich Text Area. Press ALT-0 for help." at bounding box center [585, 336] width 619 height 10
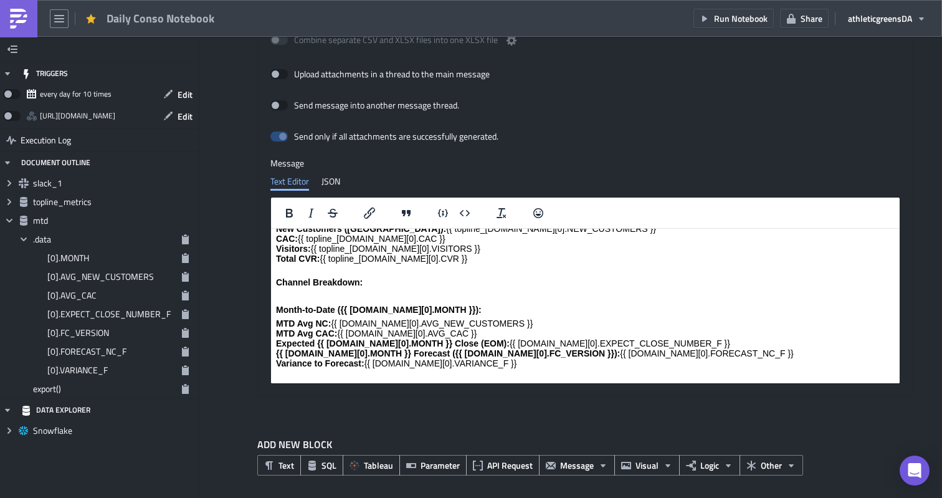
scroll to position [994, 0]
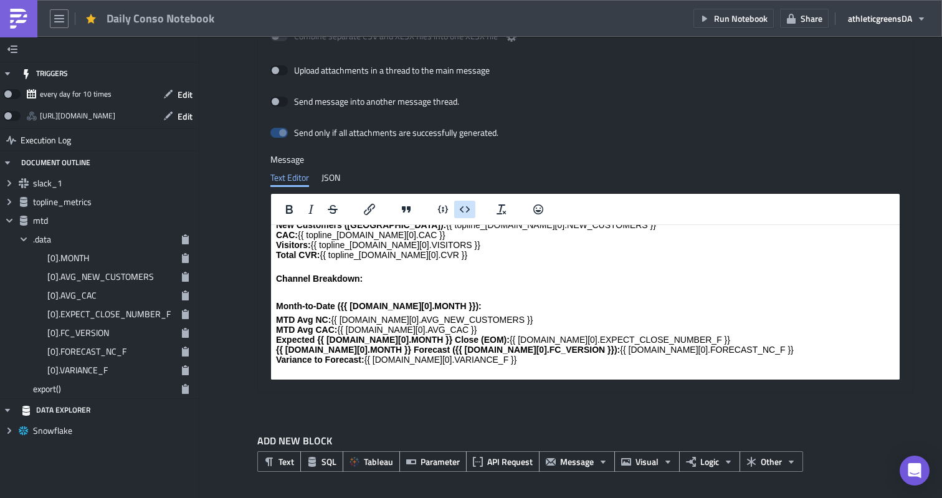
click at [465, 206] on icon "Insert code block" at bounding box center [464, 209] width 15 height 15
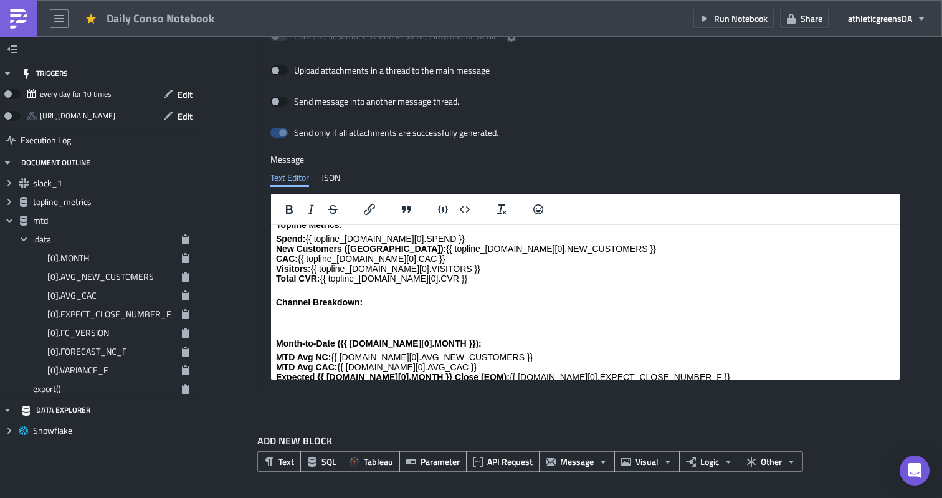
scroll to position [61, 0]
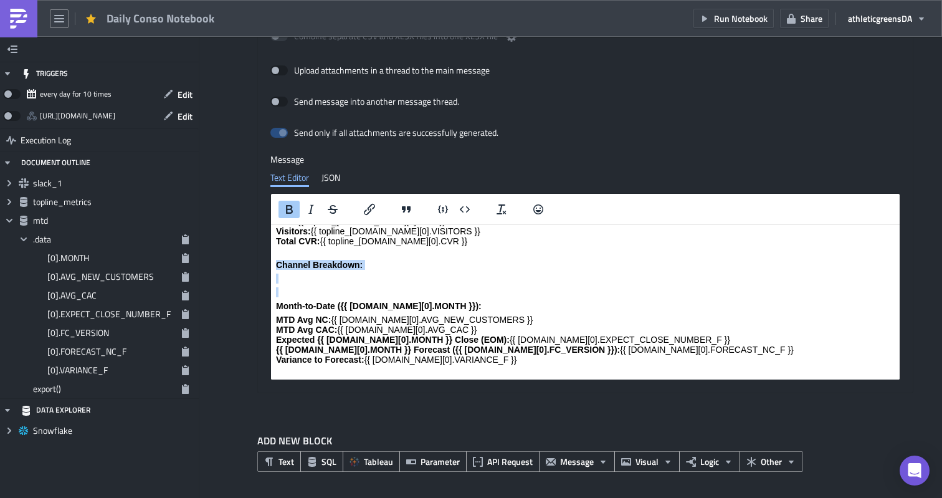
drag, startPoint x: 323, startPoint y: 293, endPoint x: 272, endPoint y: 262, distance: 60.4
click at [272, 262] on html "EU Daily Performance – {{ topline_[DOMAIN_NAME][0].DATE }} Topline Metrics: Spe…" at bounding box center [585, 272] width 629 height 216
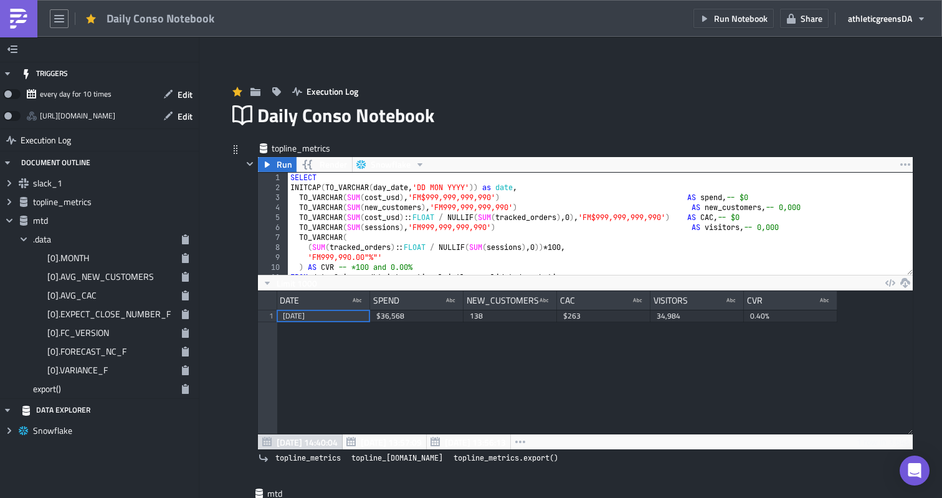
scroll to position [0, 0]
click at [738, 21] on span "Run Notebook" at bounding box center [741, 18] width 54 height 13
